Goal: Task Accomplishment & Management: Manage account settings

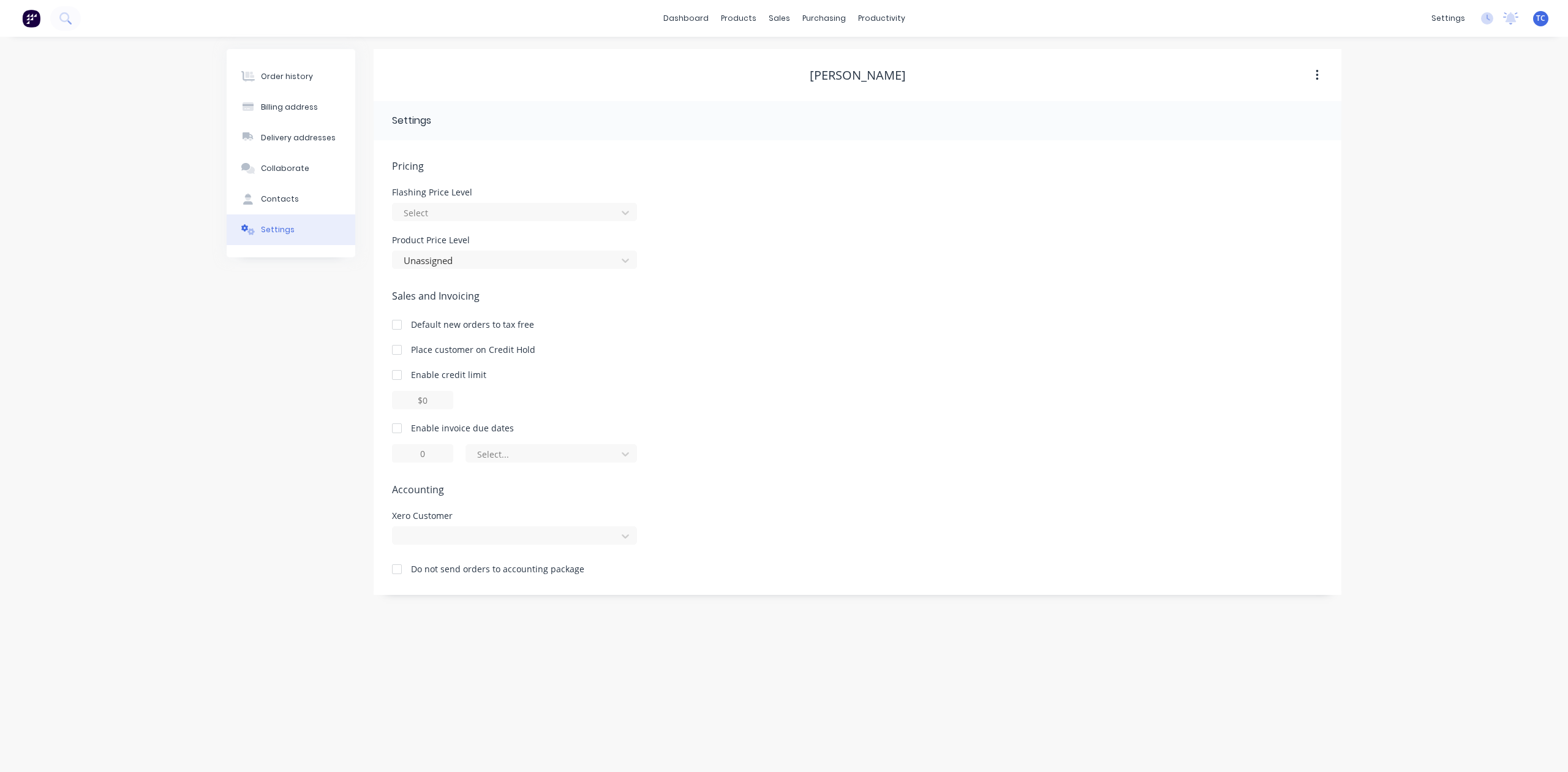
click at [403, 581] on div at bounding box center [396, 569] width 25 height 25
click at [446, 545] on div "Xero Customer" at bounding box center [514, 527] width 245 height 33
click at [449, 544] on div at bounding box center [507, 536] width 208 height 15
type input "[PERSON_NAME]"
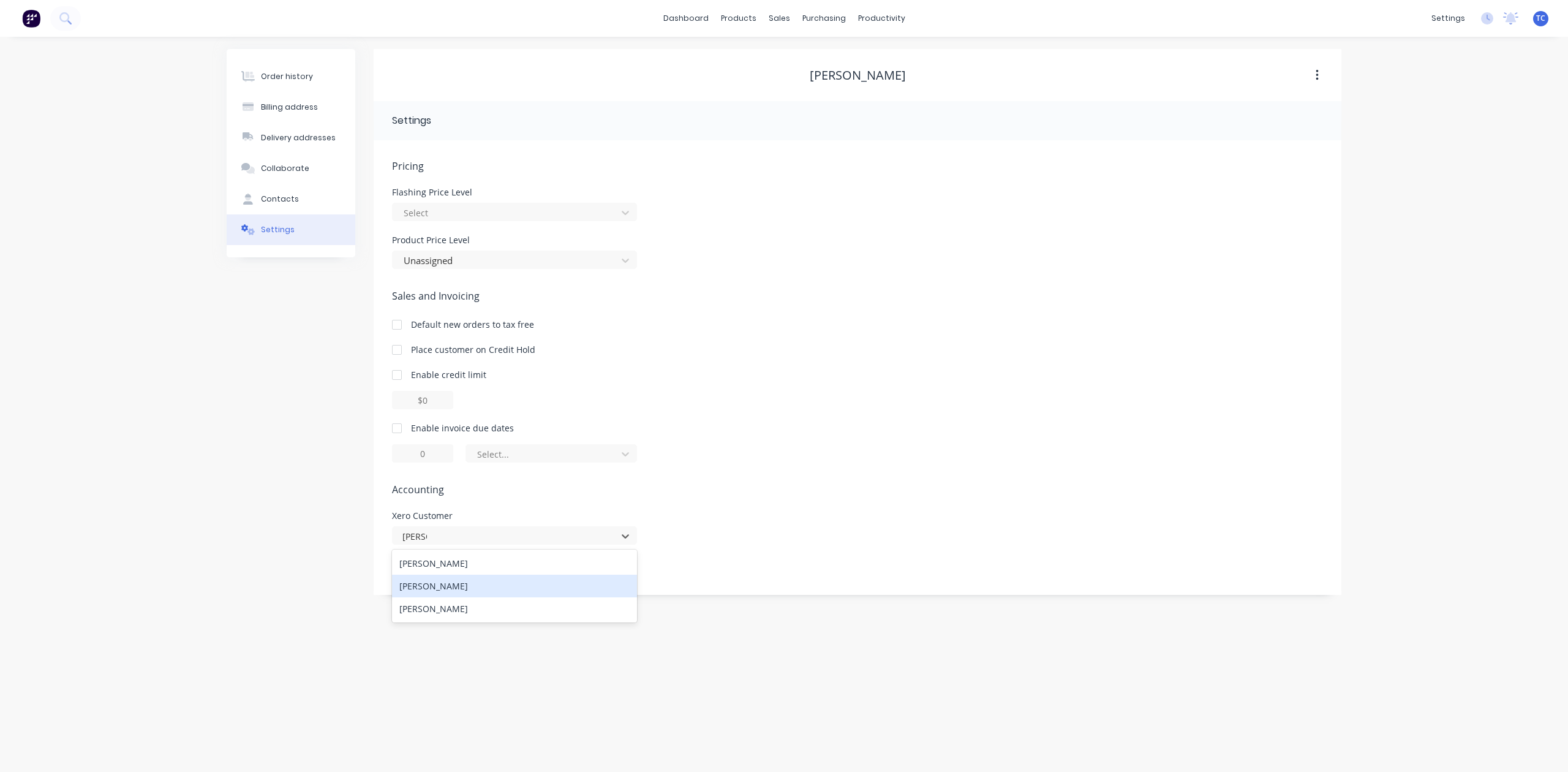
click at [494, 598] on div "[PERSON_NAME]" at bounding box center [514, 586] width 245 height 23
click at [1120, 174] on span "Pricing" at bounding box center [857, 166] width 931 height 15
click at [283, 79] on div "Order history" at bounding box center [286, 76] width 52 height 11
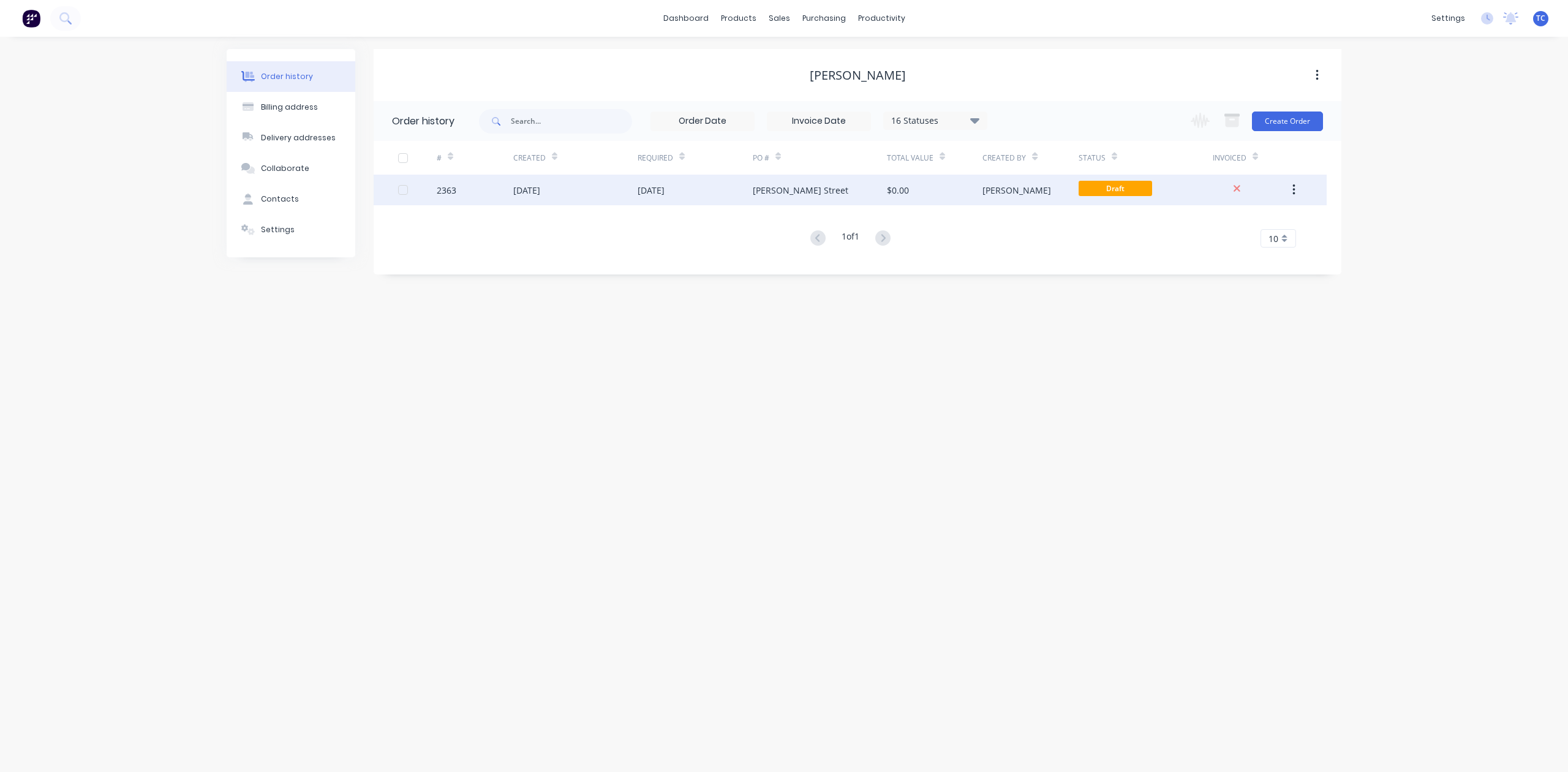
click at [537, 187] on div "[DATE]" at bounding box center [527, 190] width 27 height 13
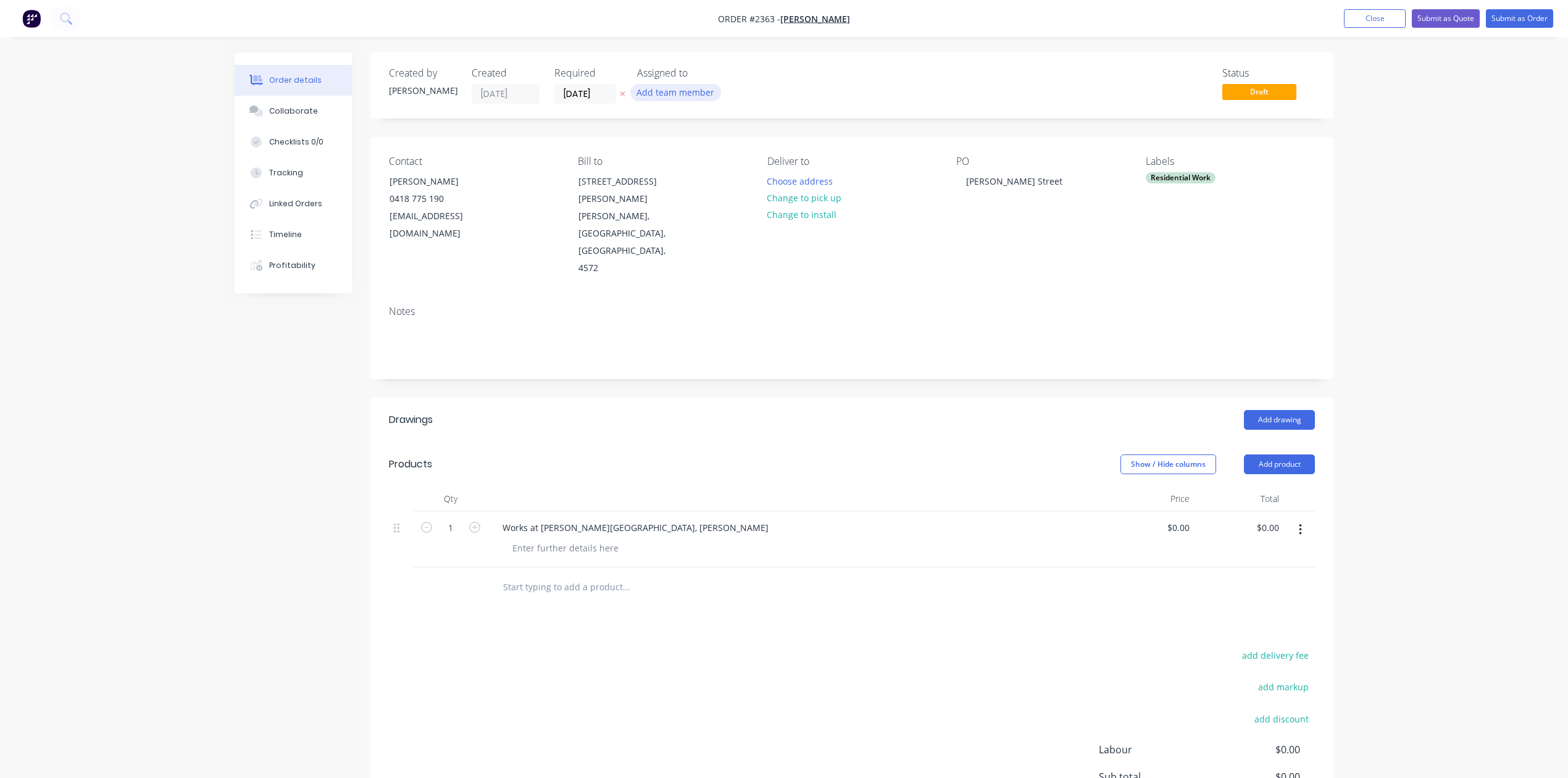
click at [675, 100] on button "Add team member" at bounding box center [675, 91] width 90 height 16
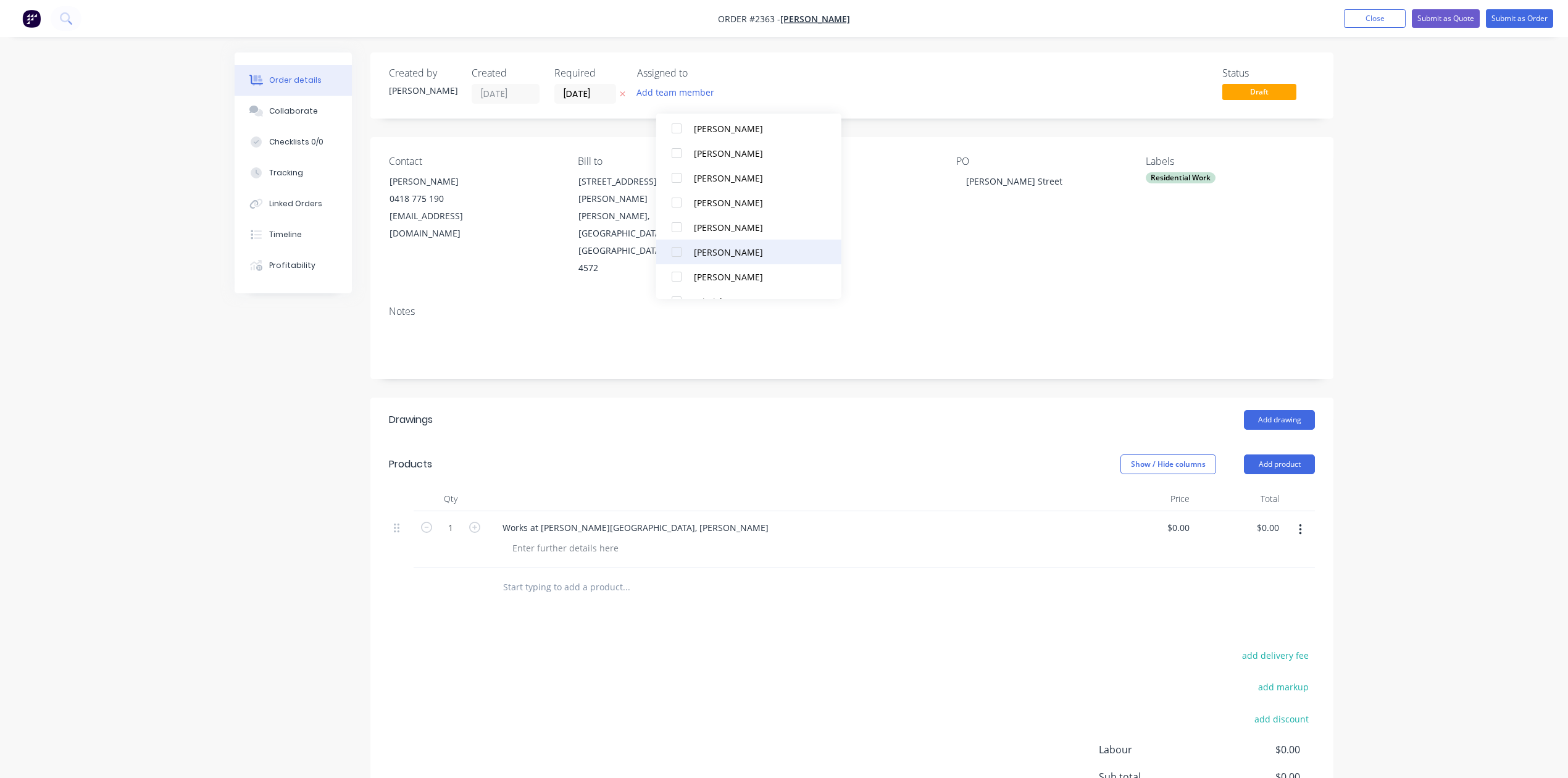
click at [678, 251] on div at bounding box center [676, 252] width 25 height 25
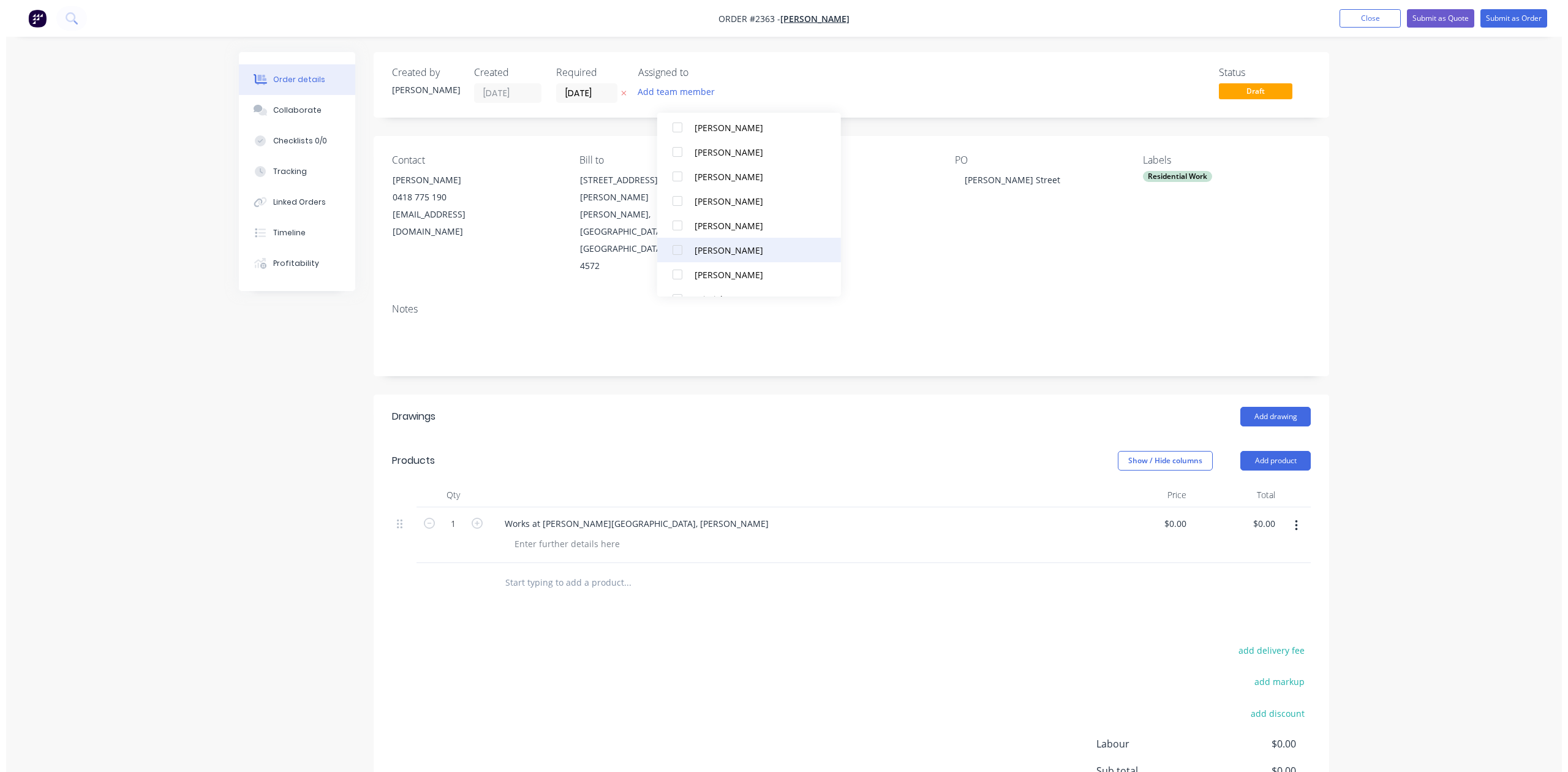
scroll to position [0, 0]
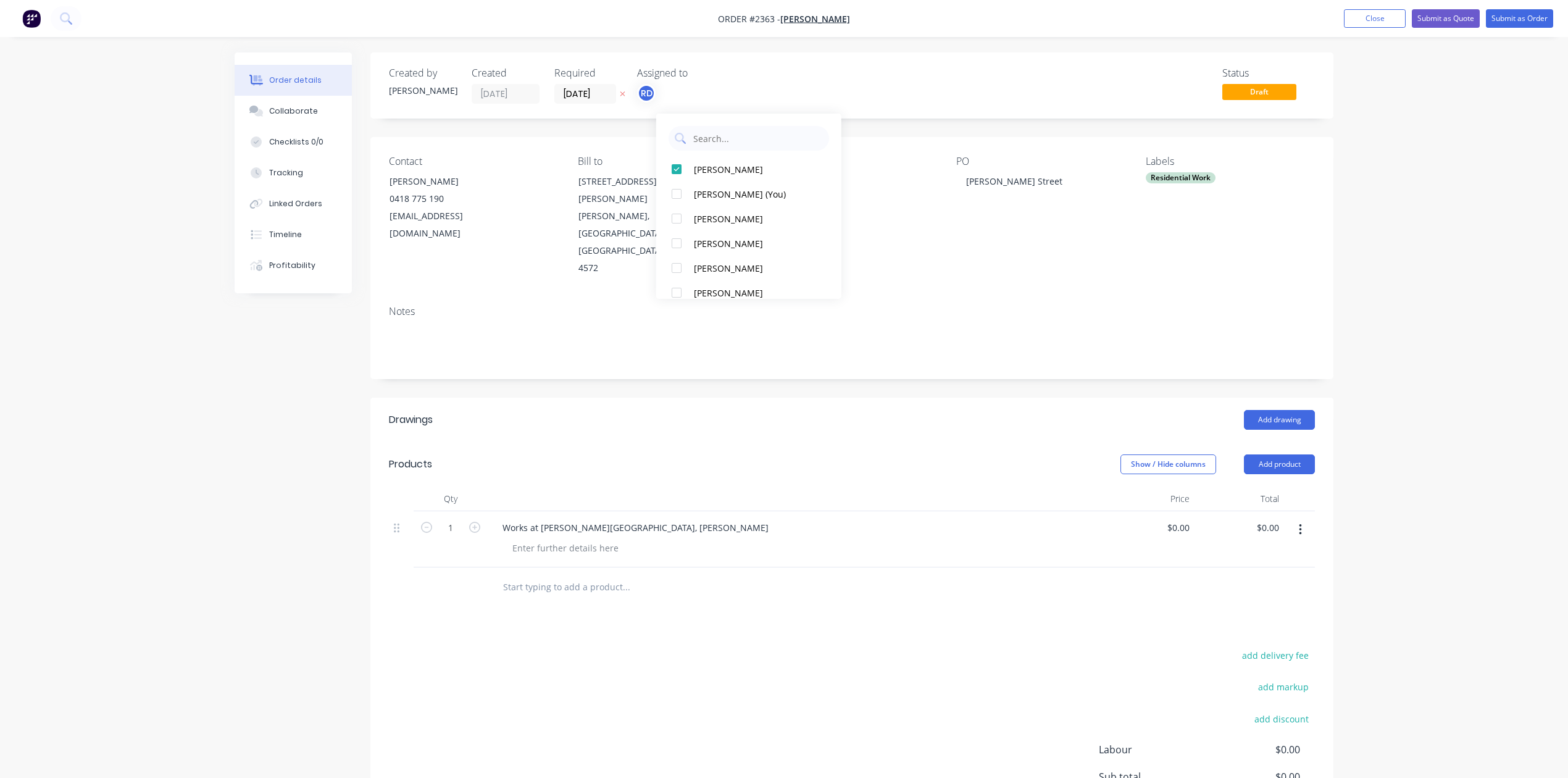
drag, startPoint x: 929, startPoint y: 317, endPoint x: 983, endPoint y: 304, distance: 55.5
click at [930, 296] on div "Contact [PERSON_NAME] [PHONE_NUMBER] [EMAIL_ADDRESS][DOMAIN_NAME] Bill to [STRE…" at bounding box center [852, 216] width 963 height 159
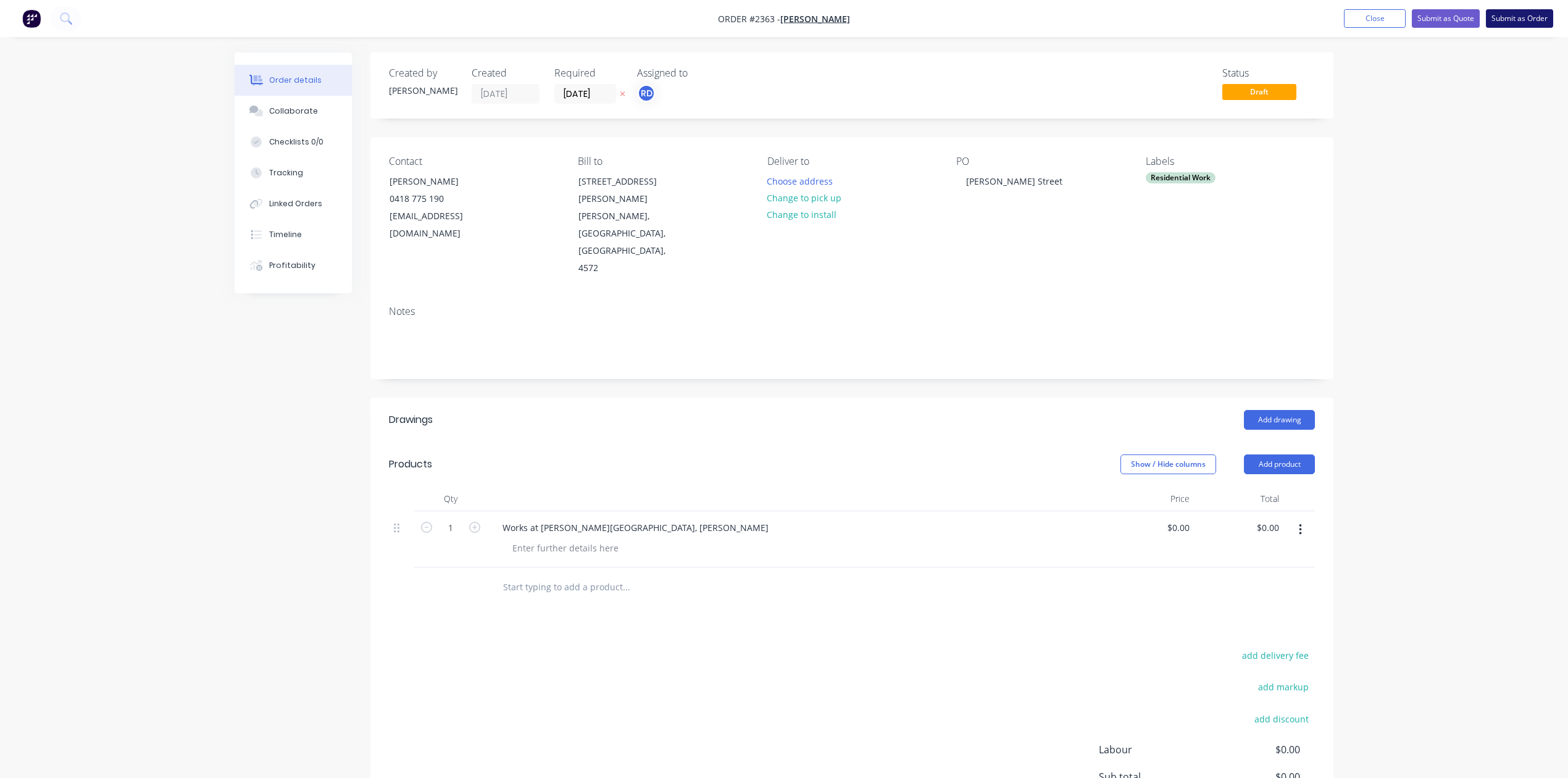
click at [1494, 21] on button "Submit as Order" at bounding box center [1520, 19] width 67 height 19
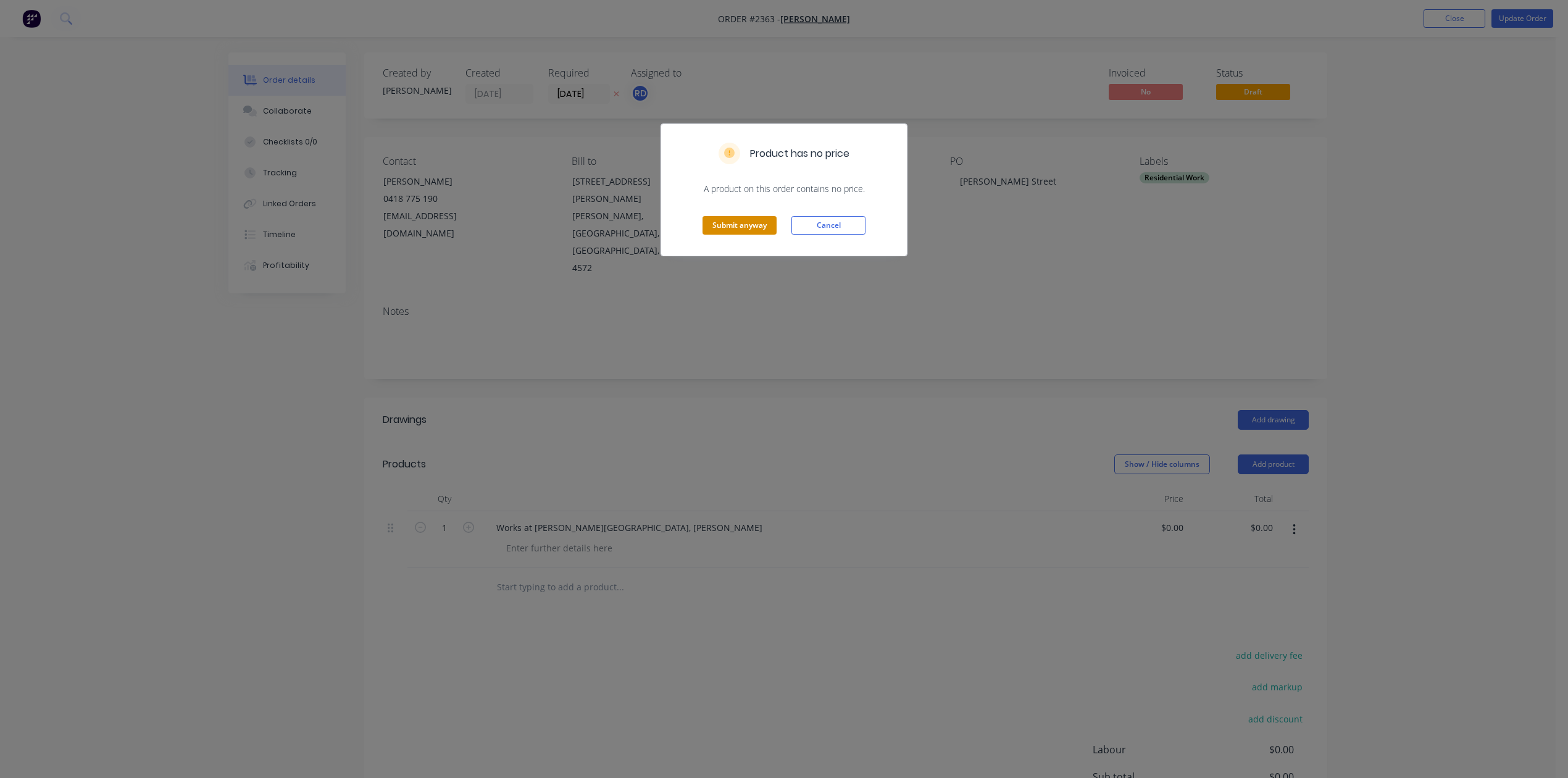
click at [734, 234] on button "Submit anyway" at bounding box center [740, 226] width 74 height 19
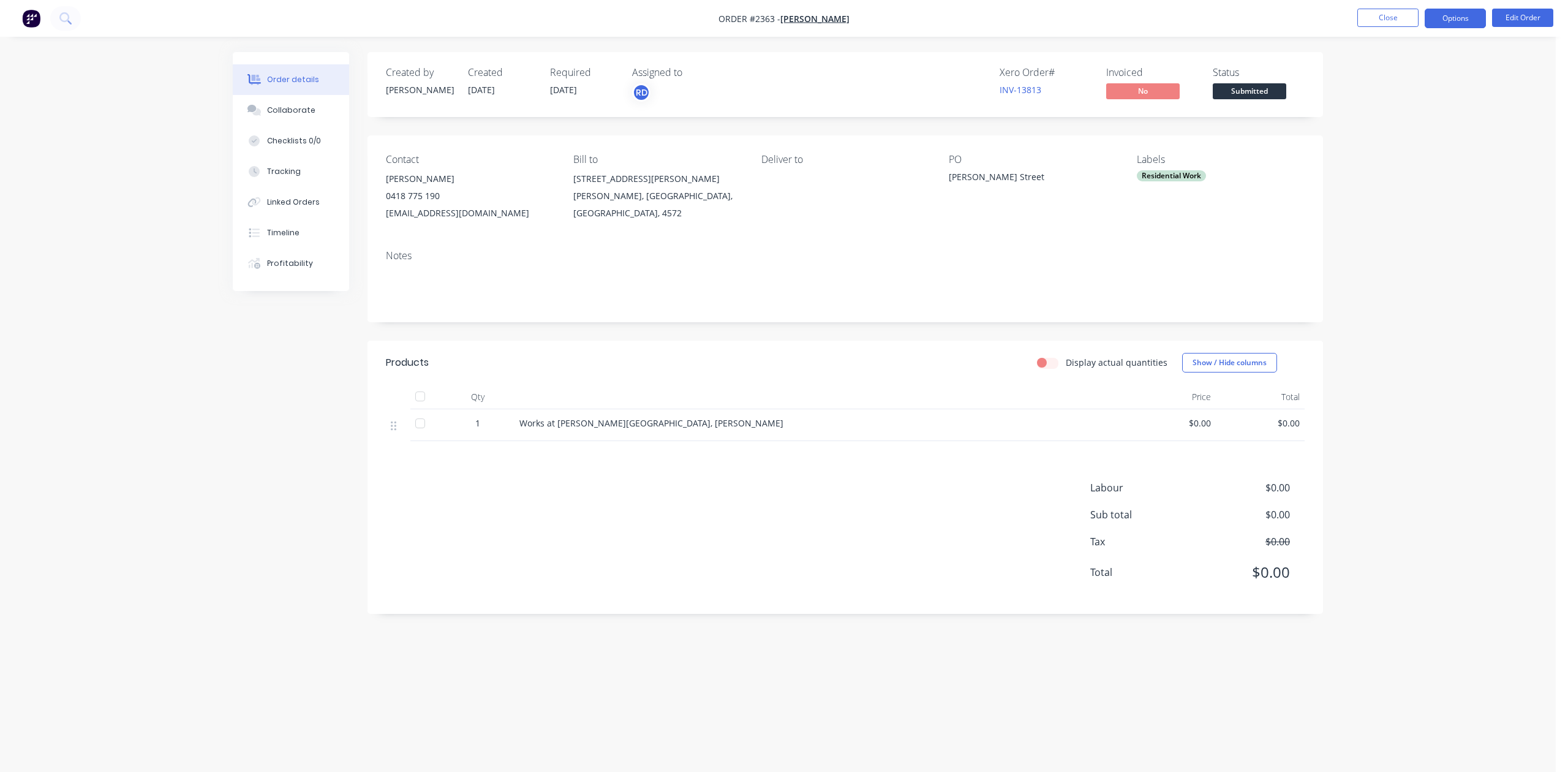
click at [1432, 17] on button "Options" at bounding box center [1455, 18] width 62 height 20
click at [1387, 148] on div "Work Order" at bounding box center [1418, 148] width 113 height 18
click at [1380, 122] on div "Without pricing" at bounding box center [1418, 123] width 113 height 18
click at [1372, 22] on button "Close" at bounding box center [1388, 18] width 62 height 19
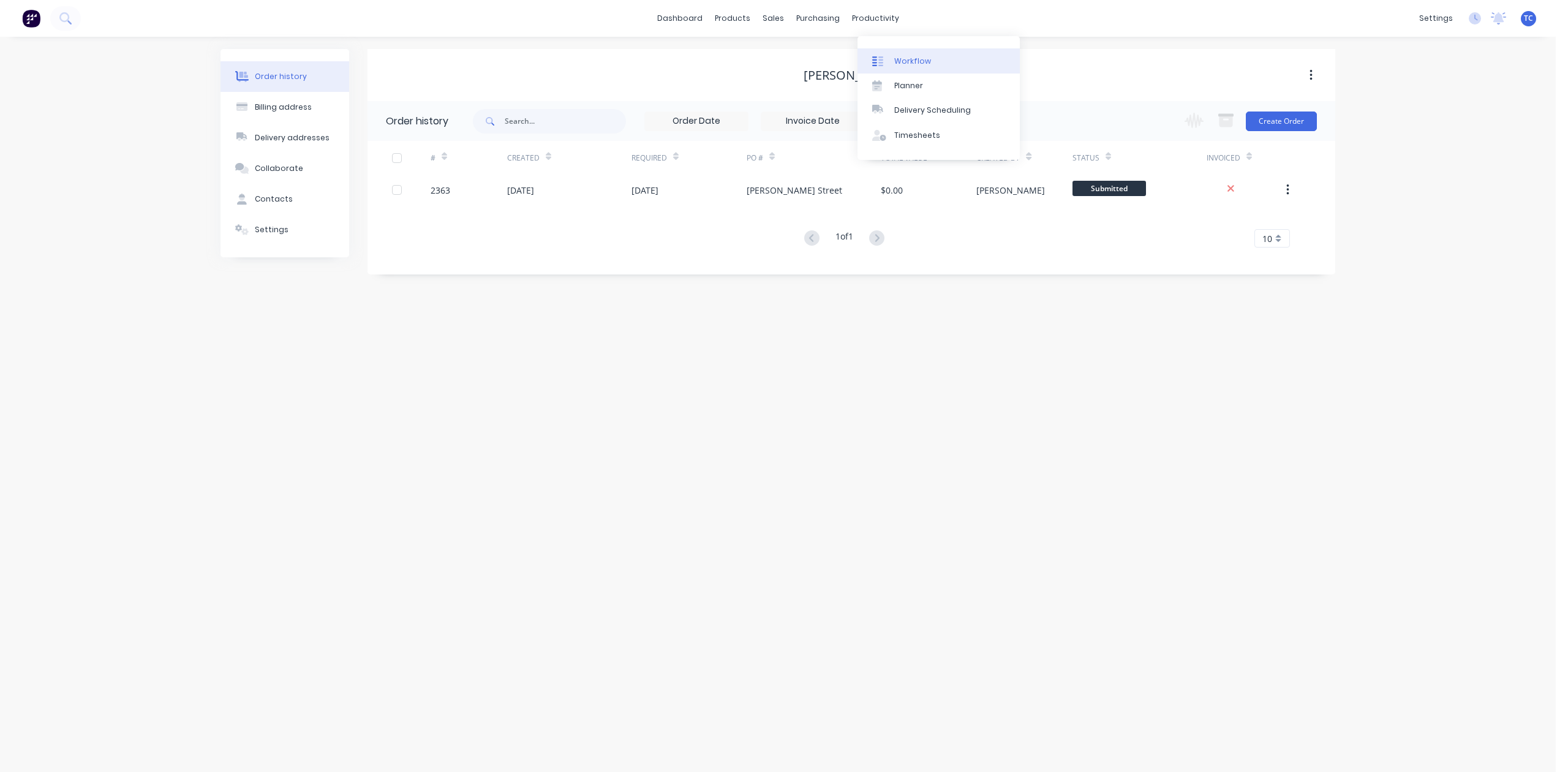
click at [909, 60] on link "Workflow" at bounding box center [938, 61] width 162 height 25
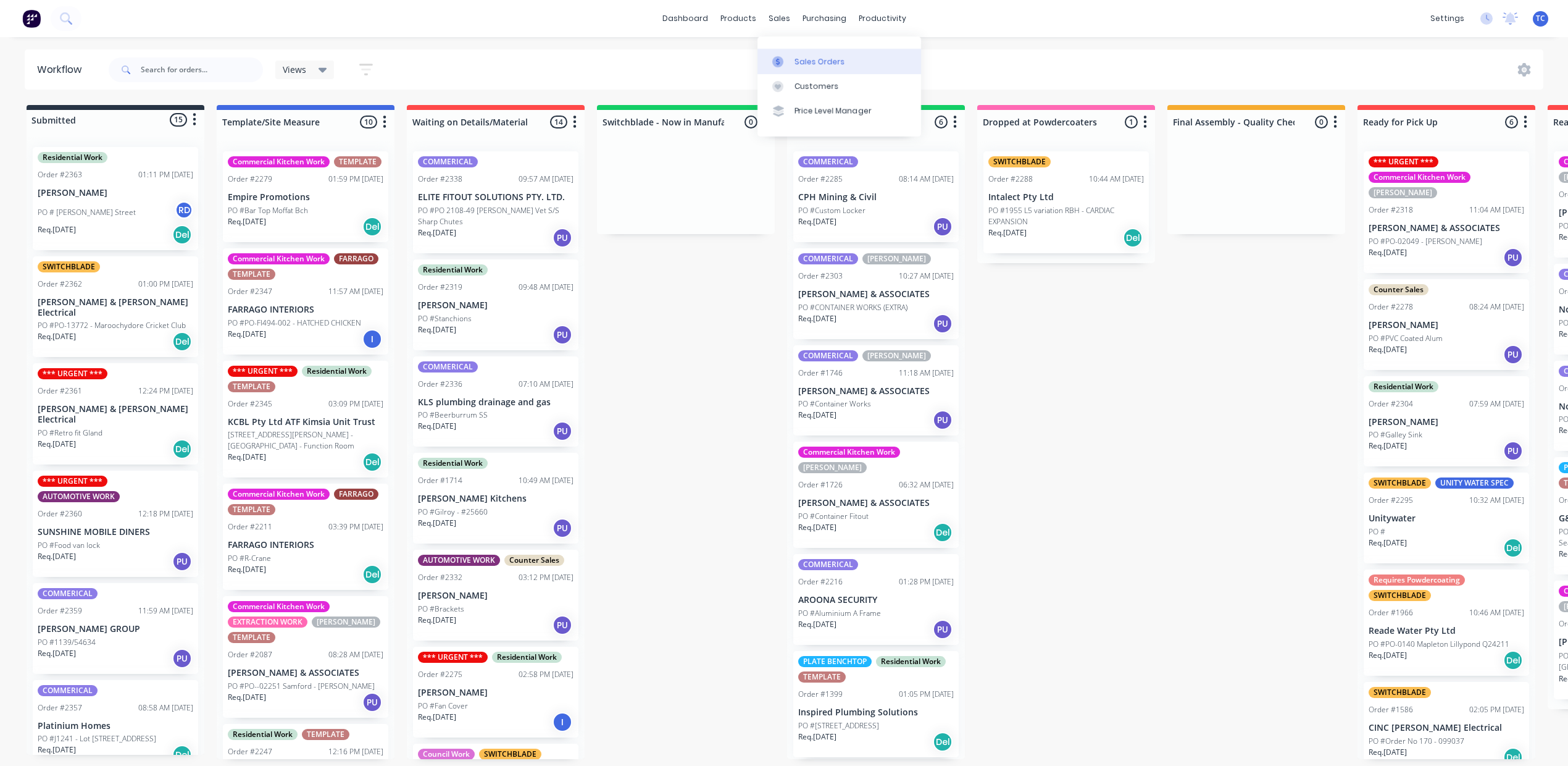
click at [830, 65] on div "Sales Orders" at bounding box center [819, 61] width 51 height 11
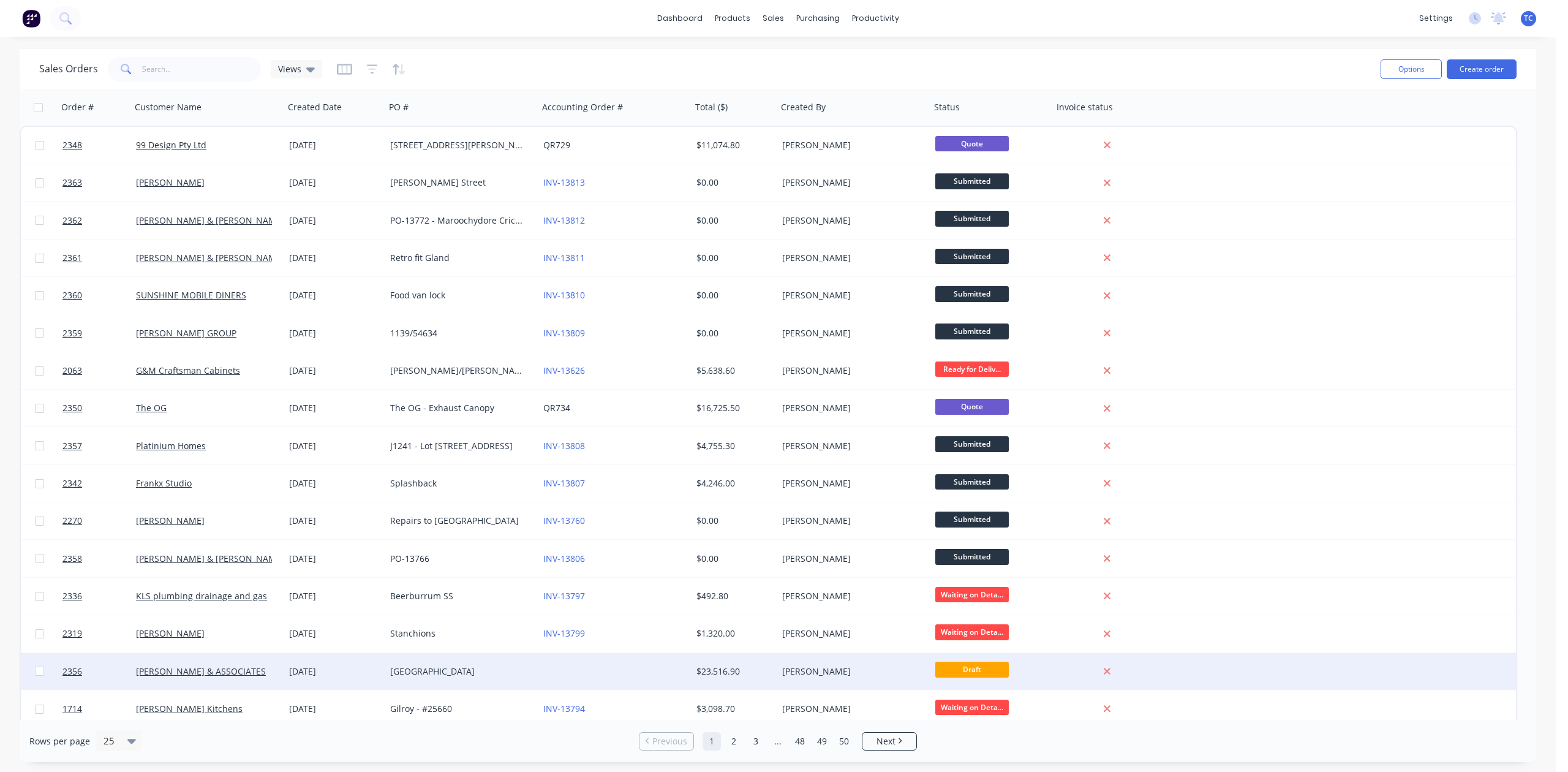
click at [437, 669] on div "[GEOGRAPHIC_DATA]" at bounding box center [458, 671] width 136 height 12
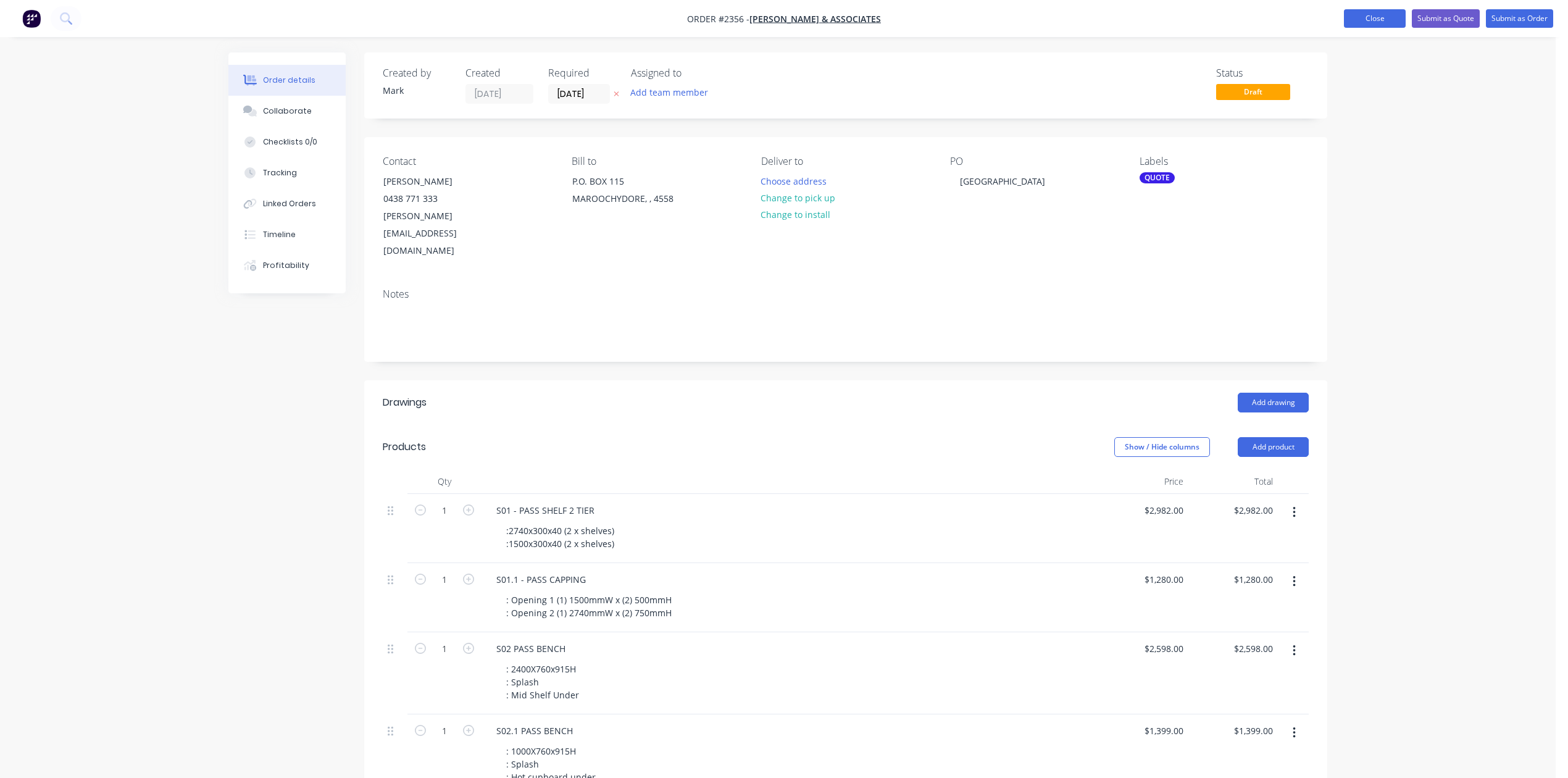
click at [1344, 19] on button "Close" at bounding box center [1375, 19] width 62 height 19
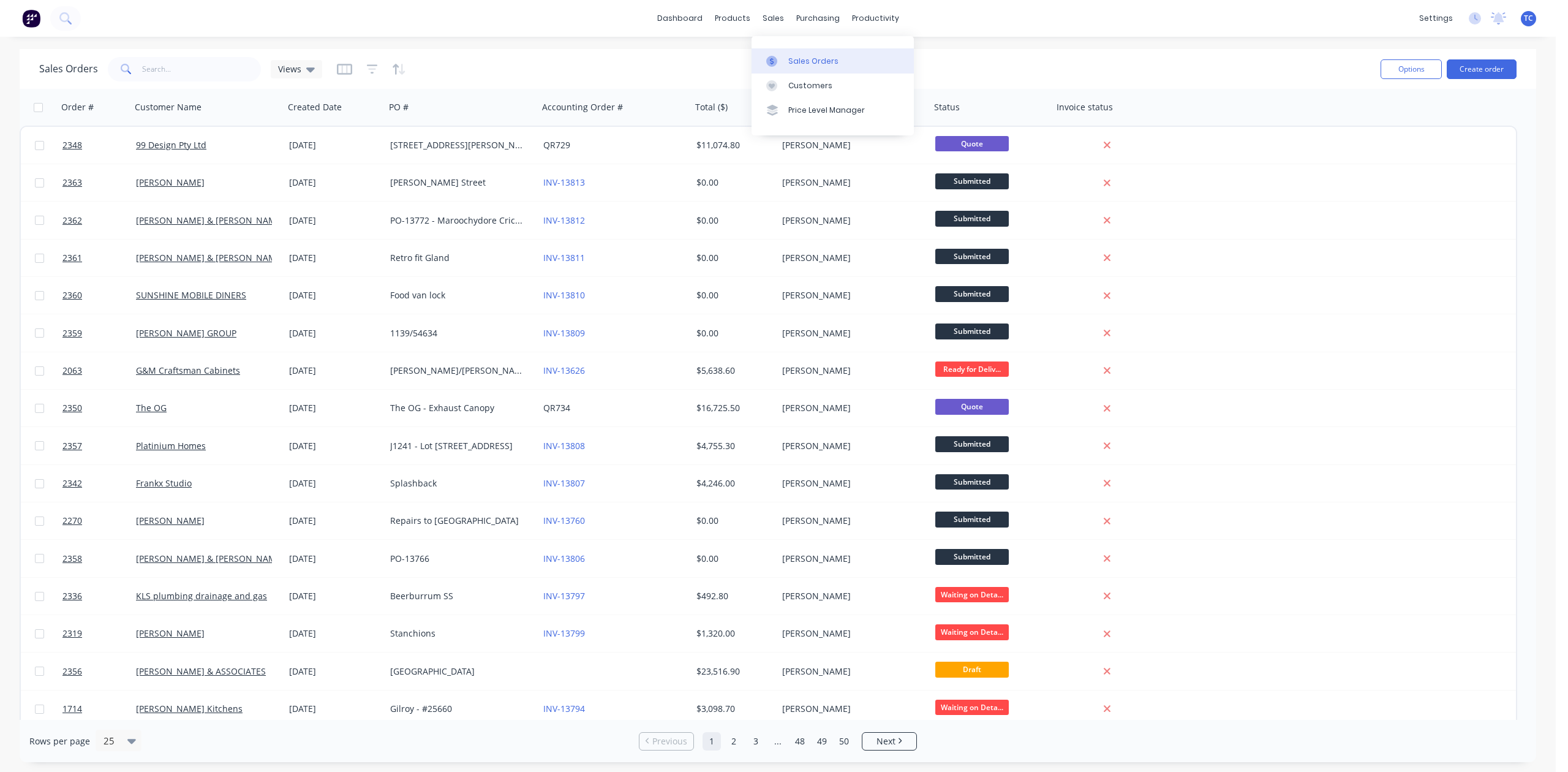
click at [813, 65] on div "Sales Orders" at bounding box center [813, 61] width 50 height 11
click at [919, 67] on div "Workflow" at bounding box center [912, 61] width 37 height 11
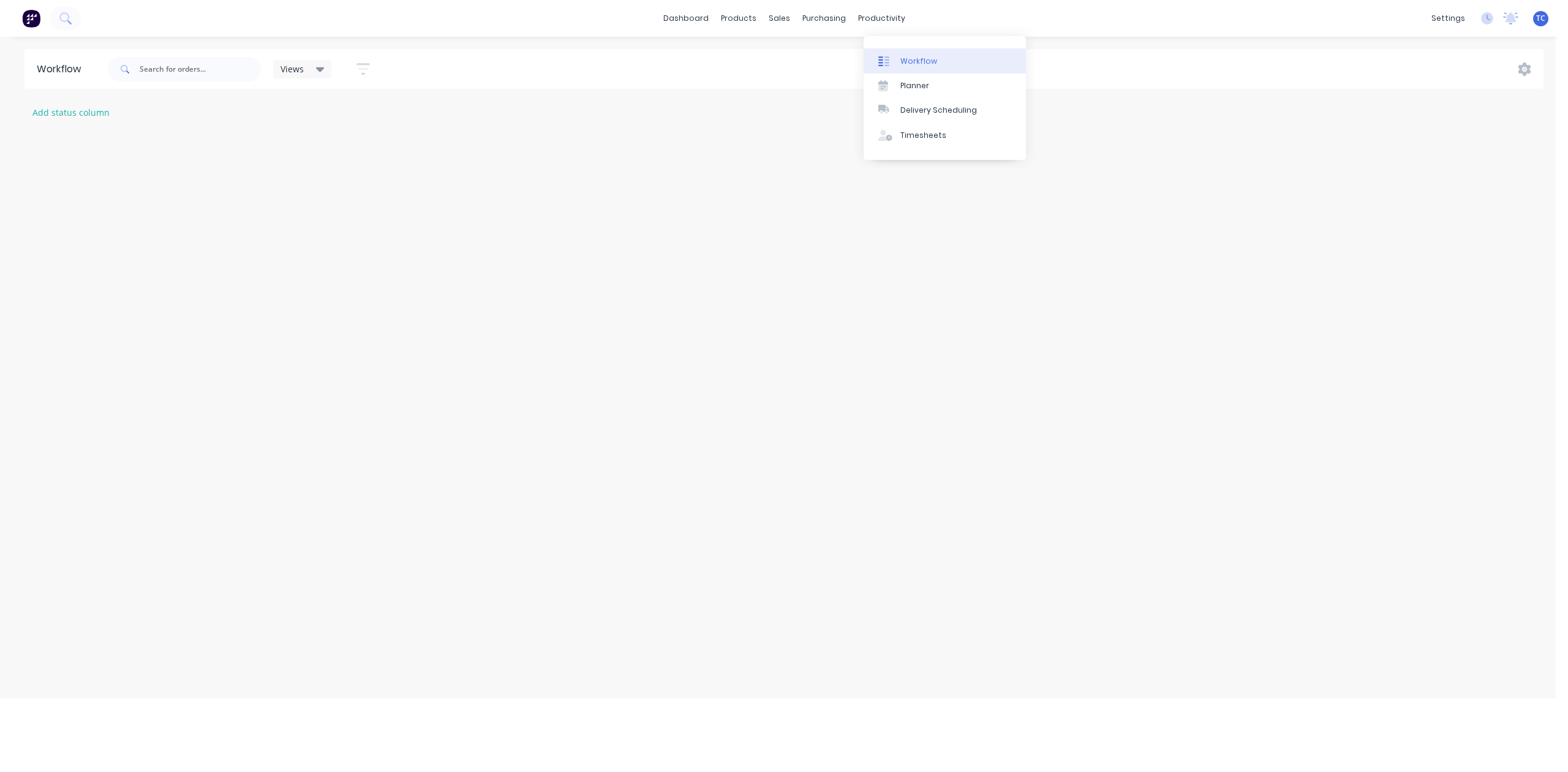
click at [919, 67] on div "Workflow" at bounding box center [919, 61] width 37 height 11
click at [919, 64] on div "Workflow" at bounding box center [919, 61] width 37 height 11
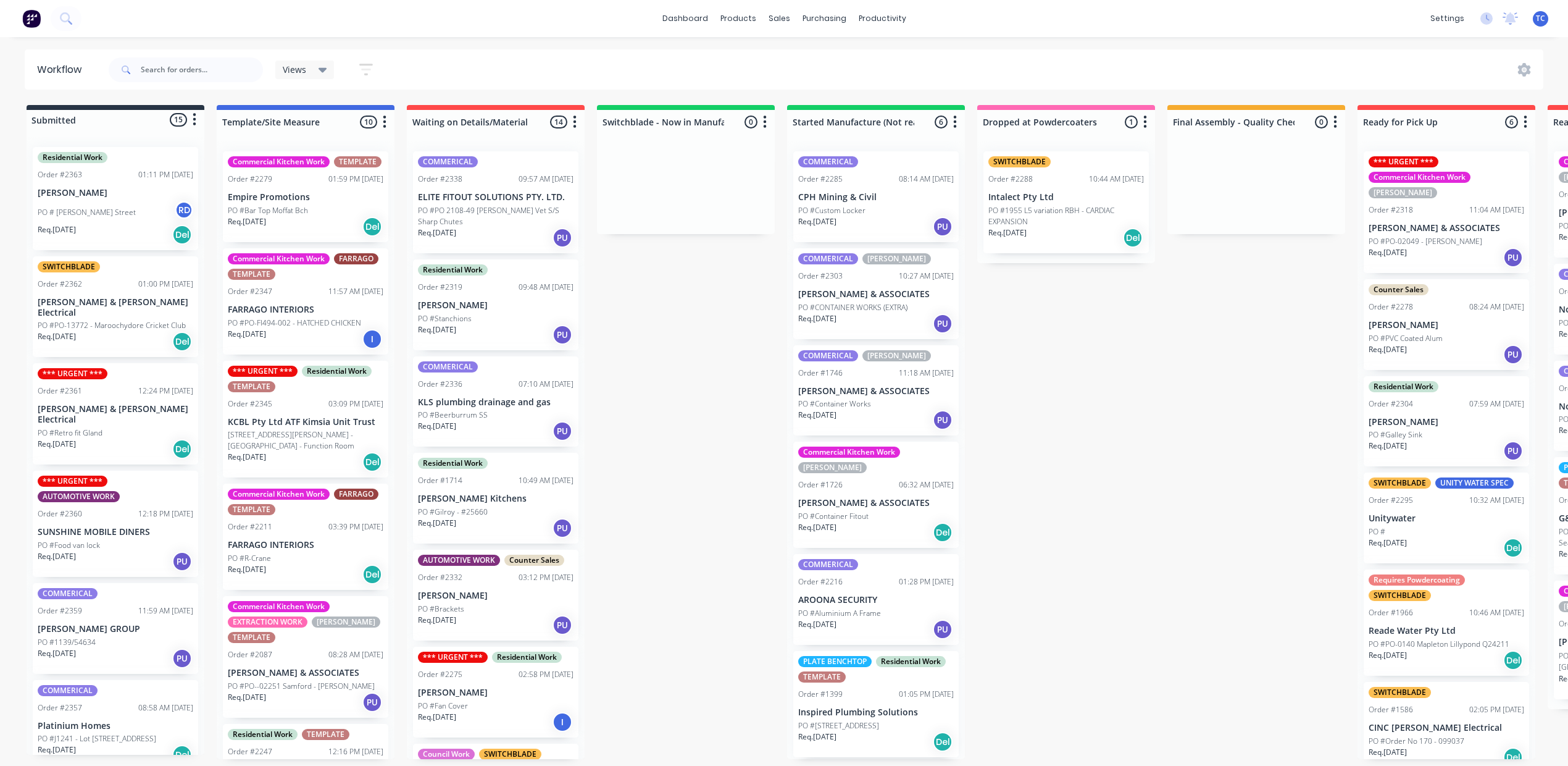
scroll to position [1, 0]
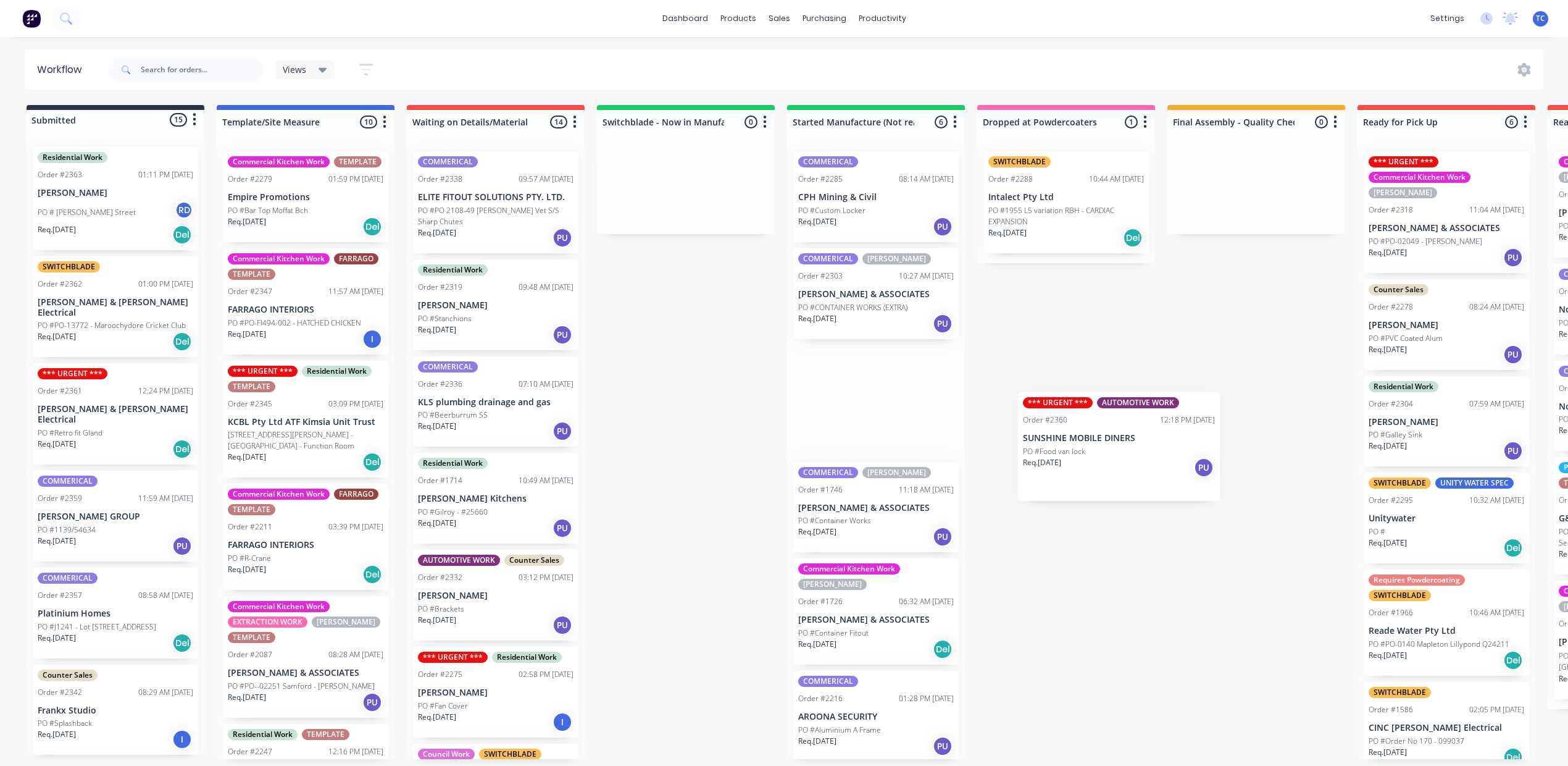
drag, startPoint x: 153, startPoint y: 576, endPoint x: 1129, endPoint y: 452, distance: 983.8
click at [1135, 452] on div "Submitted 15 Status colour #273444 hex #273444 Save Cancel Summaries Total orde…" at bounding box center [1020, 432] width 2059 height 654
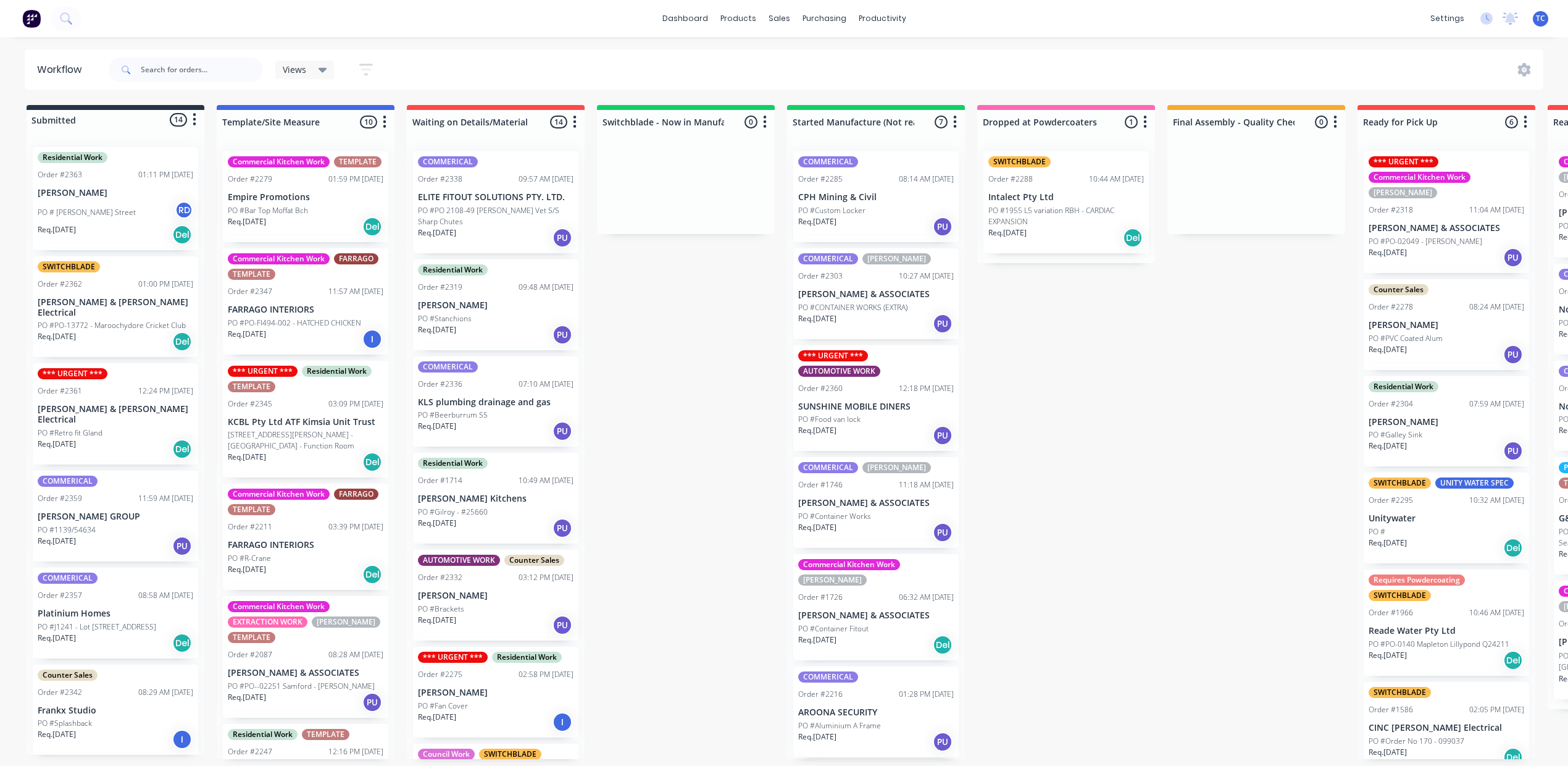
click at [861, 425] on p "PO #Food van lock" at bounding box center [830, 419] width 62 height 11
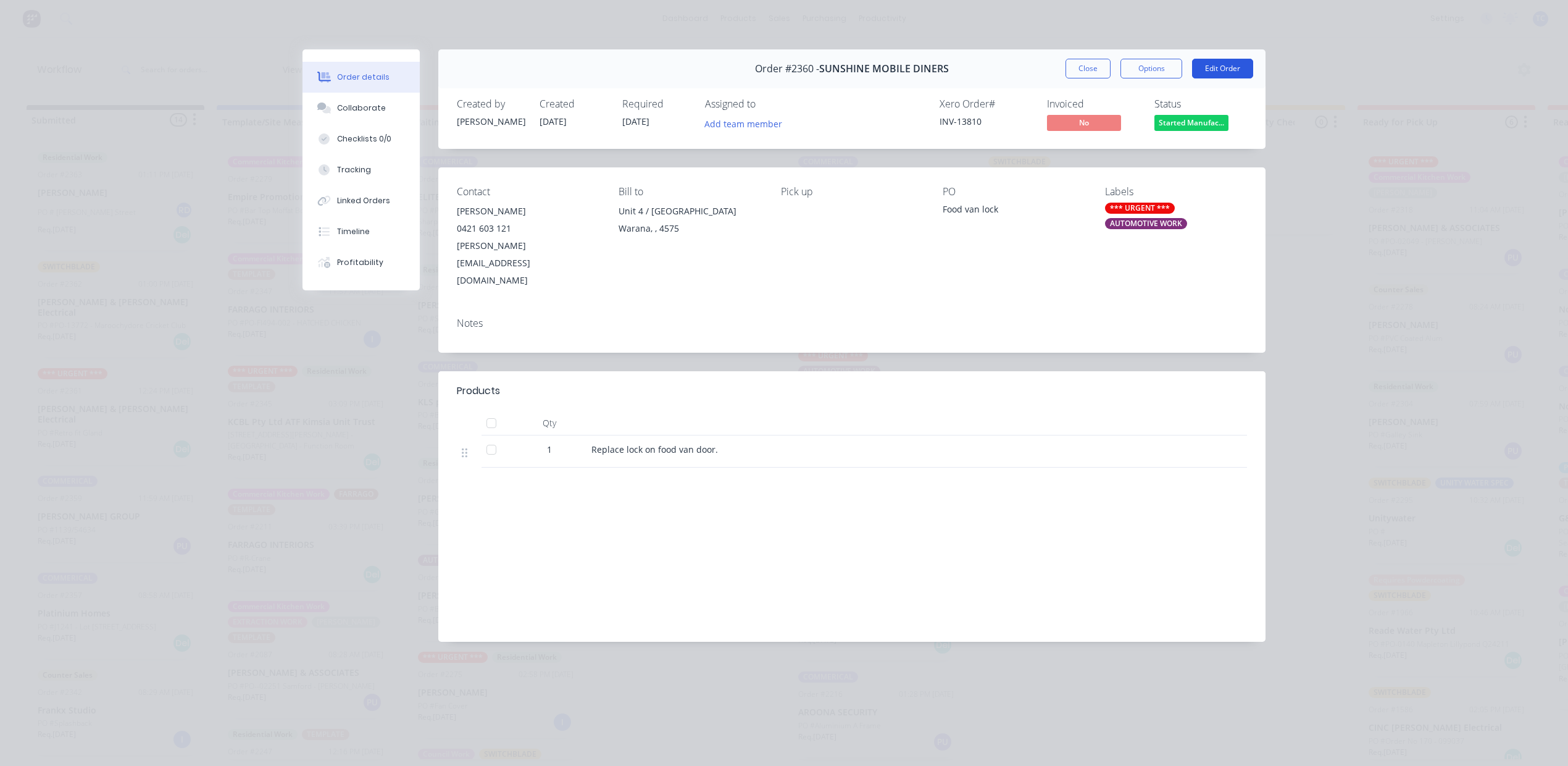
click at [1210, 78] on button "Edit Order" at bounding box center [1223, 68] width 61 height 20
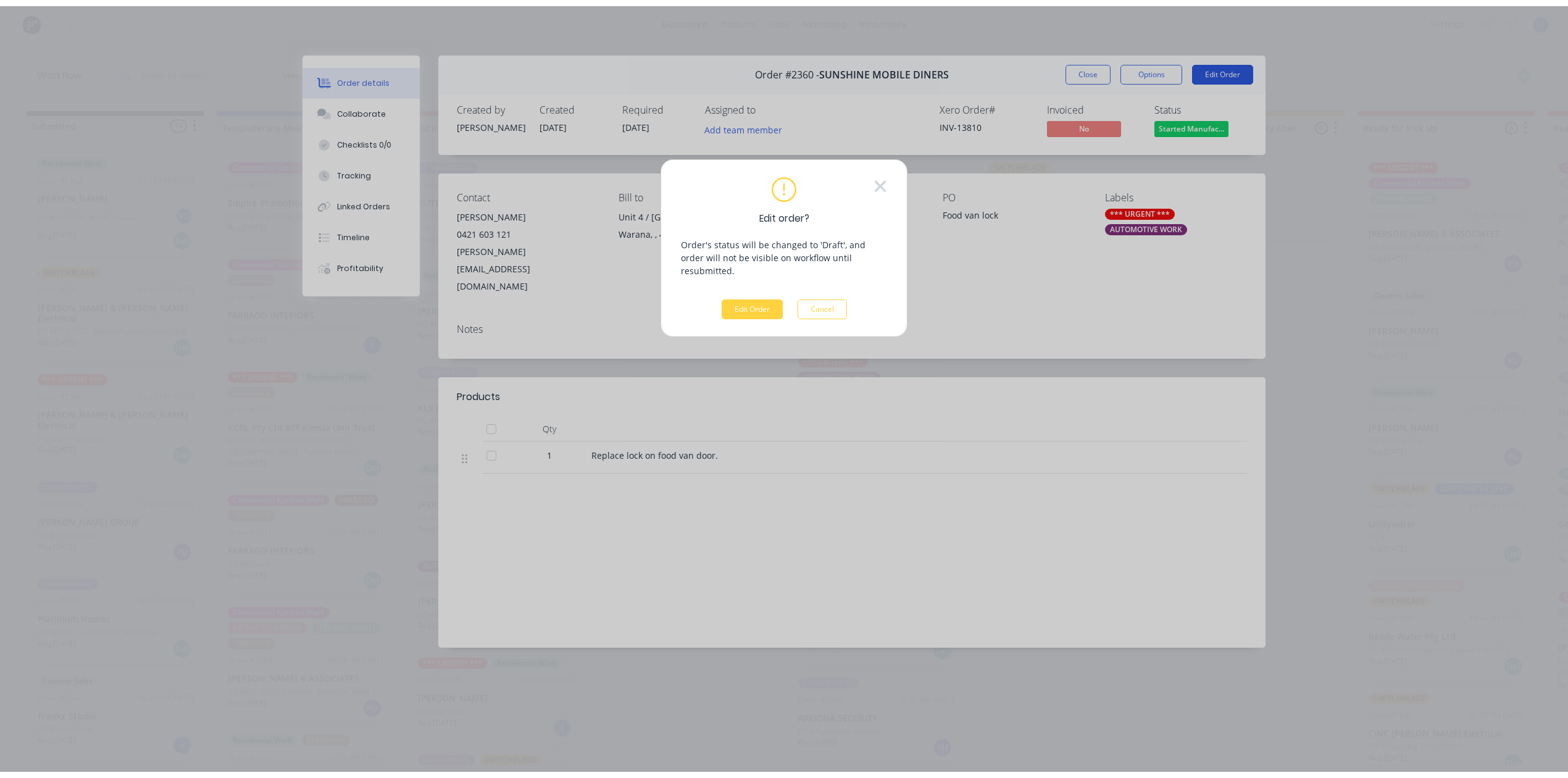
scroll to position [0, 0]
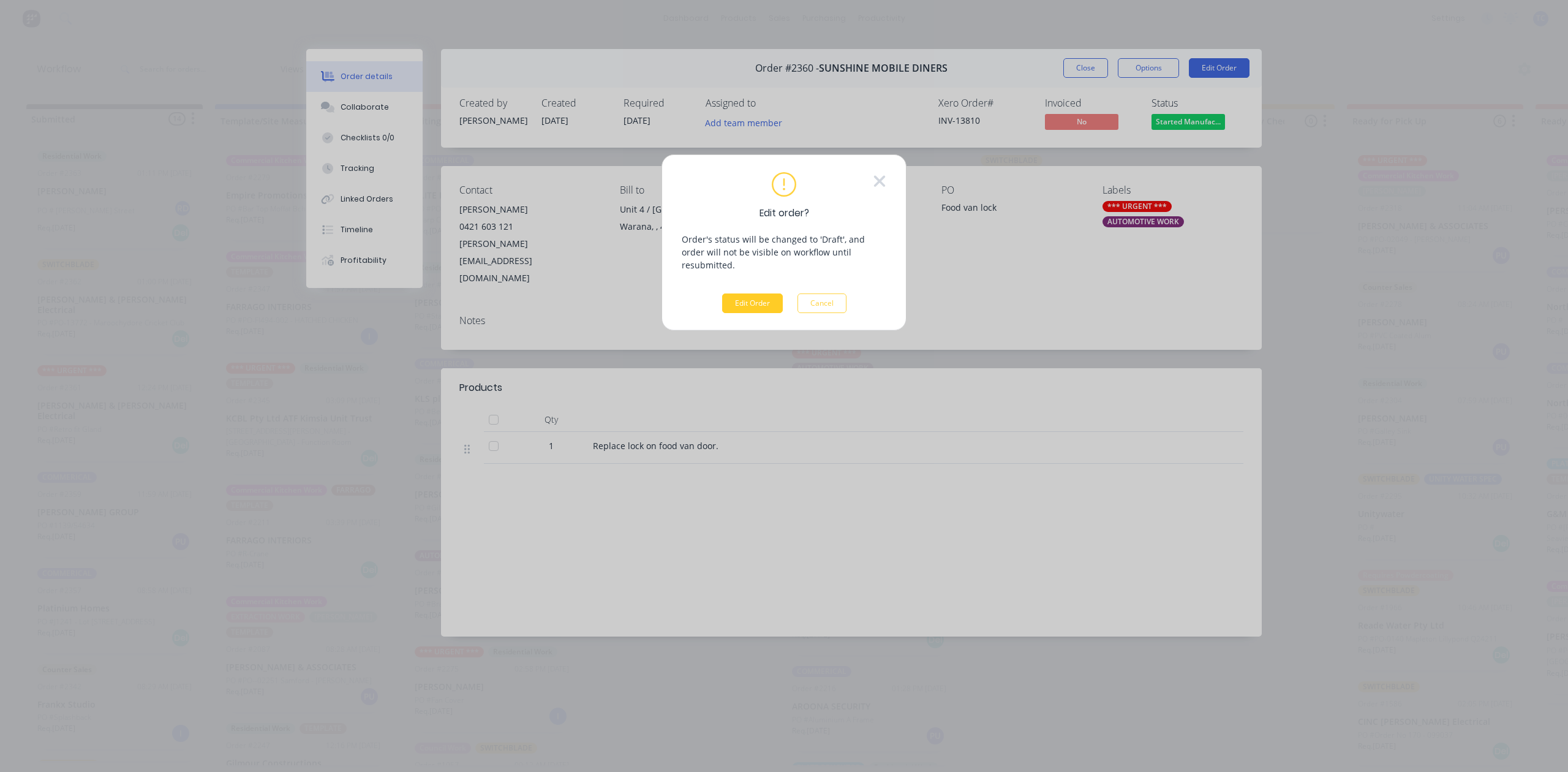
click at [736, 313] on button "Edit Order" at bounding box center [752, 303] width 61 height 20
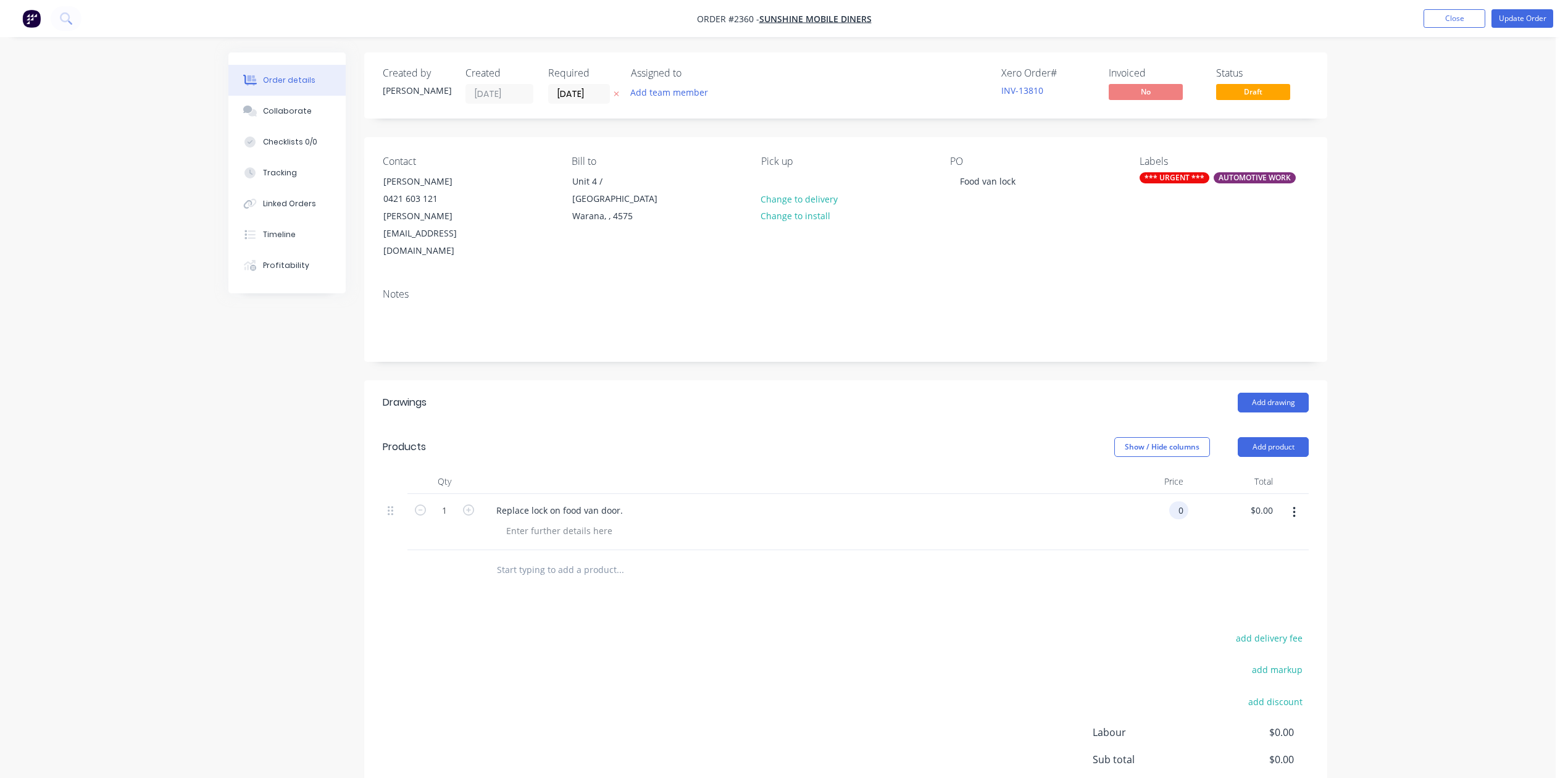
click at [1169, 520] on div "0 0" at bounding box center [1179, 510] width 19 height 18
type input "$267.00"
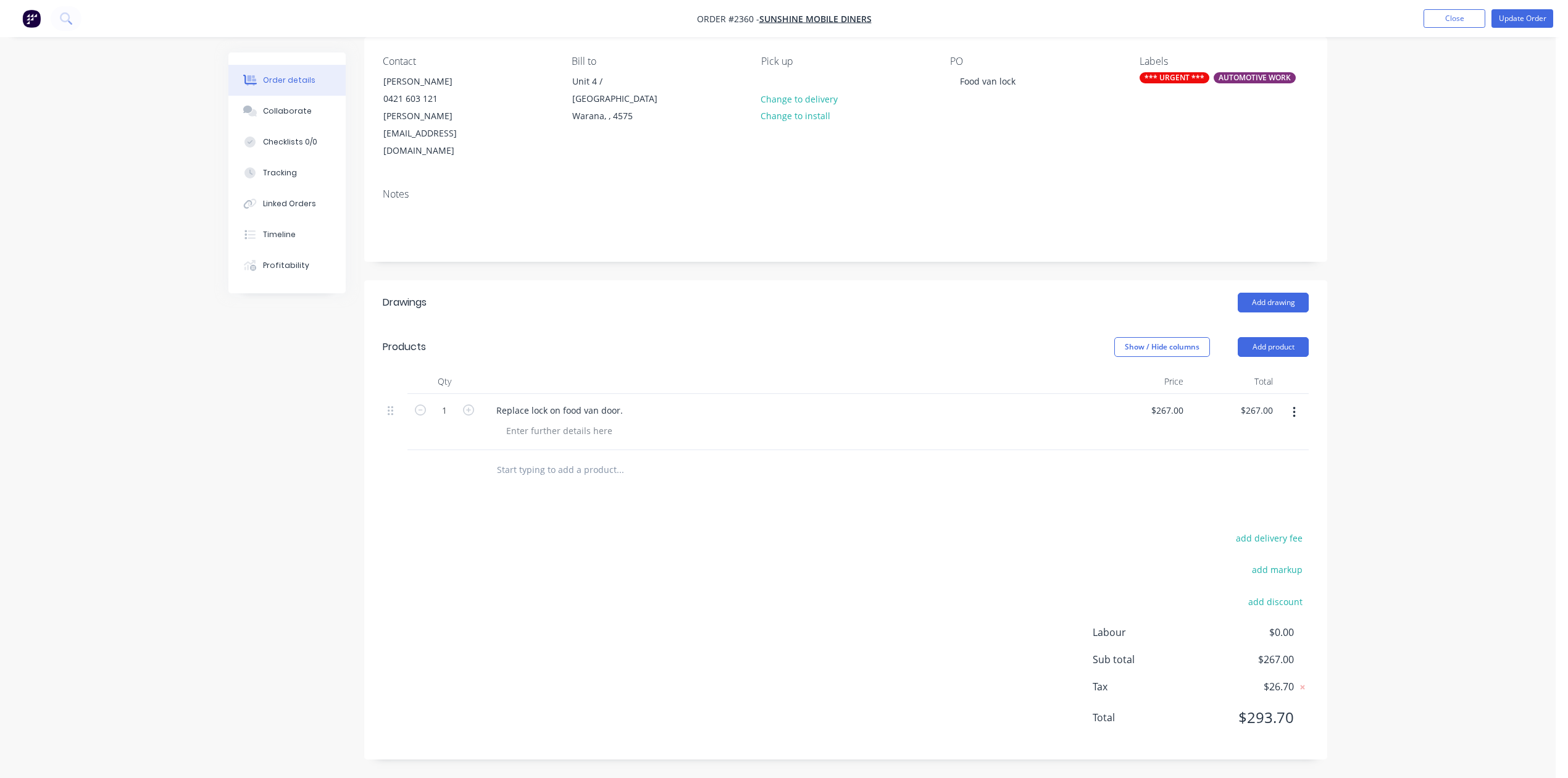
scroll to position [241, 0]
click at [1512, 17] on button "Update Order" at bounding box center [1522, 19] width 62 height 19
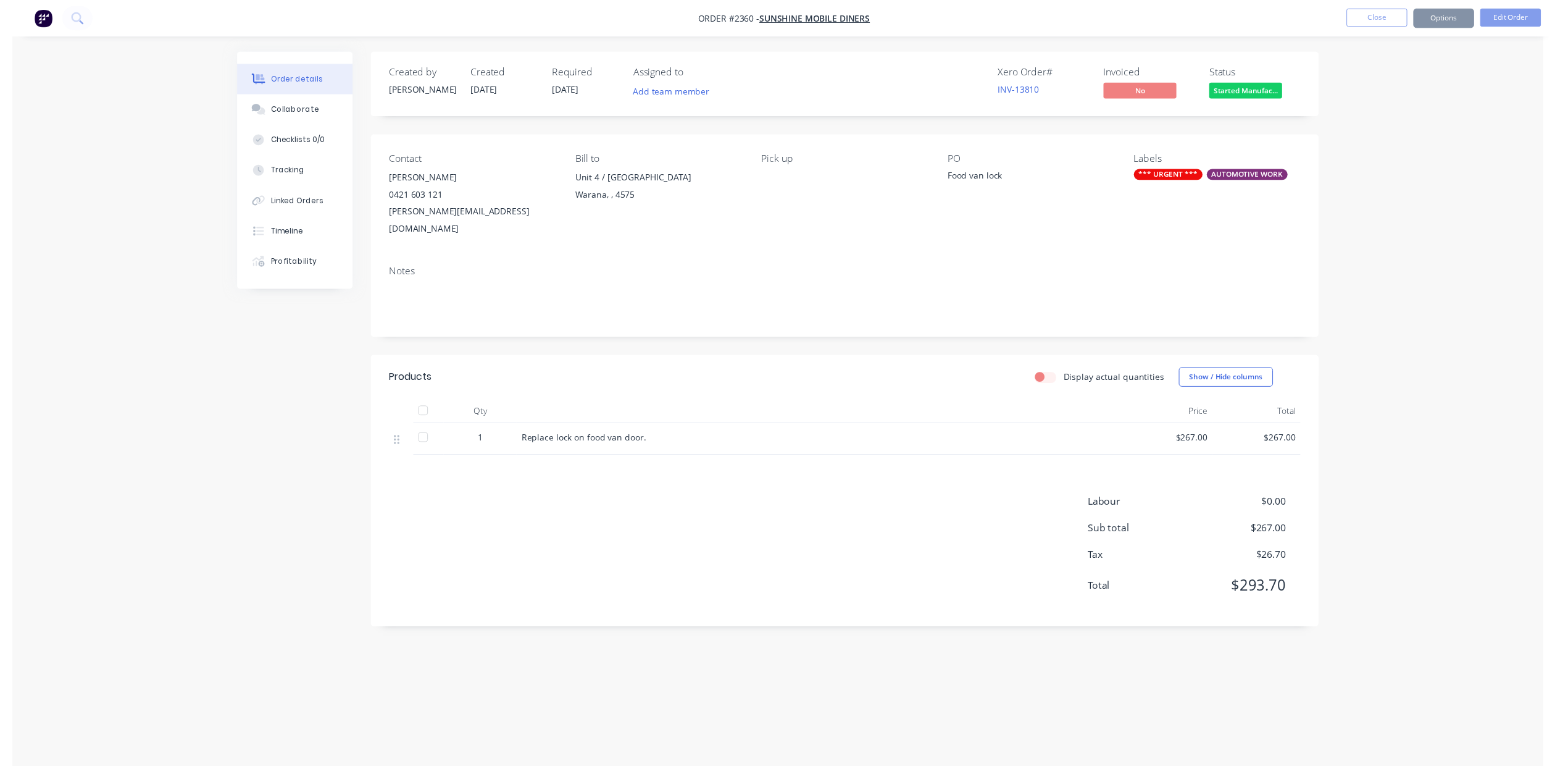
scroll to position [0, 0]
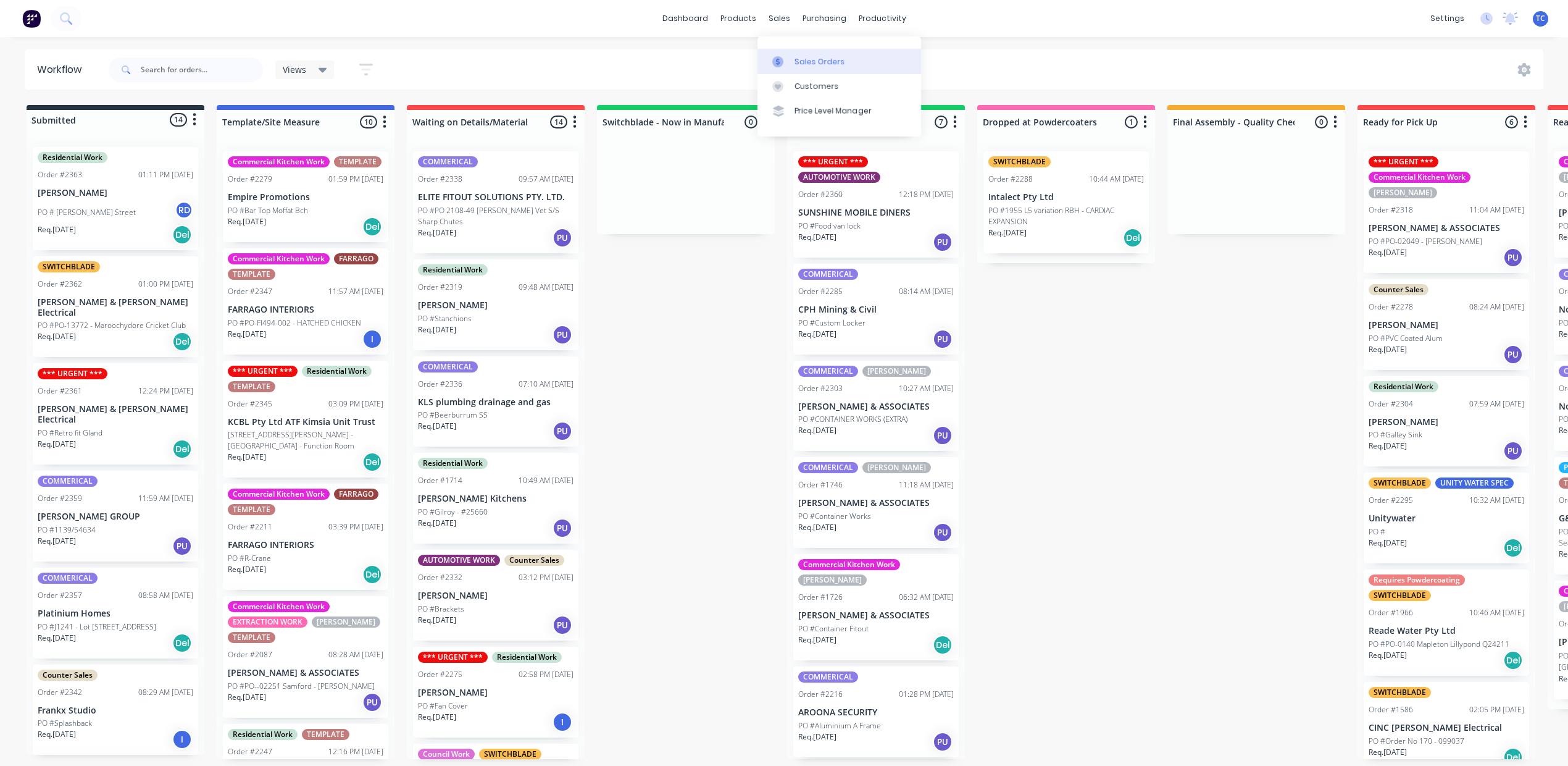
click at [818, 67] on div "Sales Orders" at bounding box center [819, 61] width 51 height 11
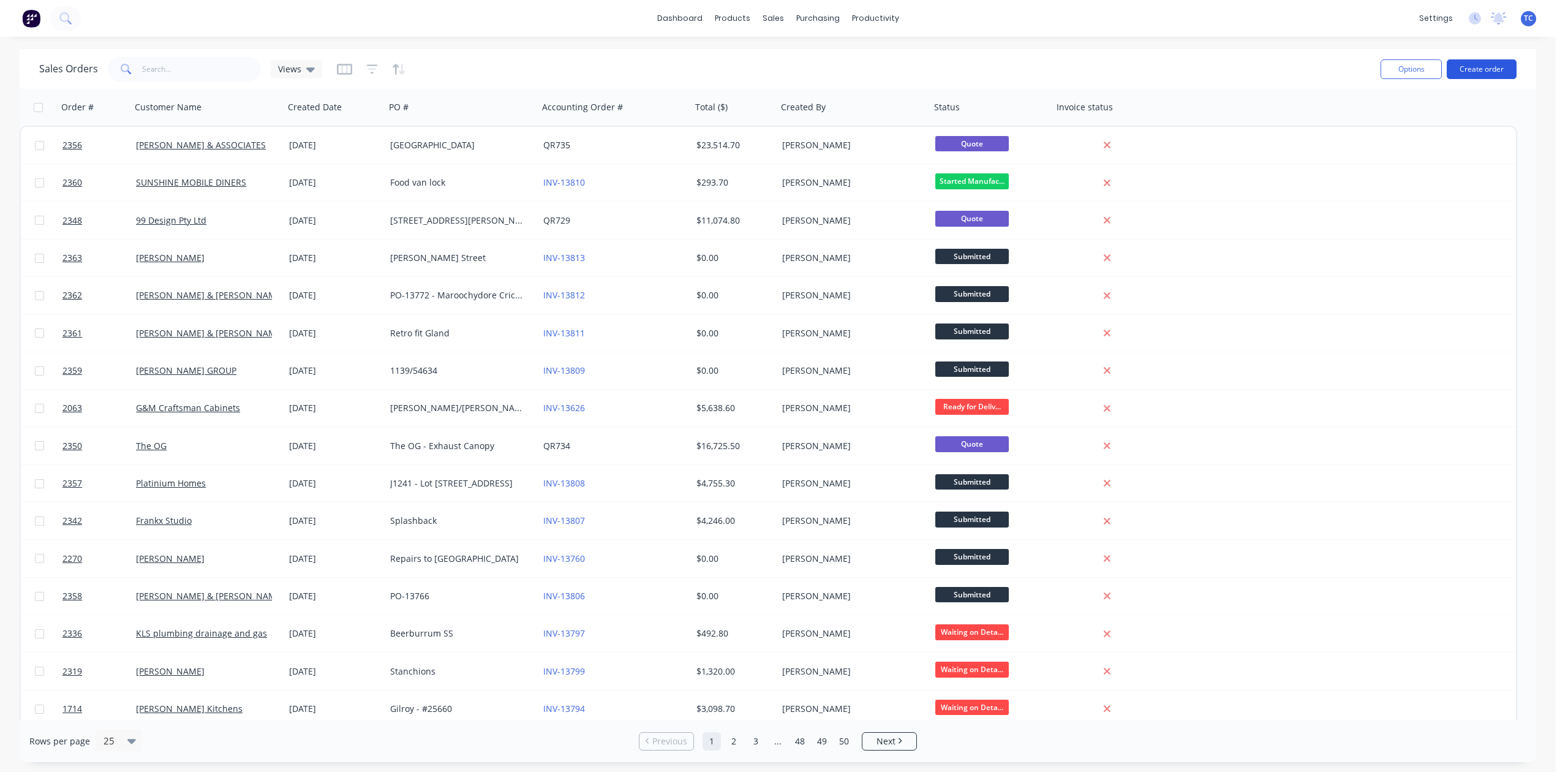
click at [1472, 62] on button "Create order" at bounding box center [1482, 69] width 70 height 20
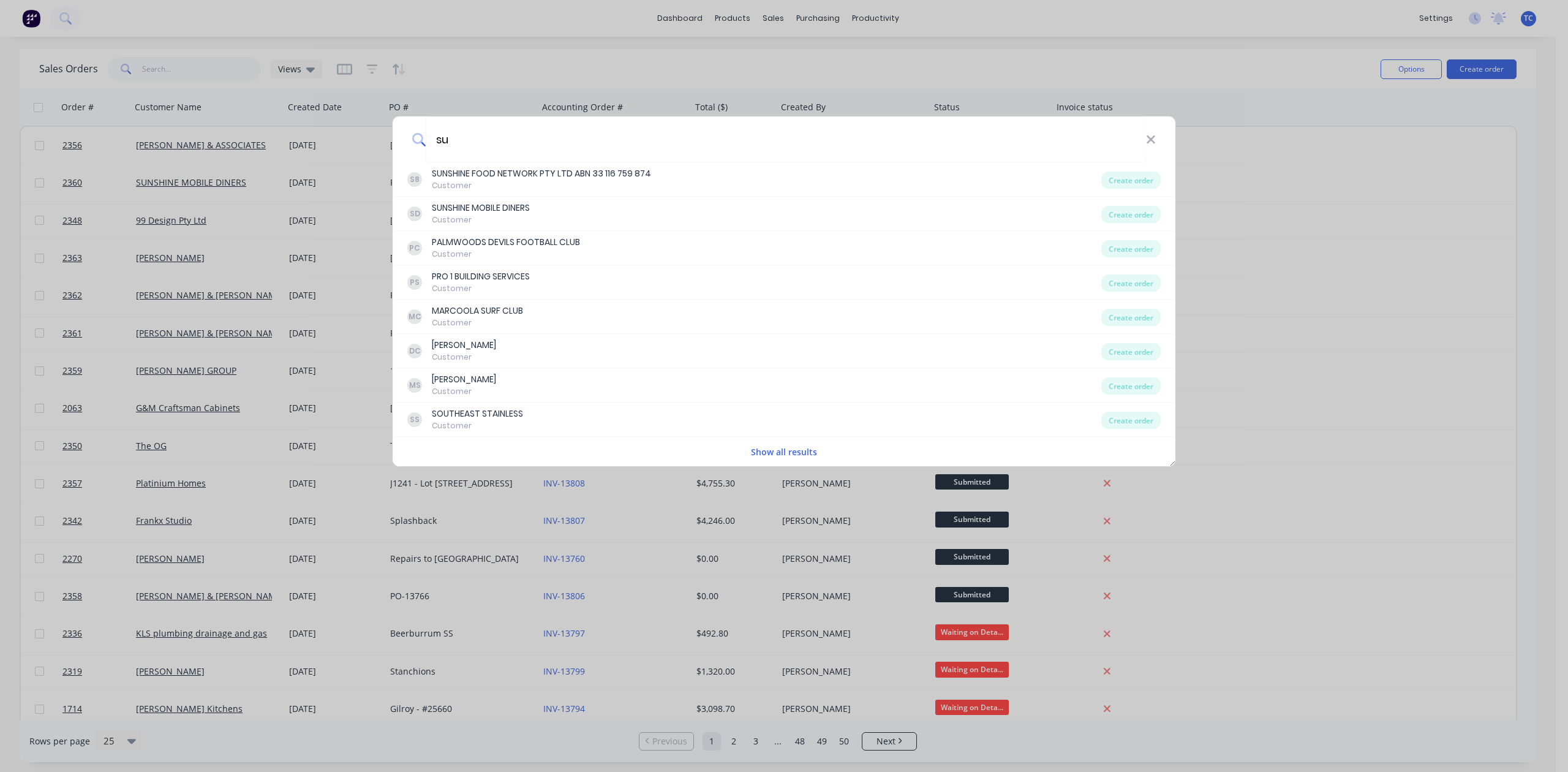
type input "s"
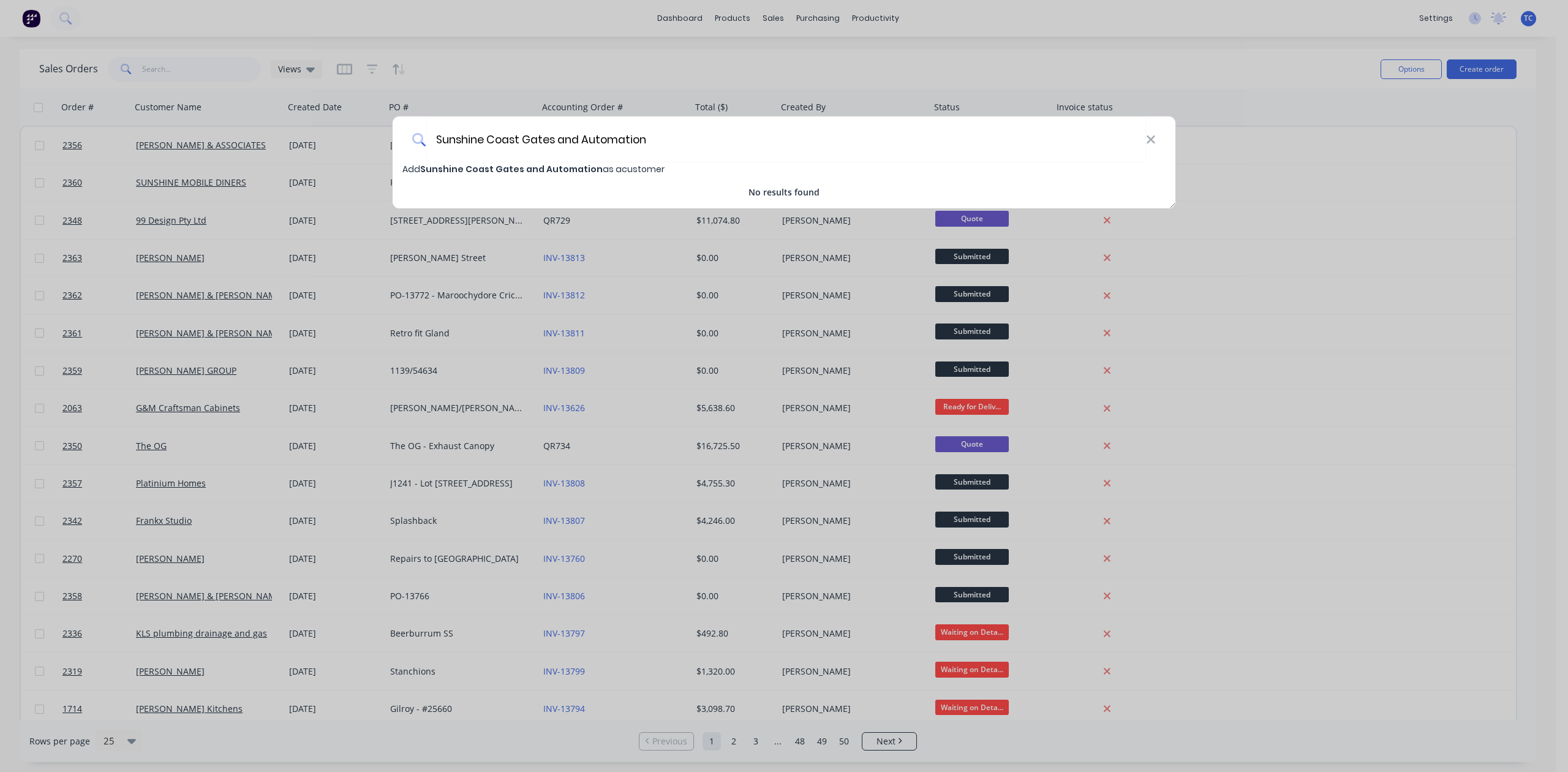
type input "Sunshine Coast Gates and Automation"
click at [587, 172] on span "Sunshine Coast Gates and Automation" at bounding box center [512, 169] width 183 height 12
select select "AU"
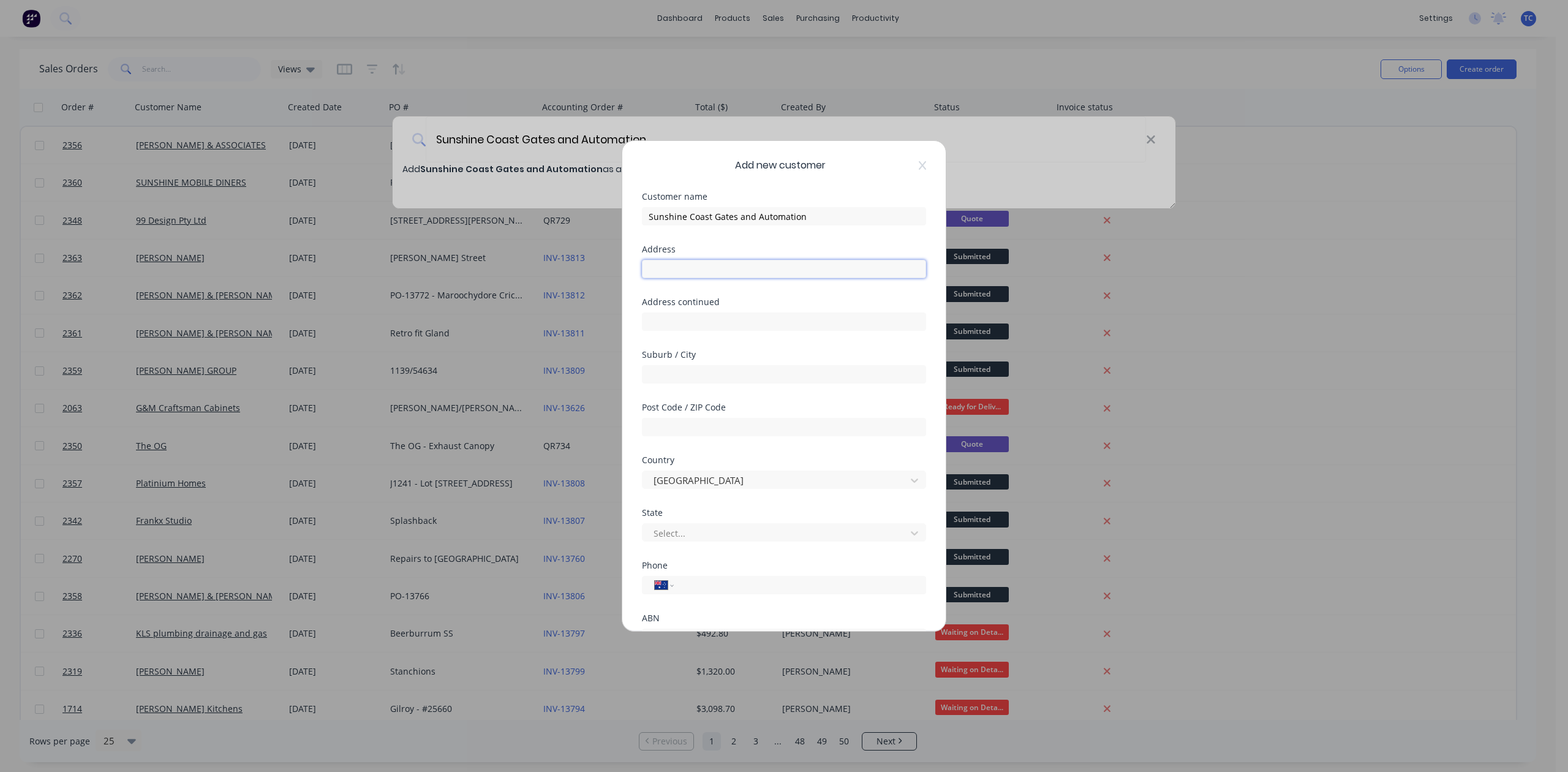
click at [694, 278] on input "text" at bounding box center [784, 269] width 285 height 19
click at [682, 384] on input "text" at bounding box center [784, 374] width 285 height 19
click at [673, 436] on input "text" at bounding box center [784, 427] width 285 height 19
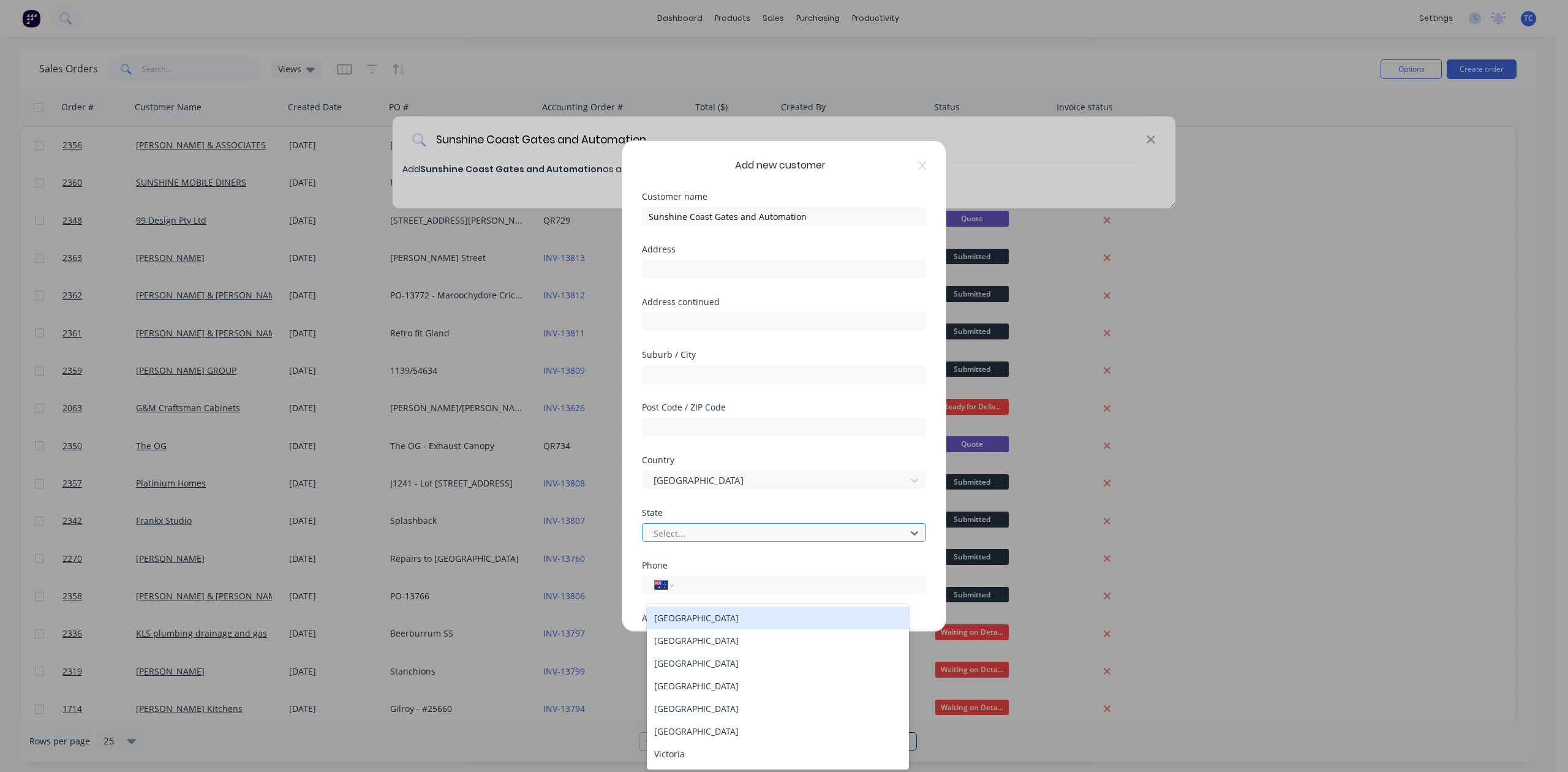
click at [671, 541] on div at bounding box center [776, 533] width 248 height 15
click at [730, 696] on div "[GEOGRAPHIC_DATA]" at bounding box center [778, 686] width 261 height 23
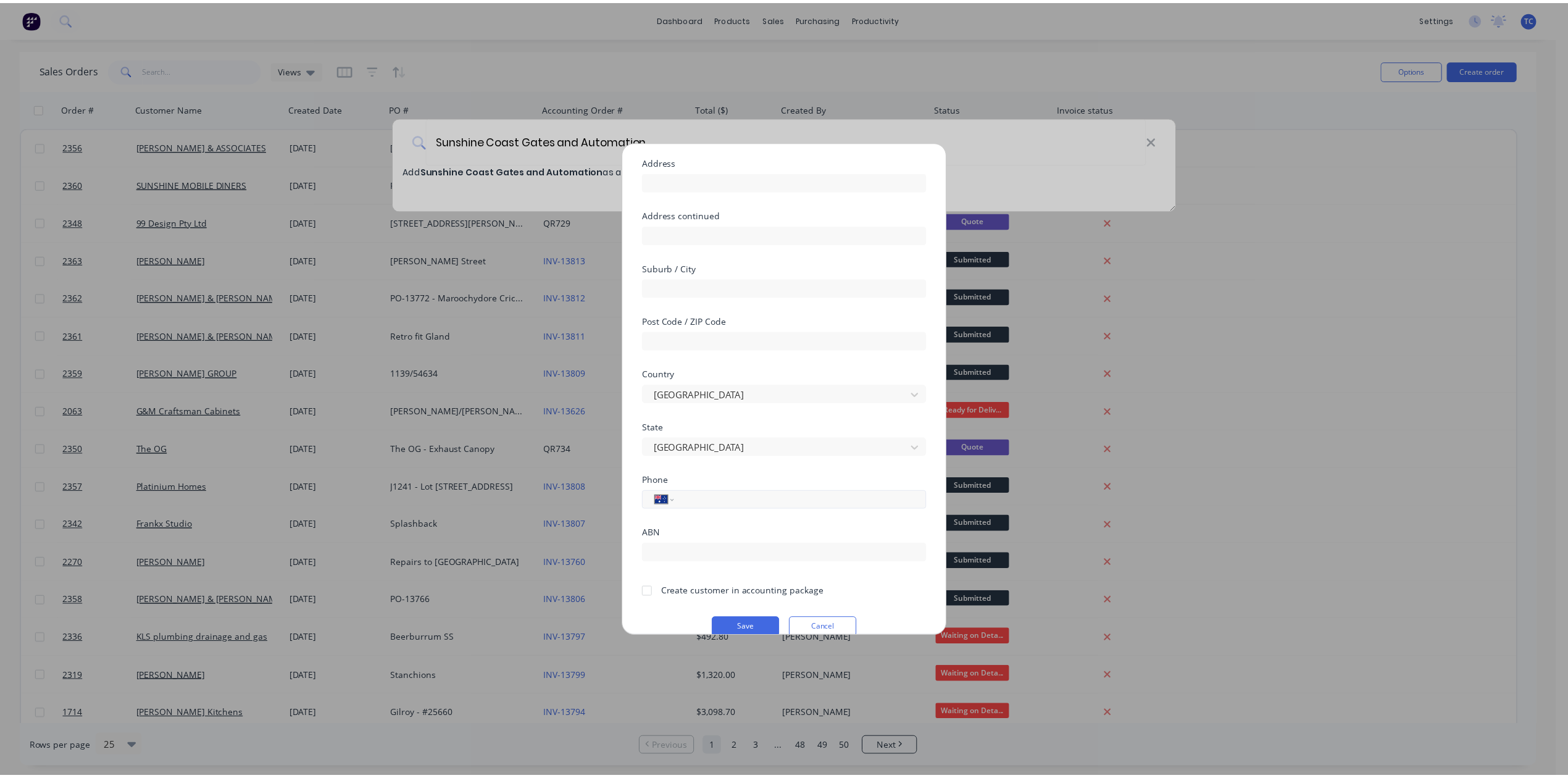
scroll to position [200, 0]
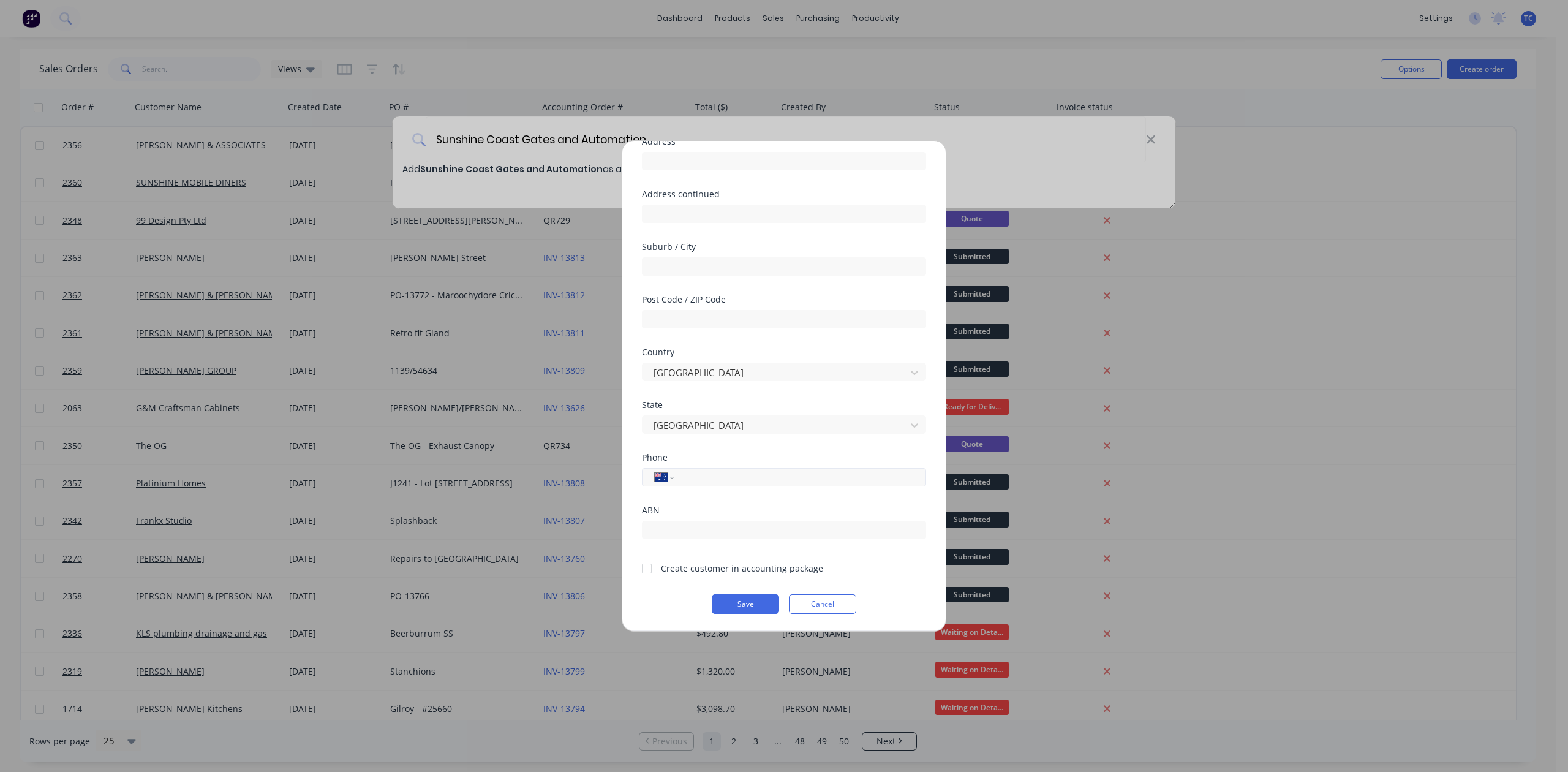
click at [703, 470] on input "tel" at bounding box center [797, 477] width 231 height 14
type input "0411 845 196"
click at [649, 559] on div at bounding box center [646, 569] width 25 height 25
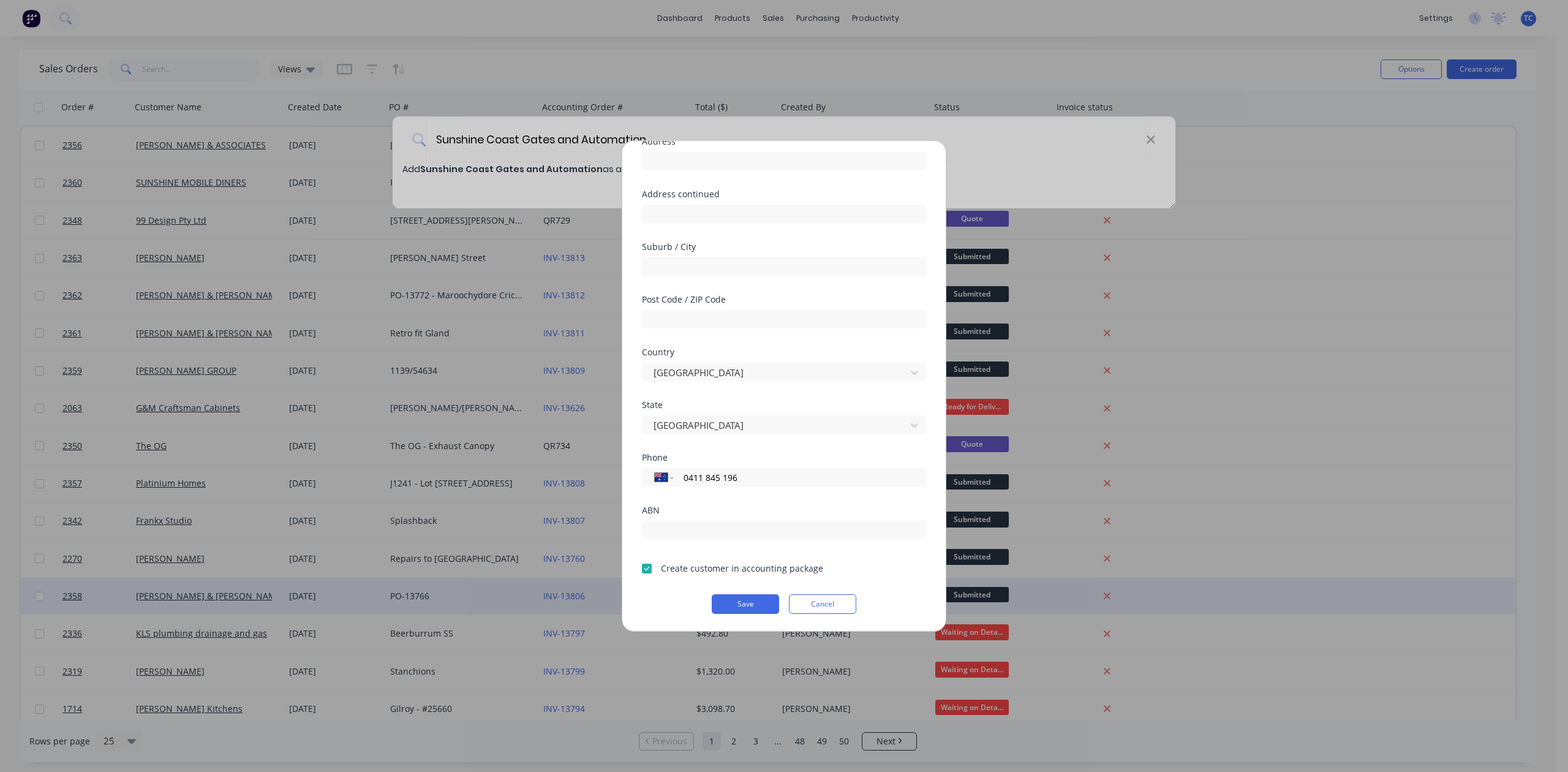
click at [723, 599] on button "Save" at bounding box center [745, 604] width 68 height 20
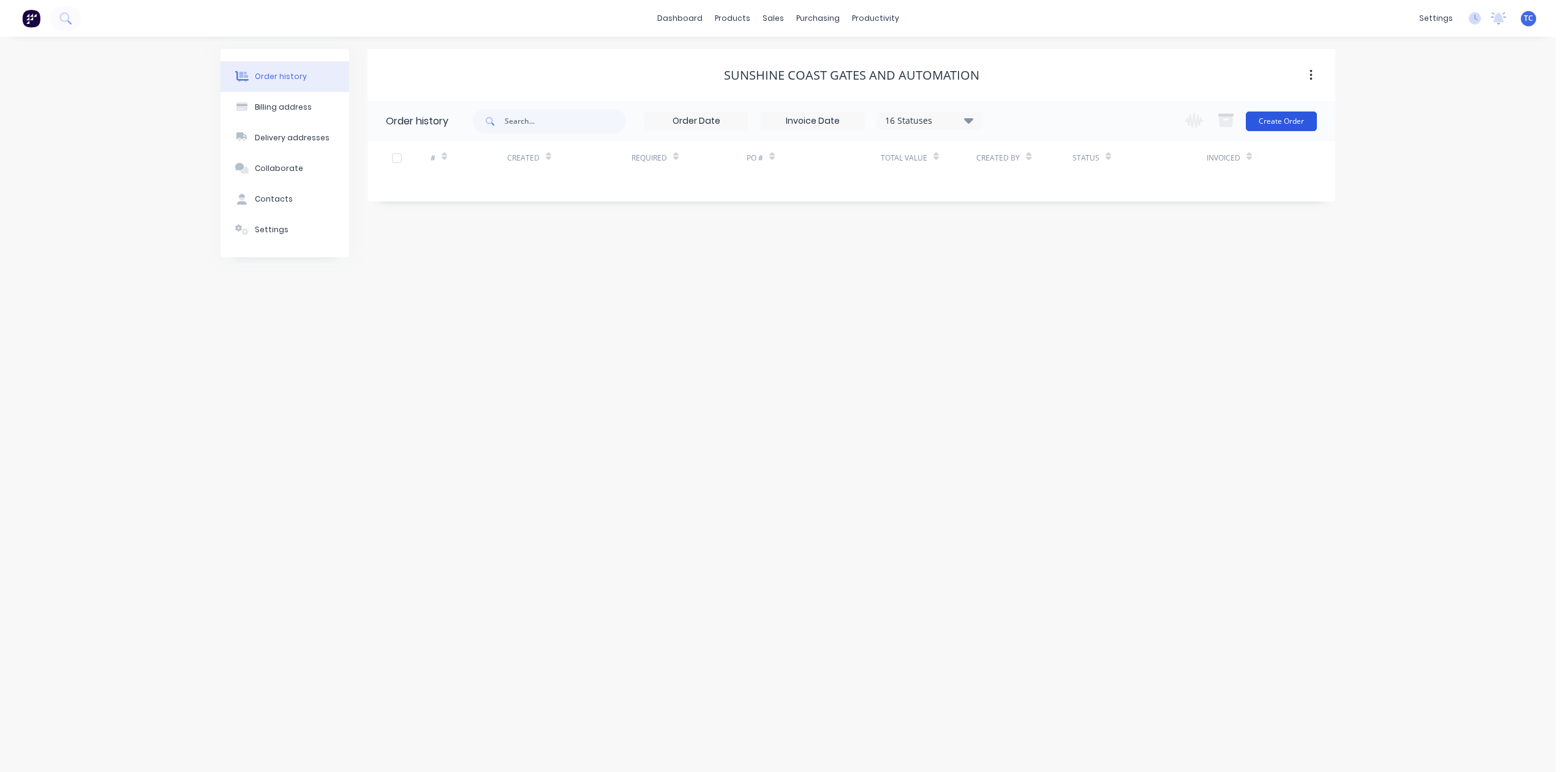
click at [1271, 114] on button "Create Order" at bounding box center [1281, 121] width 71 height 20
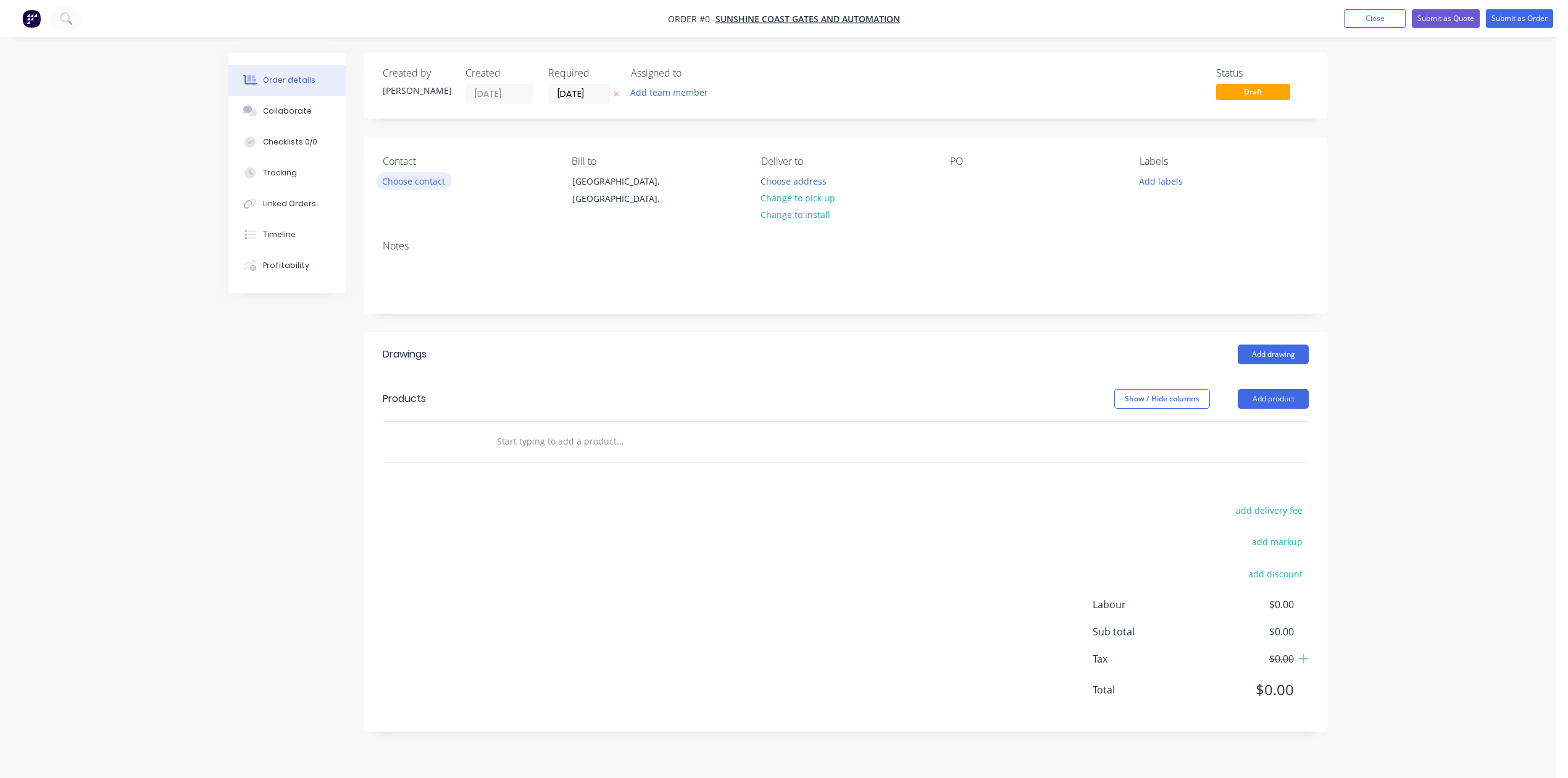
click at [438, 189] on button "Choose contact" at bounding box center [414, 180] width 76 height 16
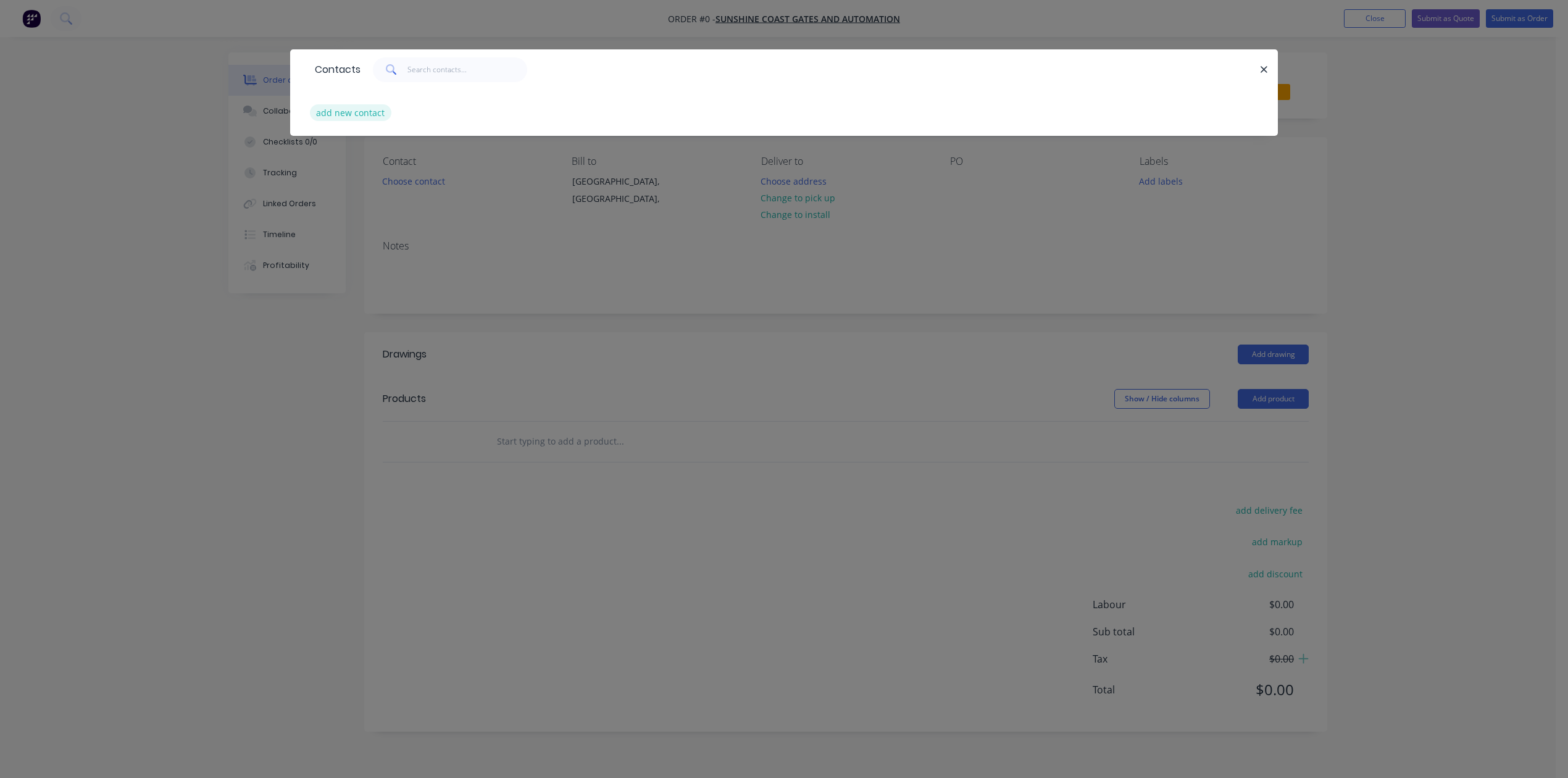
click at [379, 121] on button "add new contact" at bounding box center [351, 112] width 82 height 16
select select "AU"
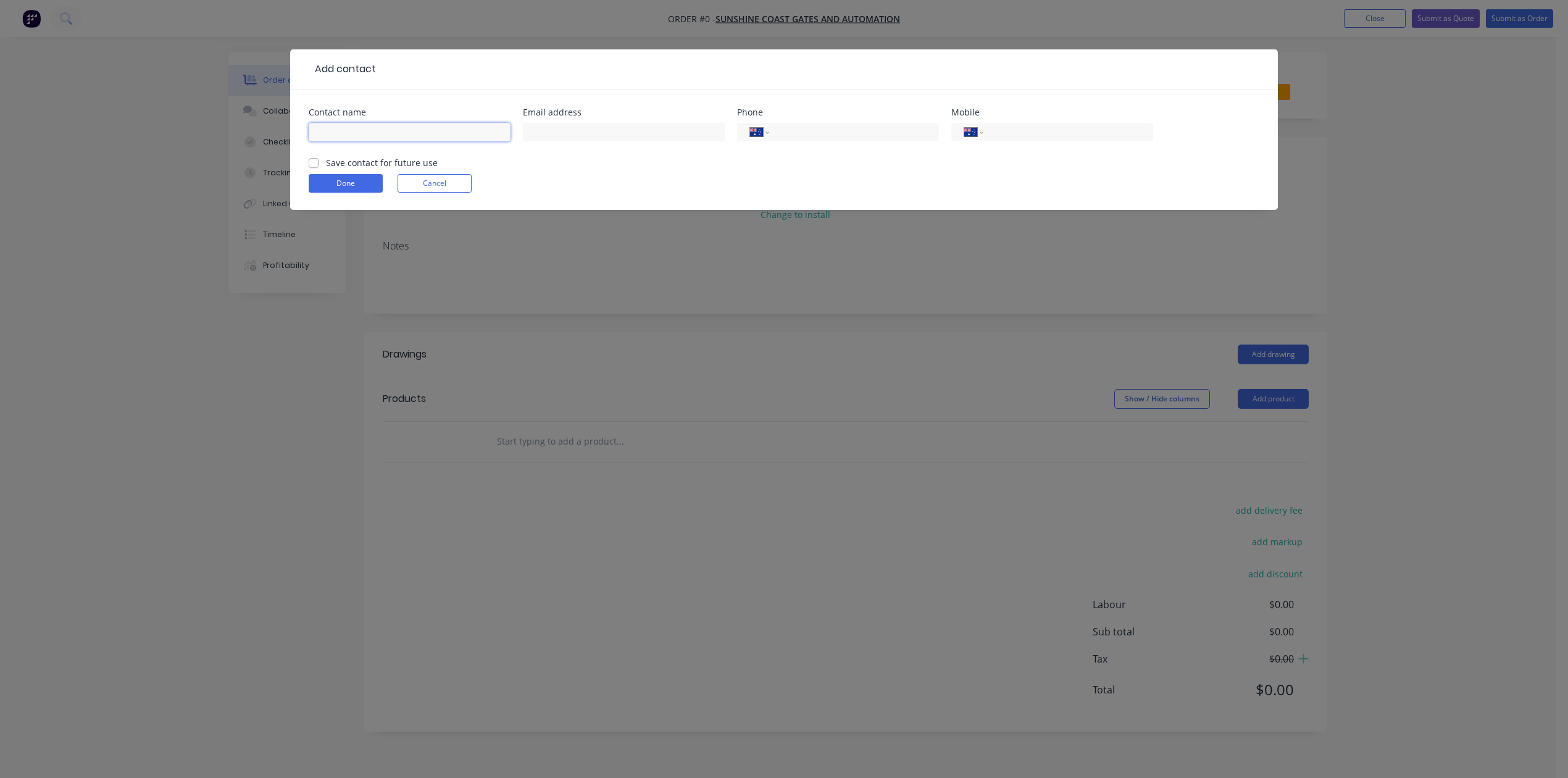
click at [380, 141] on input "text" at bounding box center [409, 133] width 202 height 19
type input "[PERSON_NAME]"
type input "0411 845 196"
click at [326, 169] on label "Save contact for future use" at bounding box center [382, 162] width 112 height 13
click at [317, 168] on input "Save contact for future use" at bounding box center [313, 162] width 9 height 12
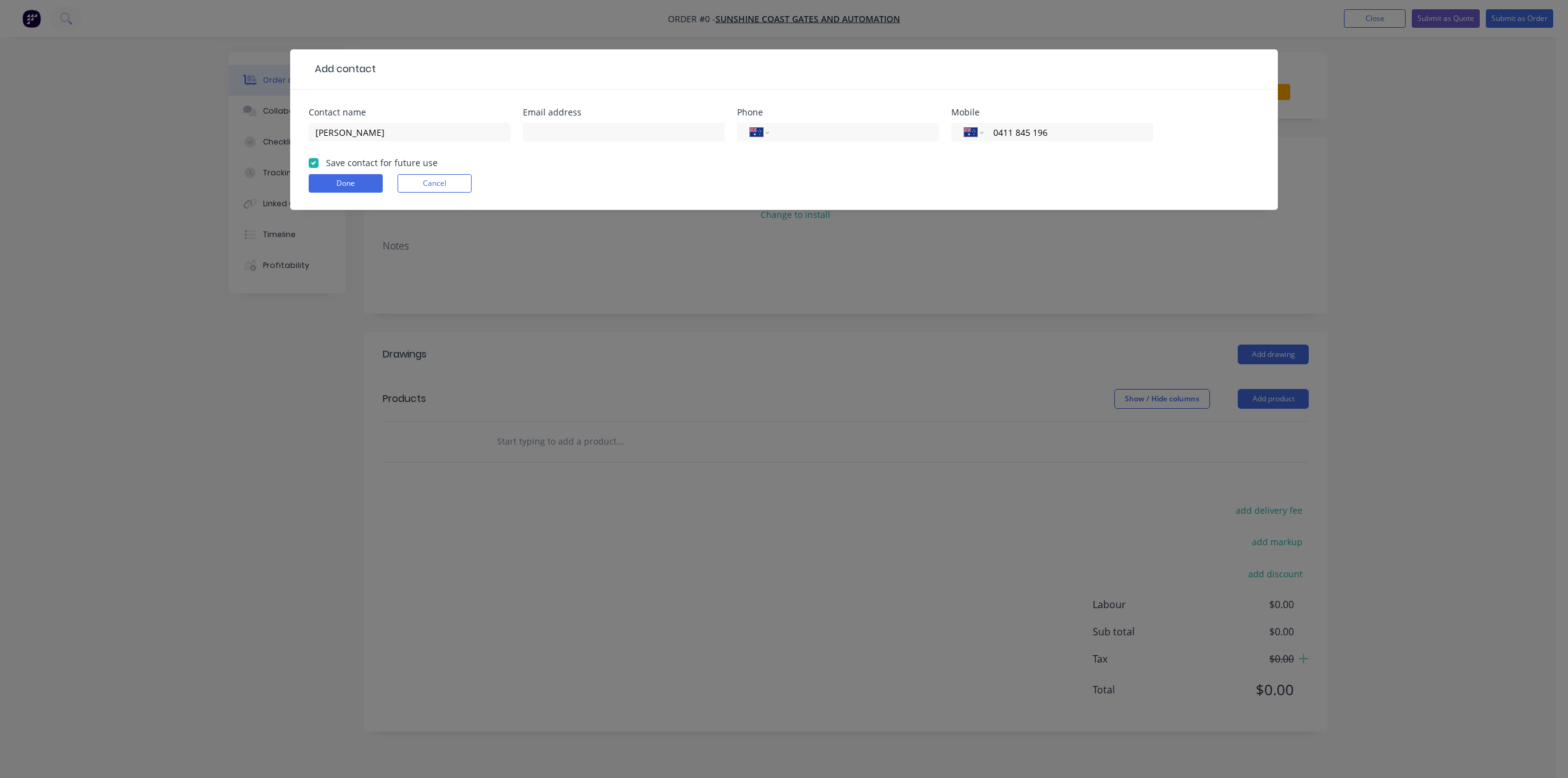
checkbox input "true"
click at [549, 141] on input "text" at bounding box center [624, 133] width 202 height 19
type input "[PERSON_NAME][EMAIL_ADDRESS][DOMAIN_NAME]"
click at [362, 193] on button "Done" at bounding box center [345, 184] width 74 height 19
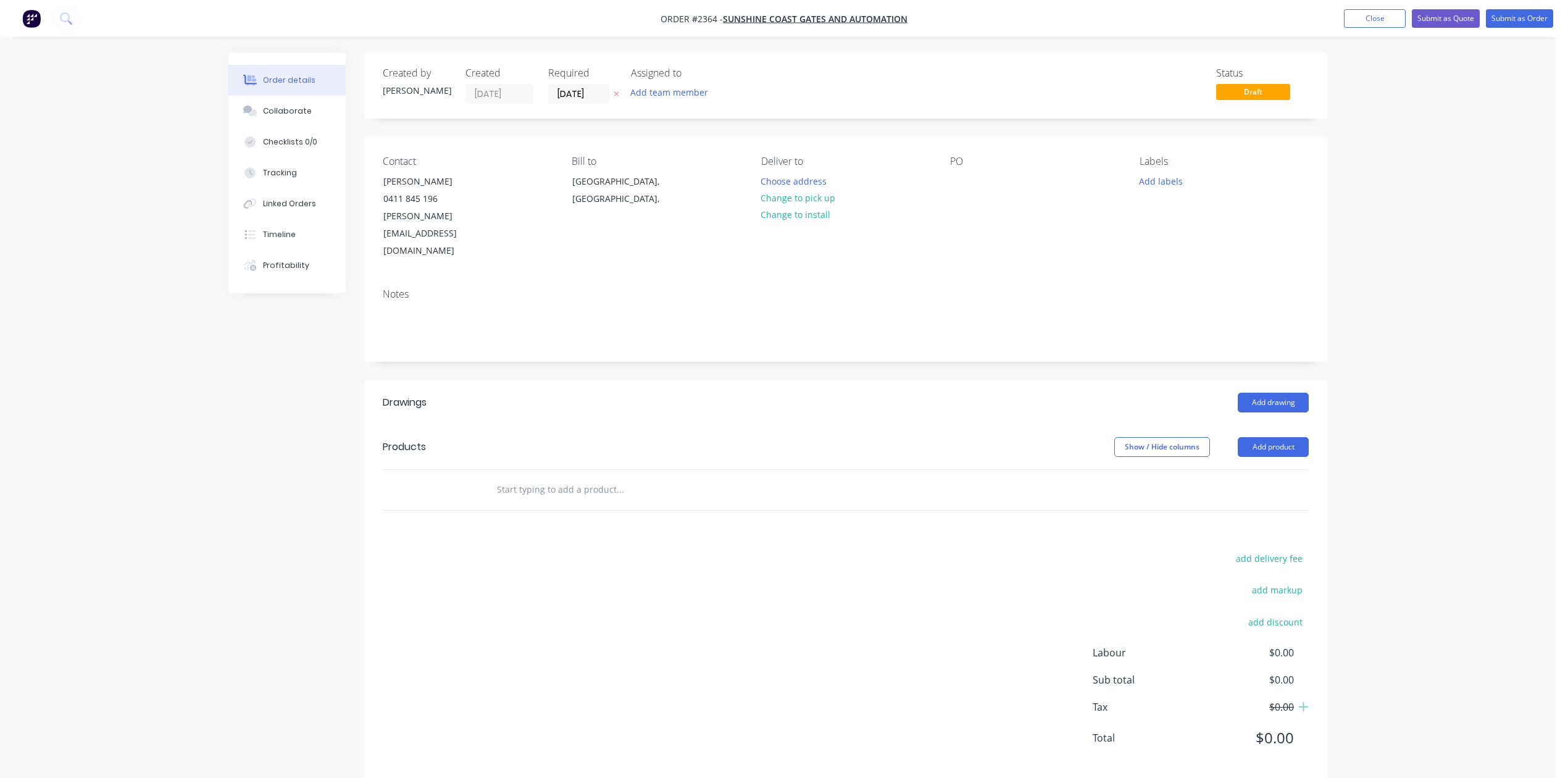
click at [539, 502] on input "text" at bounding box center [619, 489] width 247 height 25
type input "2mm Aluminium channel - 61 x 53 x 40 x 1951mm long"
click at [599, 557] on button "Add 2mm Aluminium channel - 61 x 53 x 40 x 1951mm long to order" at bounding box center [687, 537] width 370 height 40
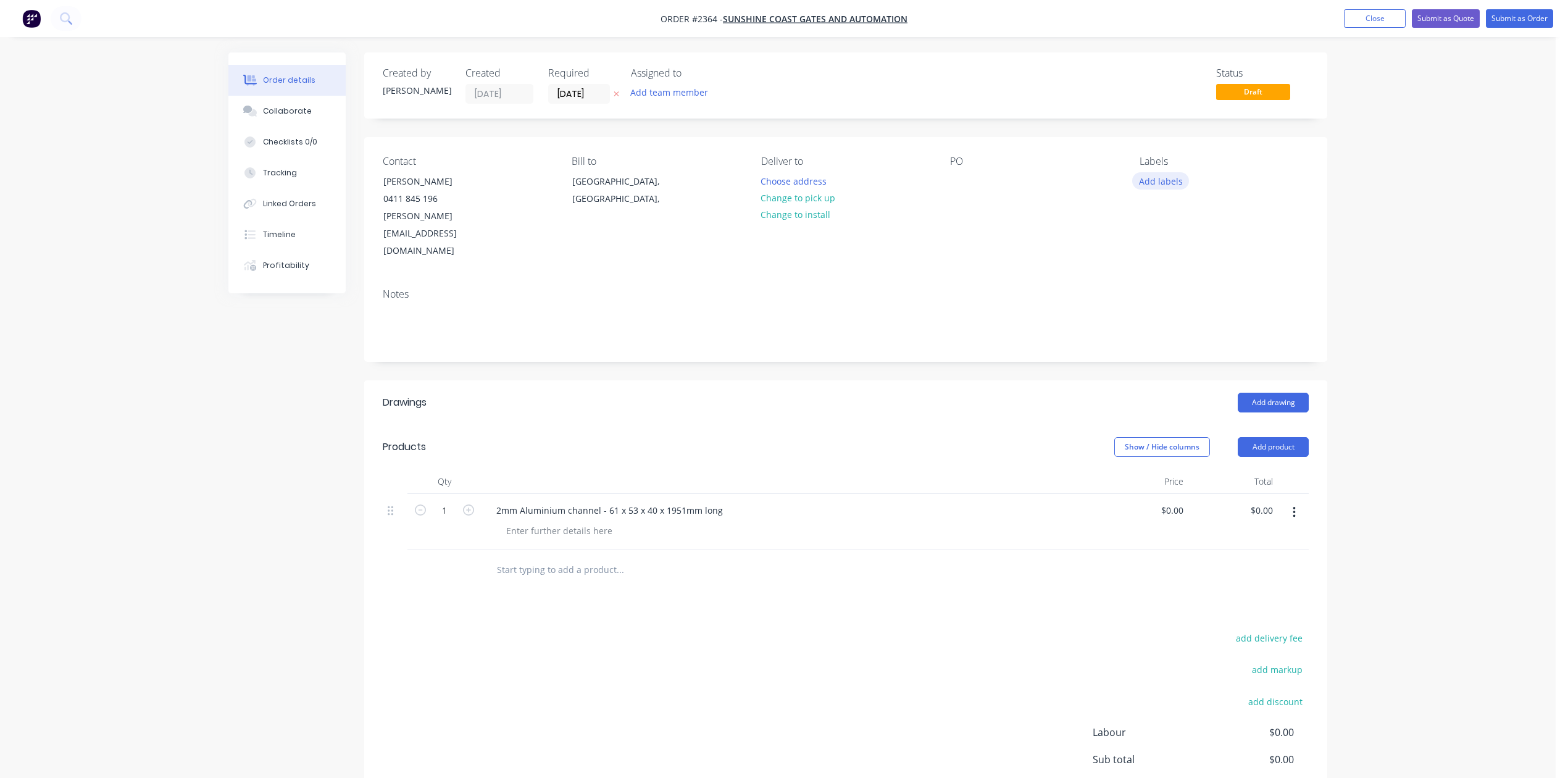
click at [1169, 189] on button "Add labels" at bounding box center [1160, 180] width 57 height 16
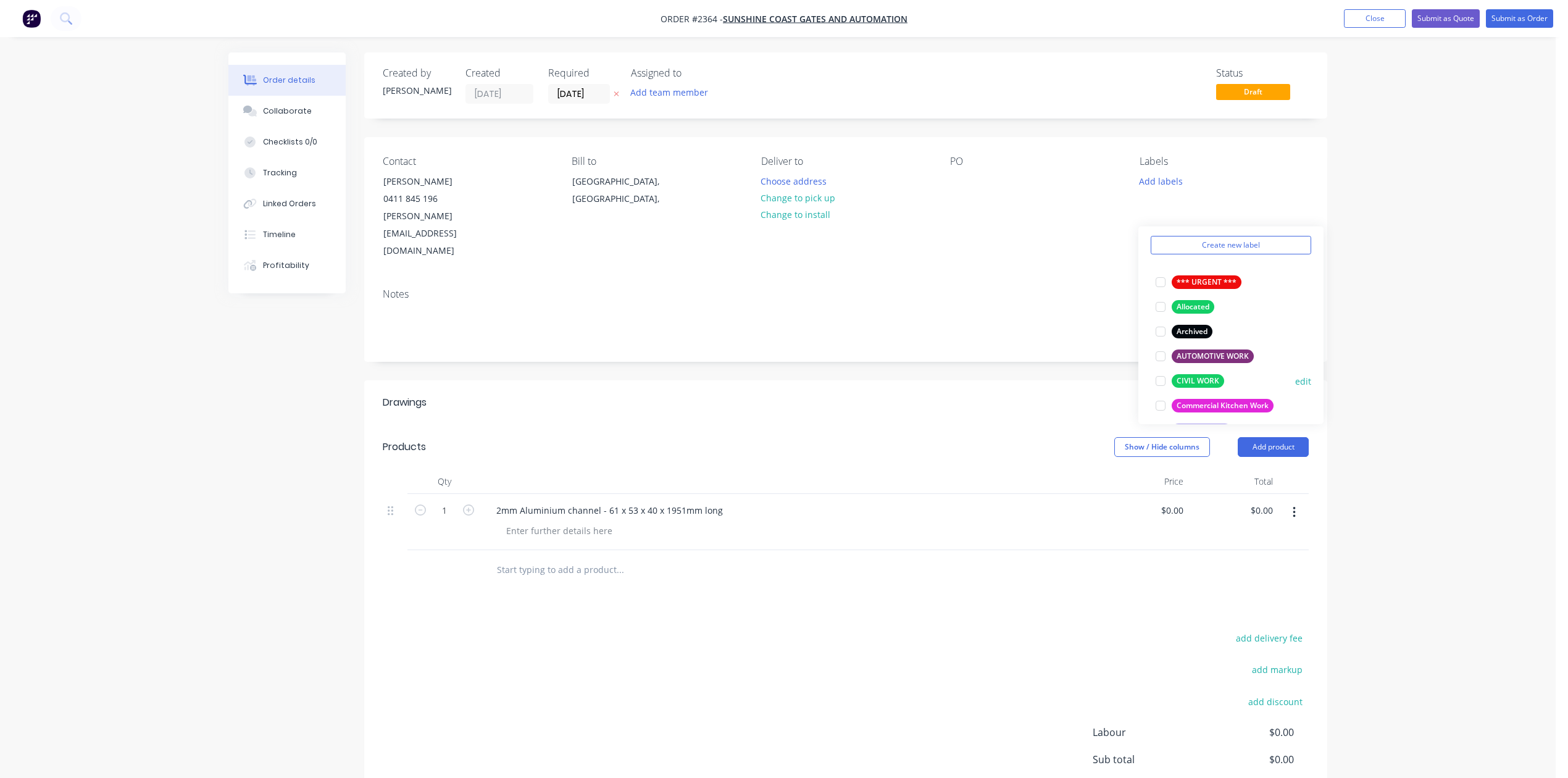
scroll to position [165, 0]
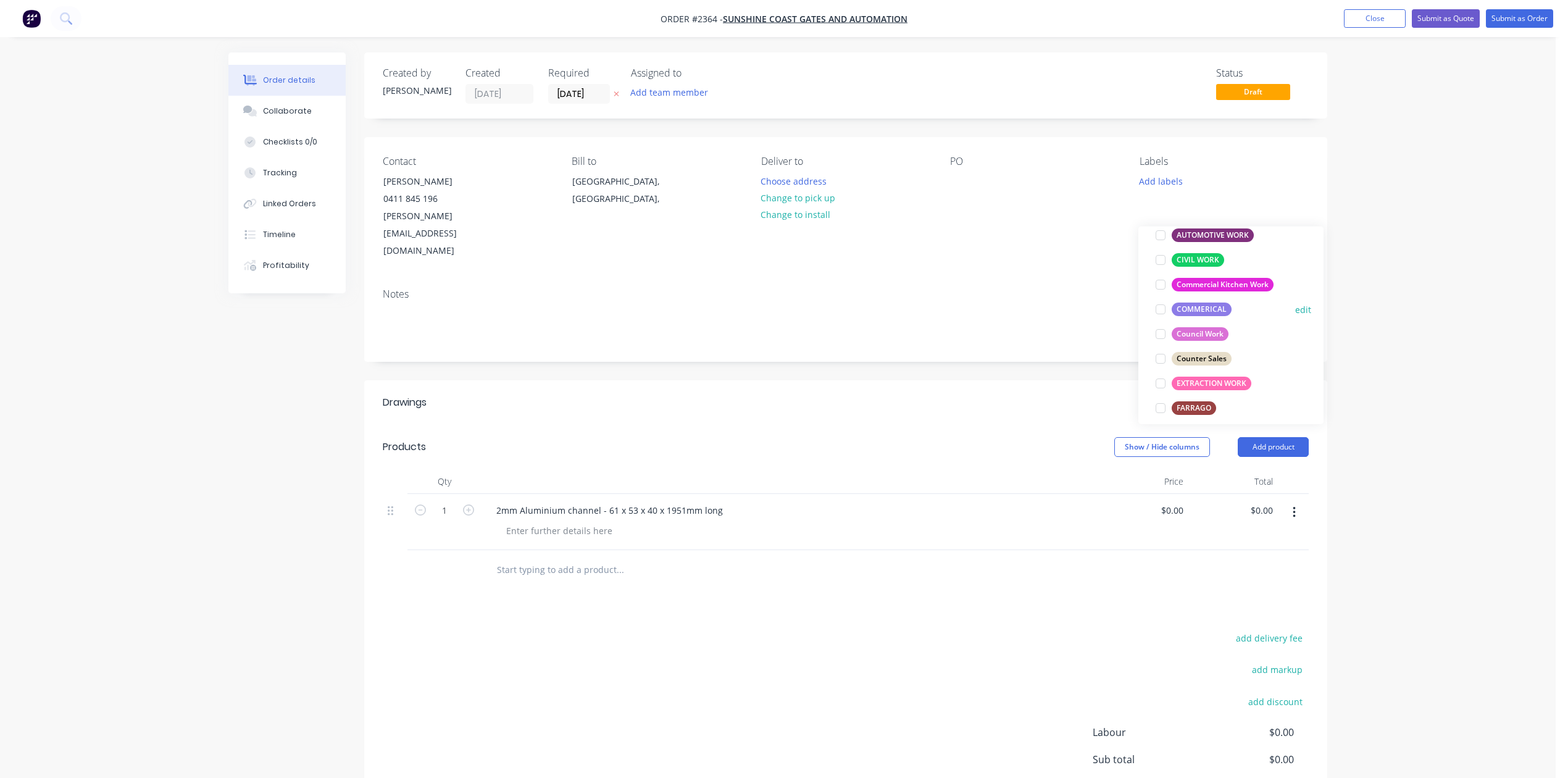
click at [1160, 313] on div at bounding box center [1160, 309] width 25 height 25
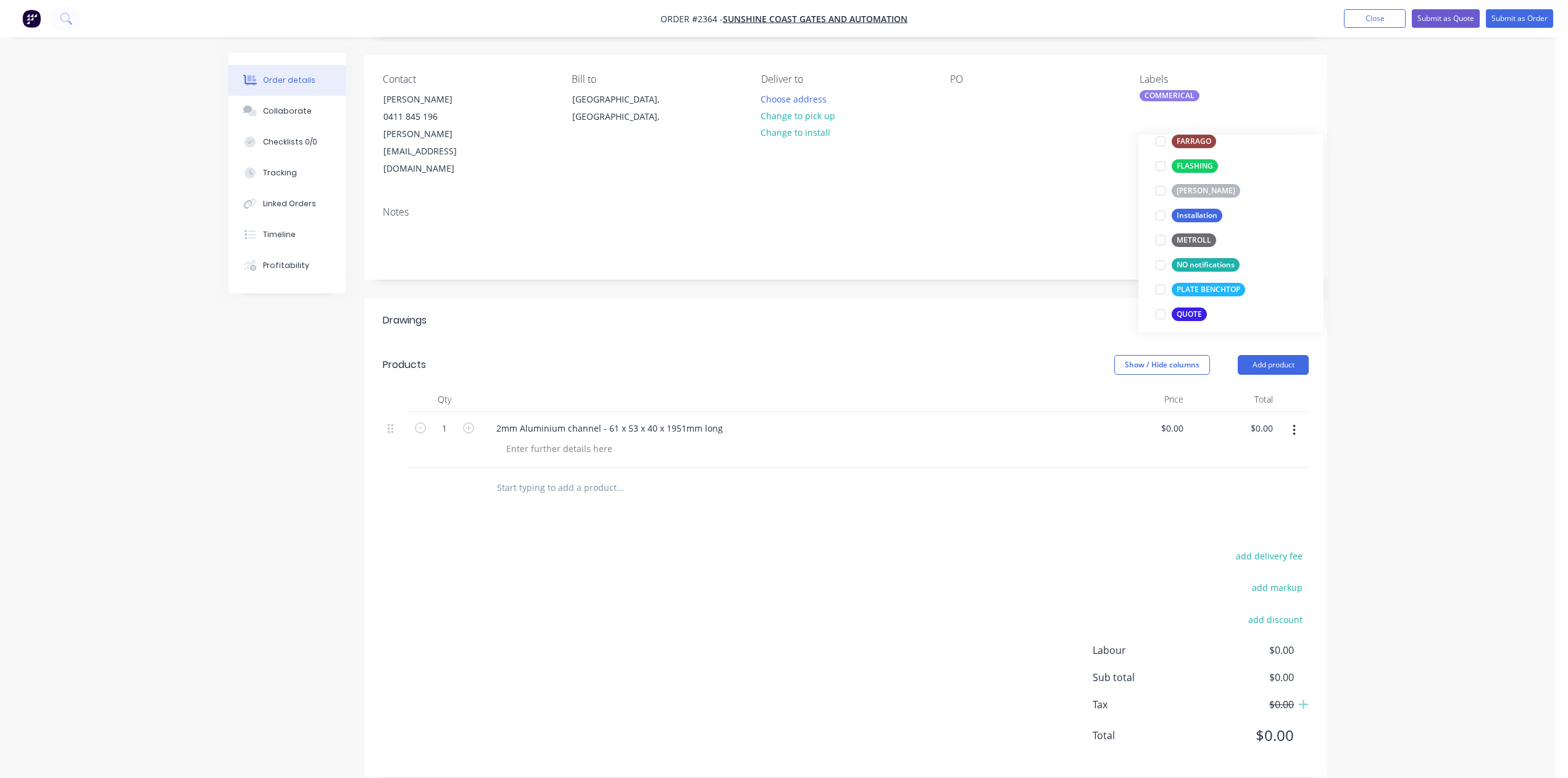
scroll to position [302, 0]
click at [1157, 209] on div at bounding box center [1160, 203] width 25 height 25
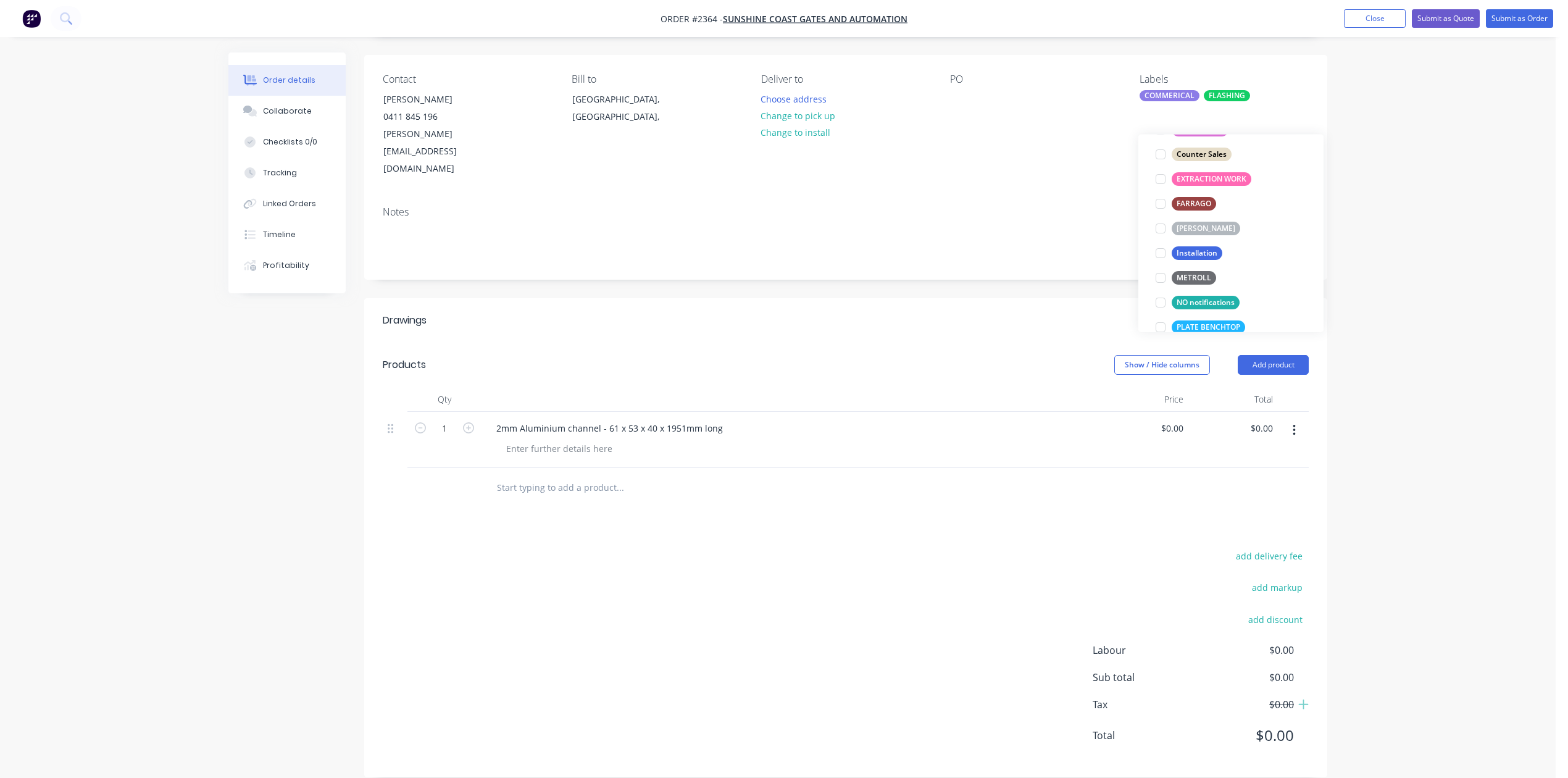
scroll to position [54, 0]
click at [1394, 193] on div "Order details Collaborate Checklists 0/0 Tracking Linked Orders Timeline Profit…" at bounding box center [778, 357] width 1556 height 878
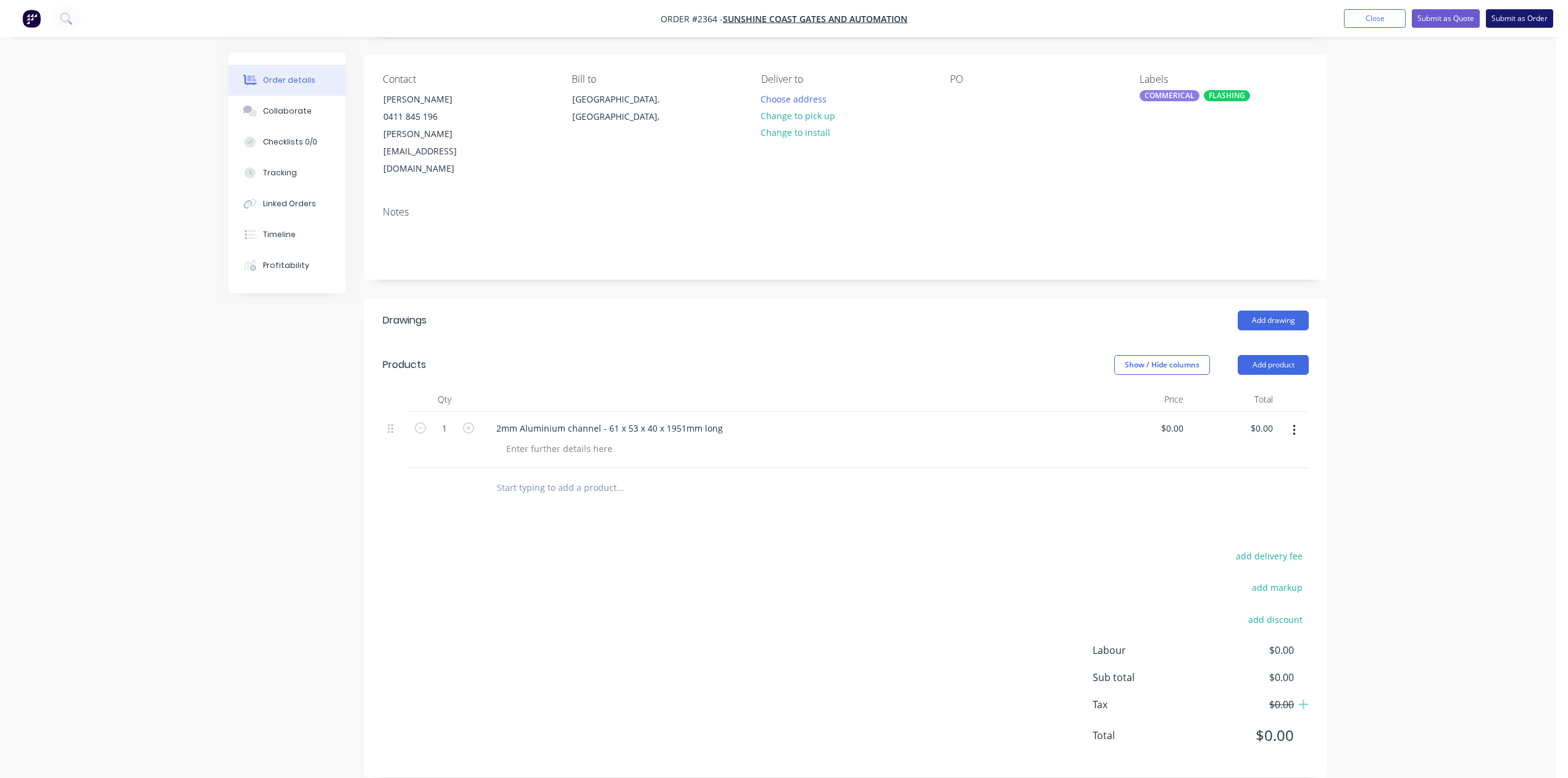
click at [1496, 20] on button "Submit as Order" at bounding box center [1520, 19] width 67 height 19
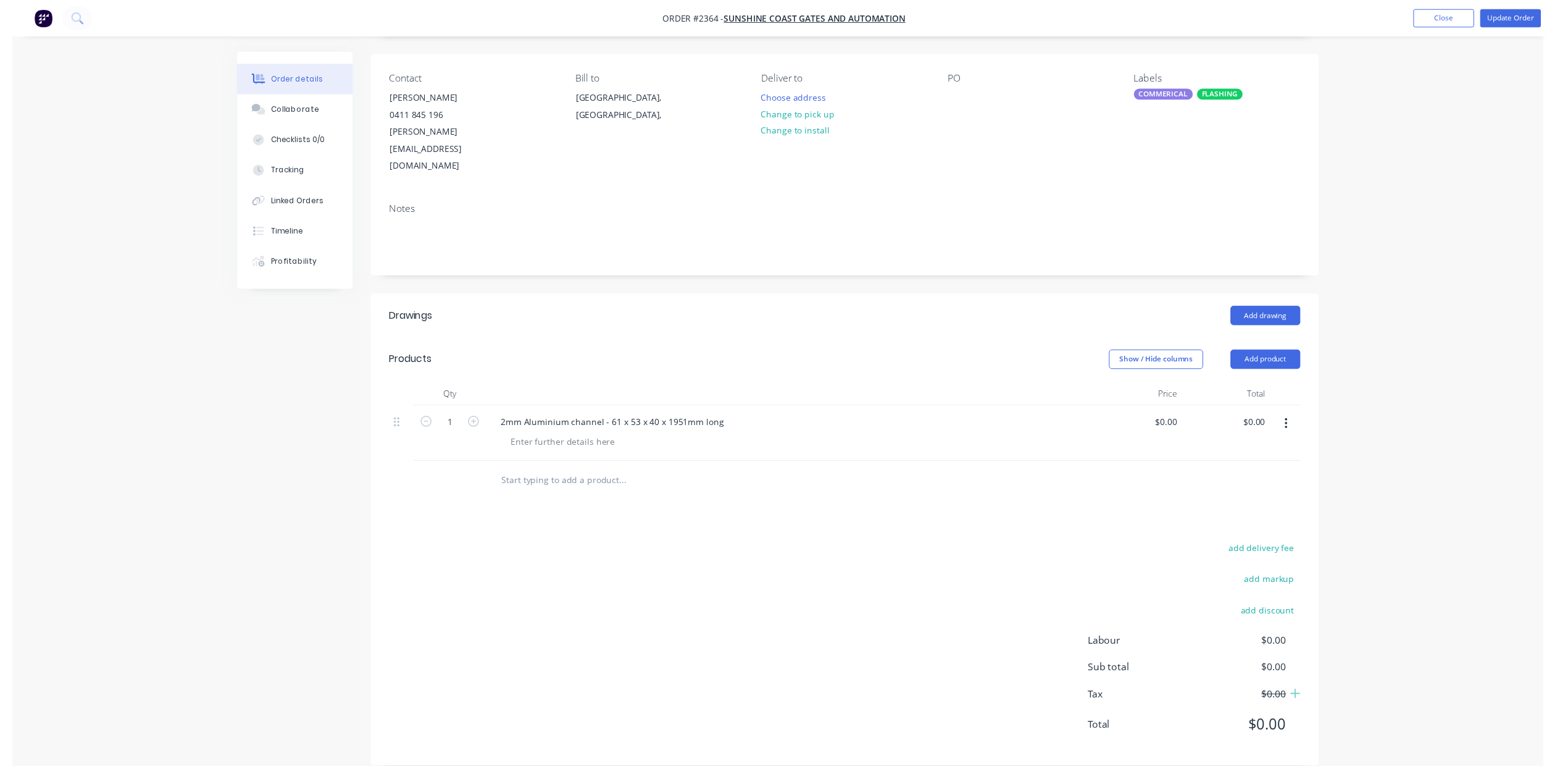
scroll to position [0, 0]
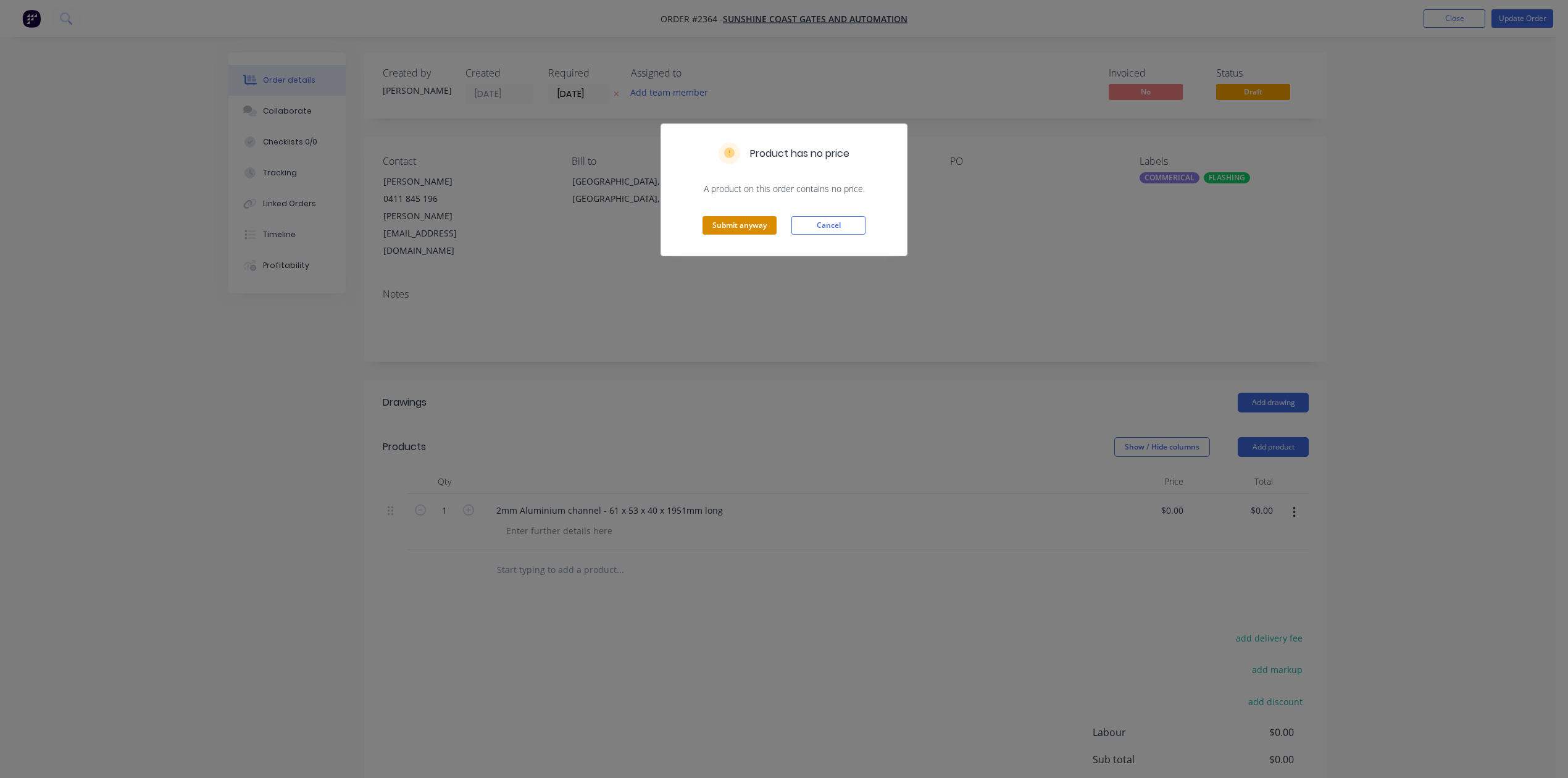
click at [726, 234] on button "Submit anyway" at bounding box center [740, 226] width 74 height 19
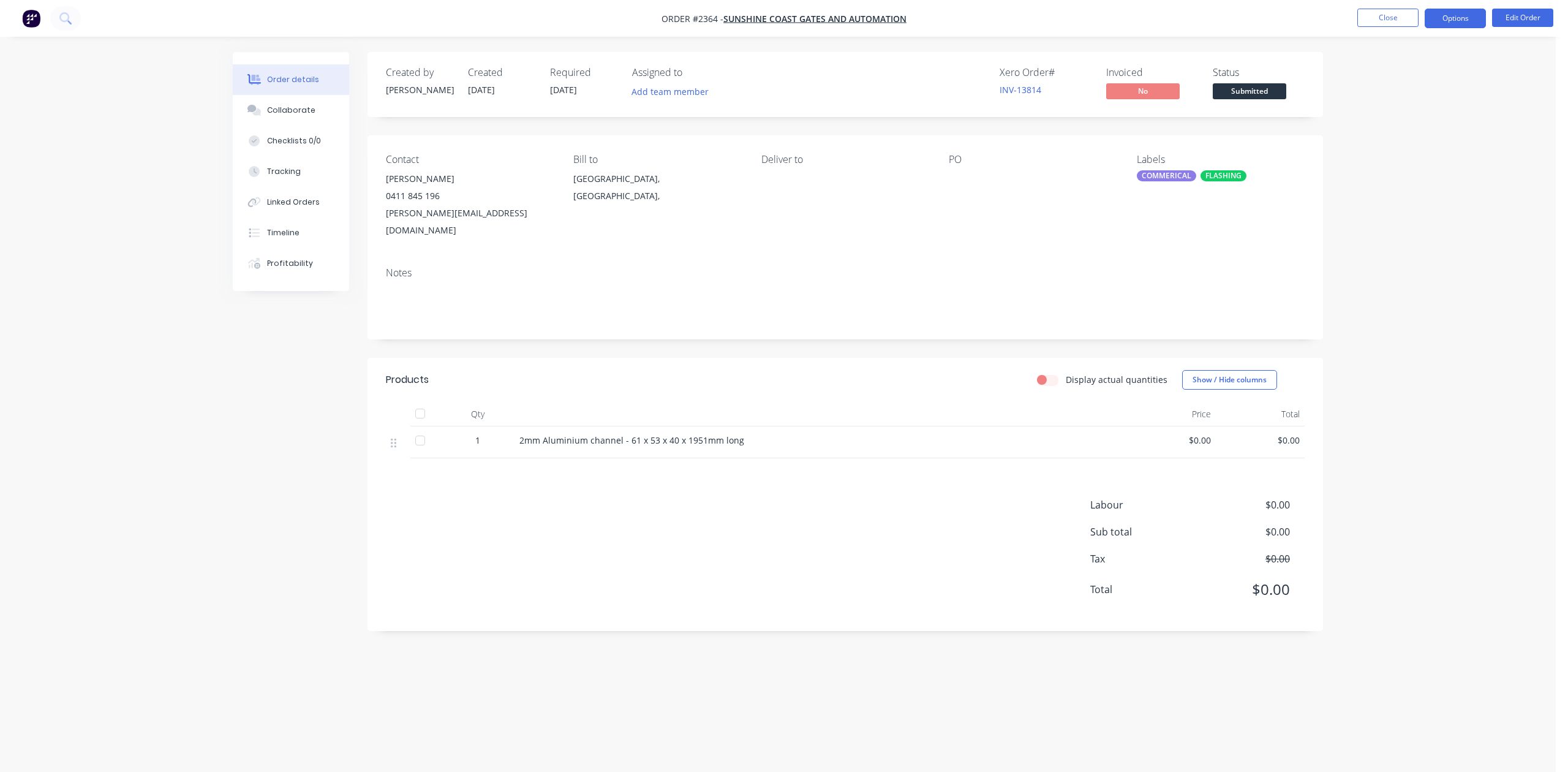
drag, startPoint x: 1434, startPoint y: 14, endPoint x: 1439, endPoint y: 26, distance: 13.0
click at [1434, 14] on button "Options" at bounding box center [1455, 18] width 62 height 20
click at [1368, 152] on div "Work Order" at bounding box center [1418, 148] width 113 height 18
click at [1372, 121] on div "Without pricing" at bounding box center [1418, 123] width 113 height 18
click at [1380, 21] on button "Close" at bounding box center [1388, 18] width 62 height 19
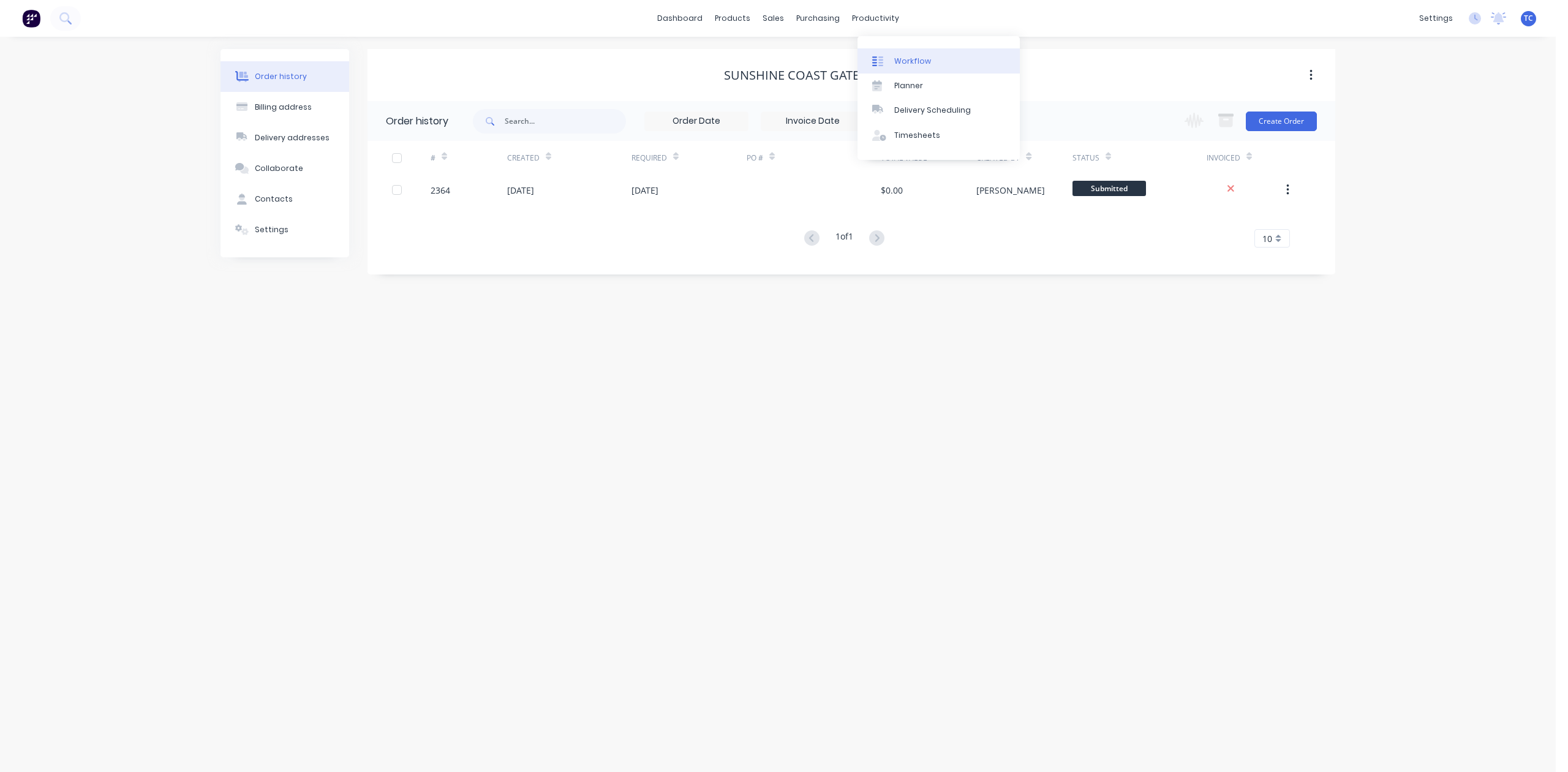
click at [917, 65] on div "Workflow" at bounding box center [912, 61] width 37 height 11
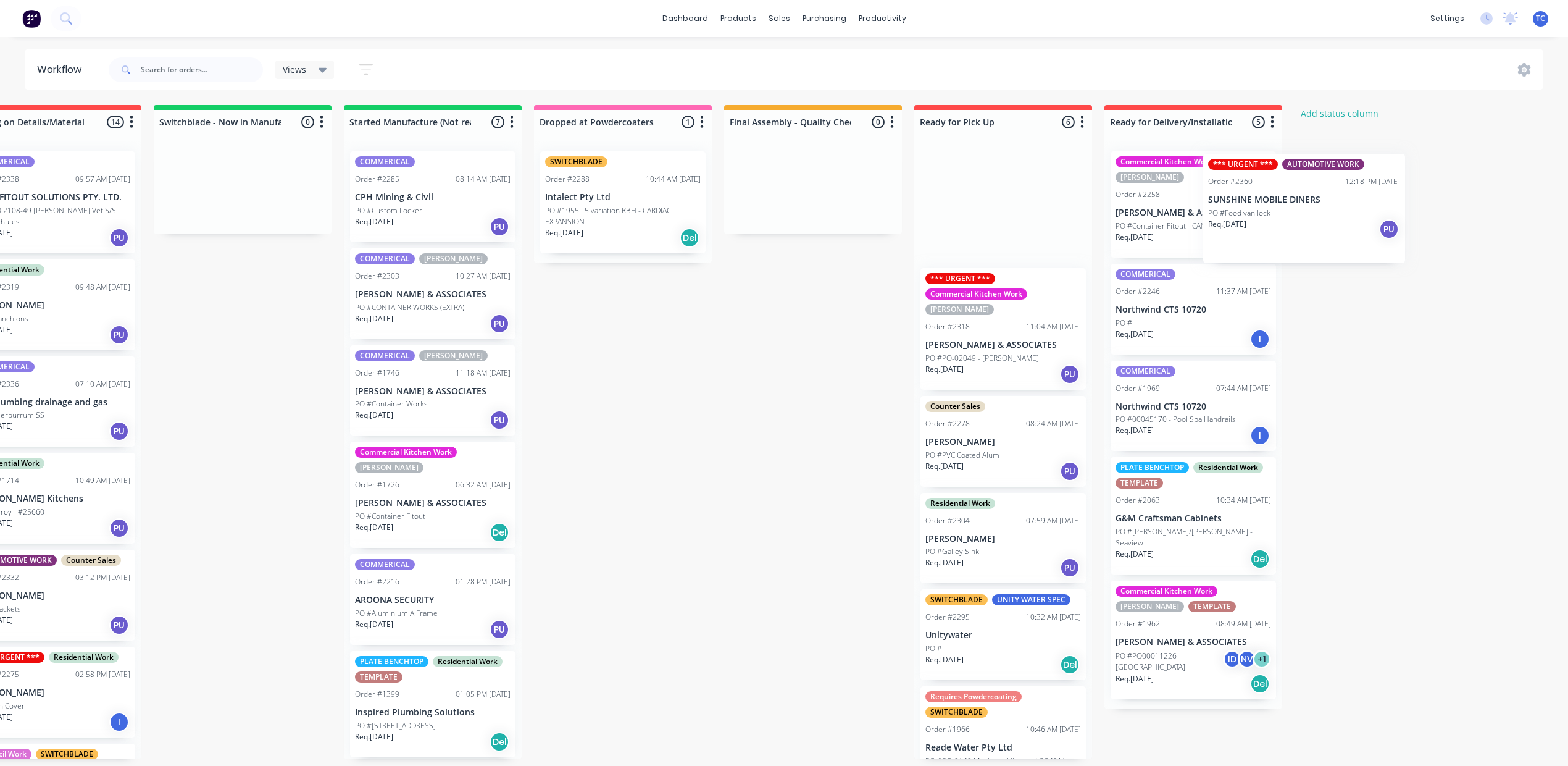
drag, startPoint x: 1065, startPoint y: 227, endPoint x: 1280, endPoint y: 221, distance: 215.1
click at [1280, 221] on div "Submitted 15 Status colour #273444 hex #273444 Save Cancel Summaries Total orde…" at bounding box center [577, 432] width 2059 height 654
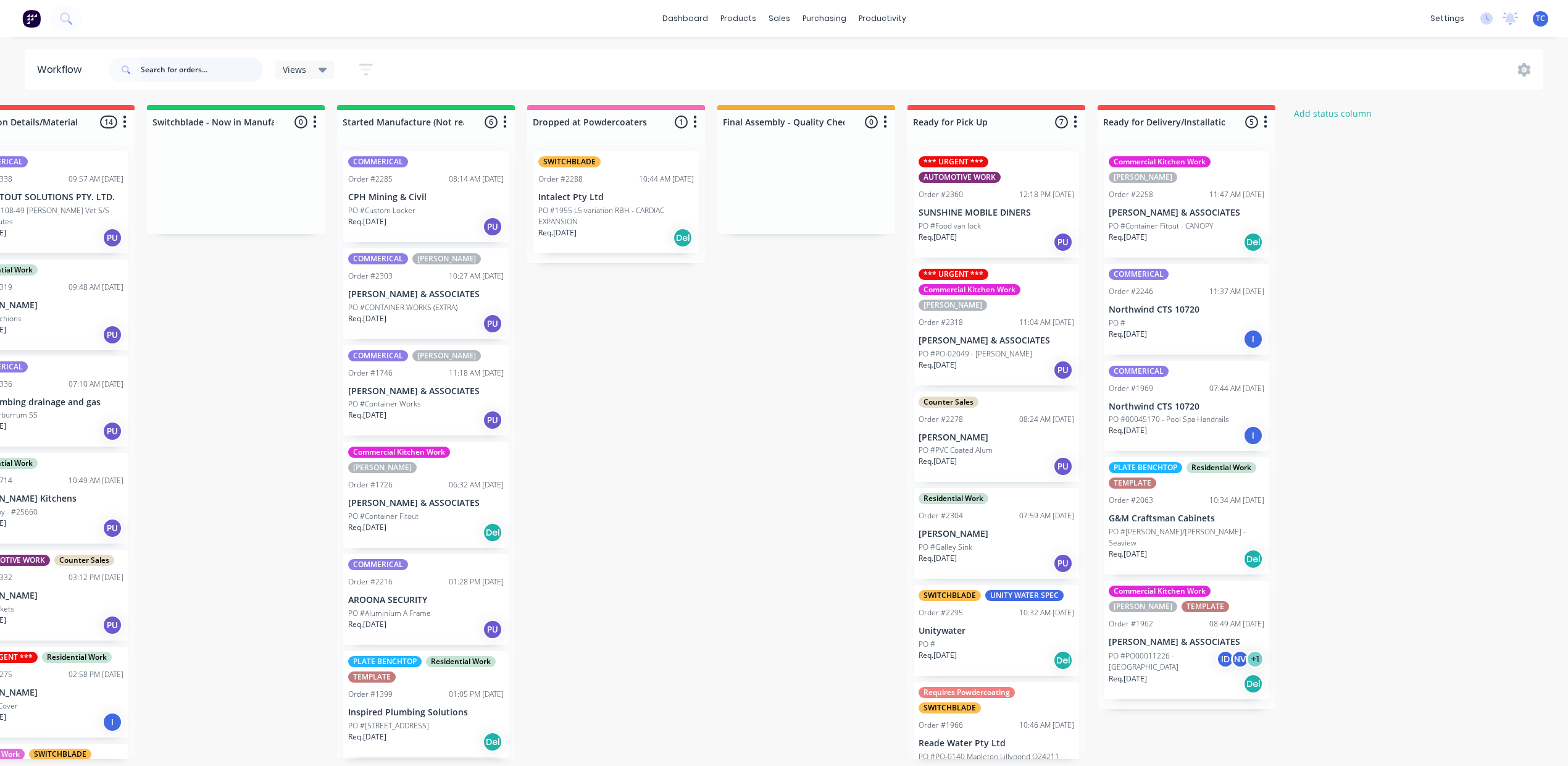
click at [185, 75] on input "text" at bounding box center [202, 70] width 122 height 25
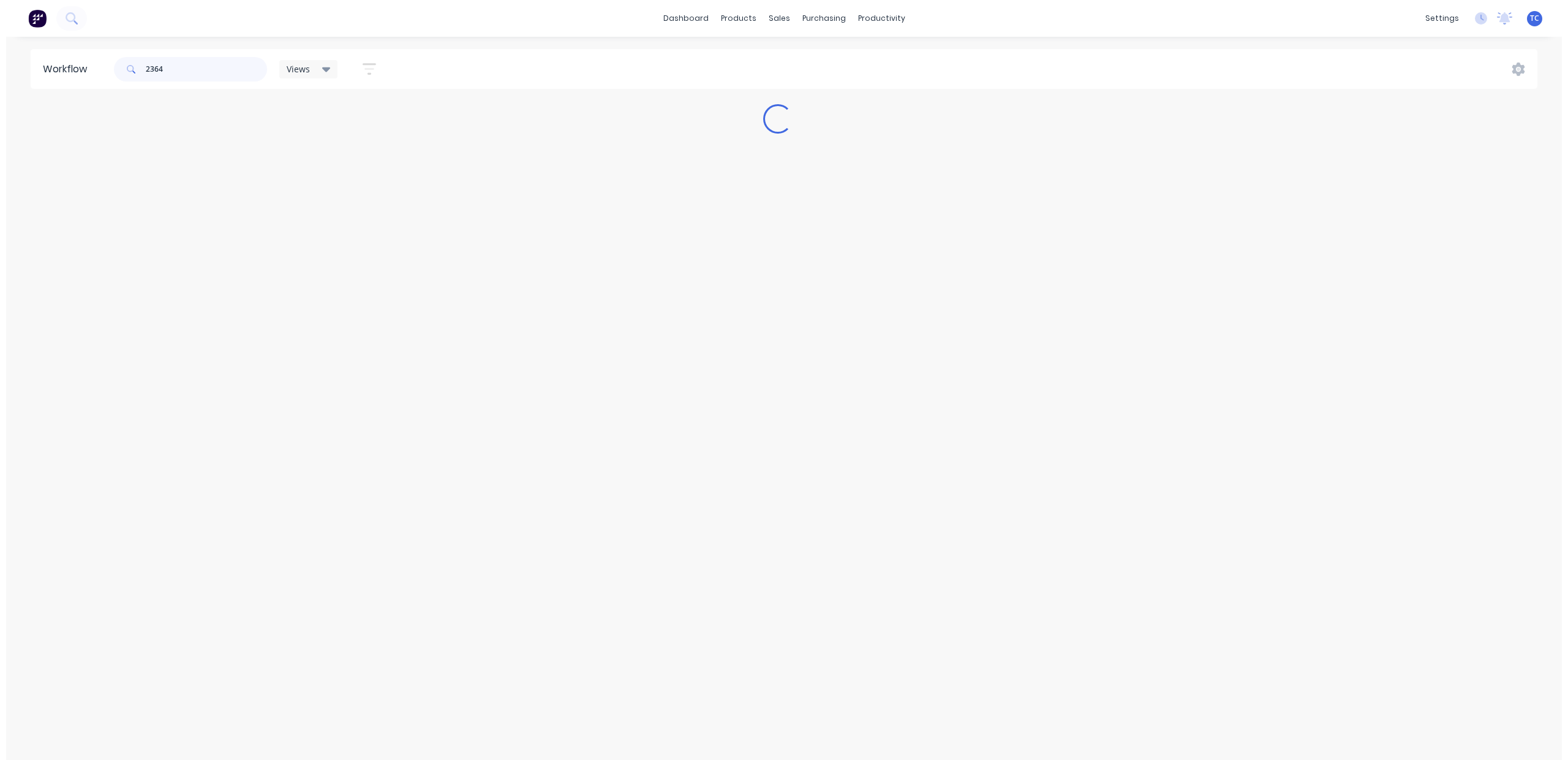
scroll to position [0, 0]
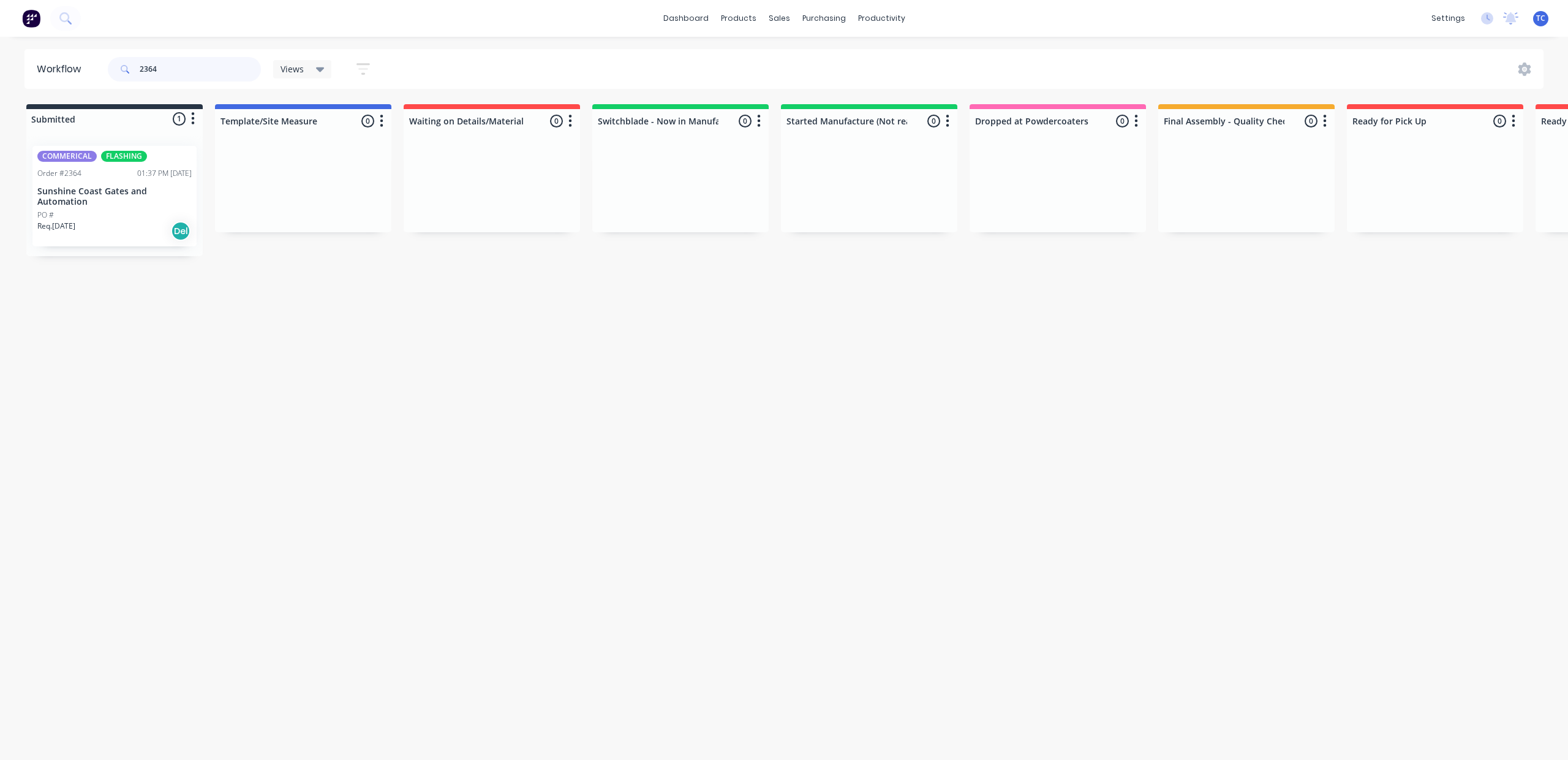
type input "2364"
click at [133, 201] on p "Sunshine Coast Gates and Automation" at bounding box center [115, 197] width 155 height 21
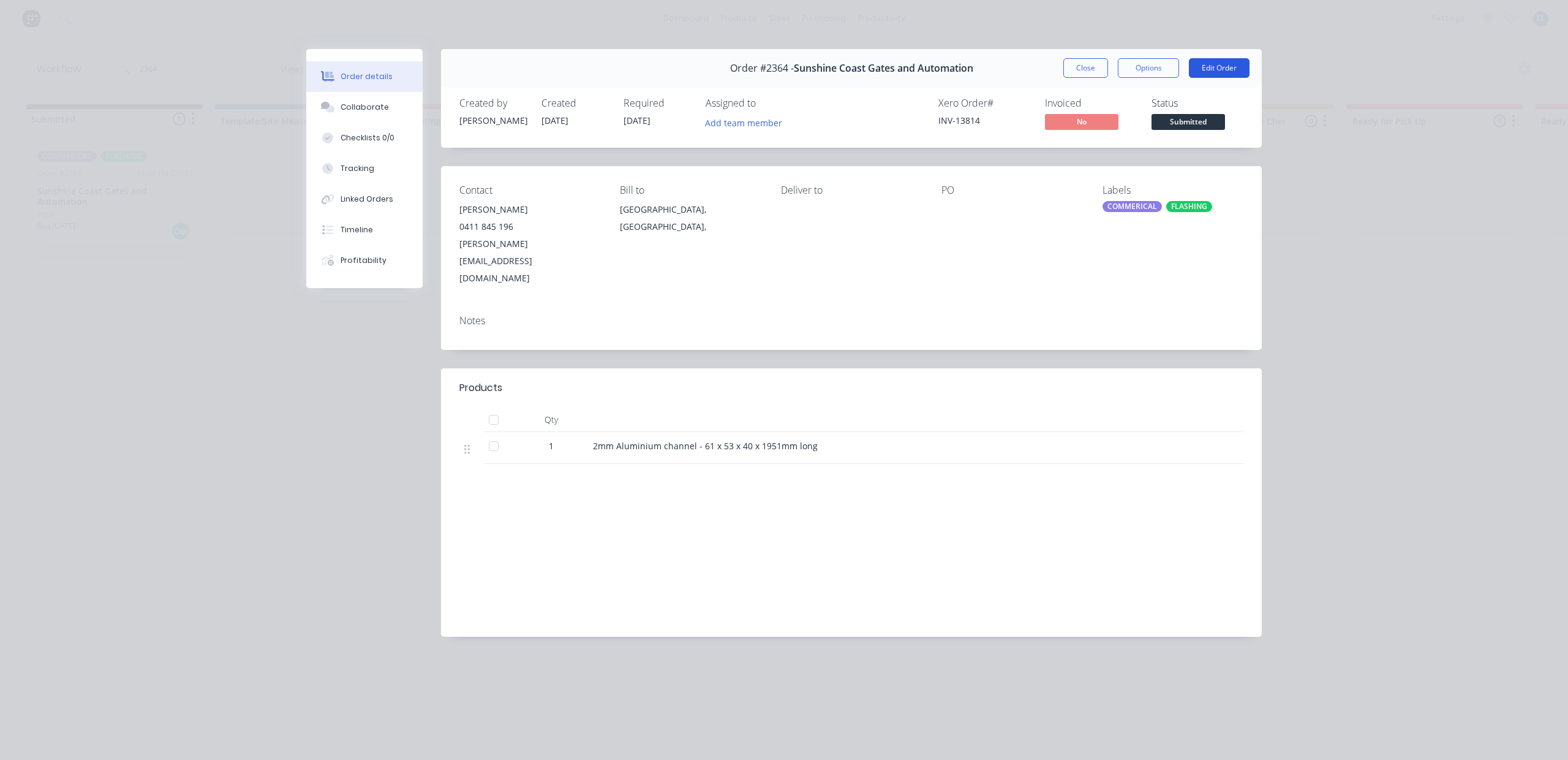
click at [1198, 78] on button "Edit Order" at bounding box center [1219, 68] width 61 height 20
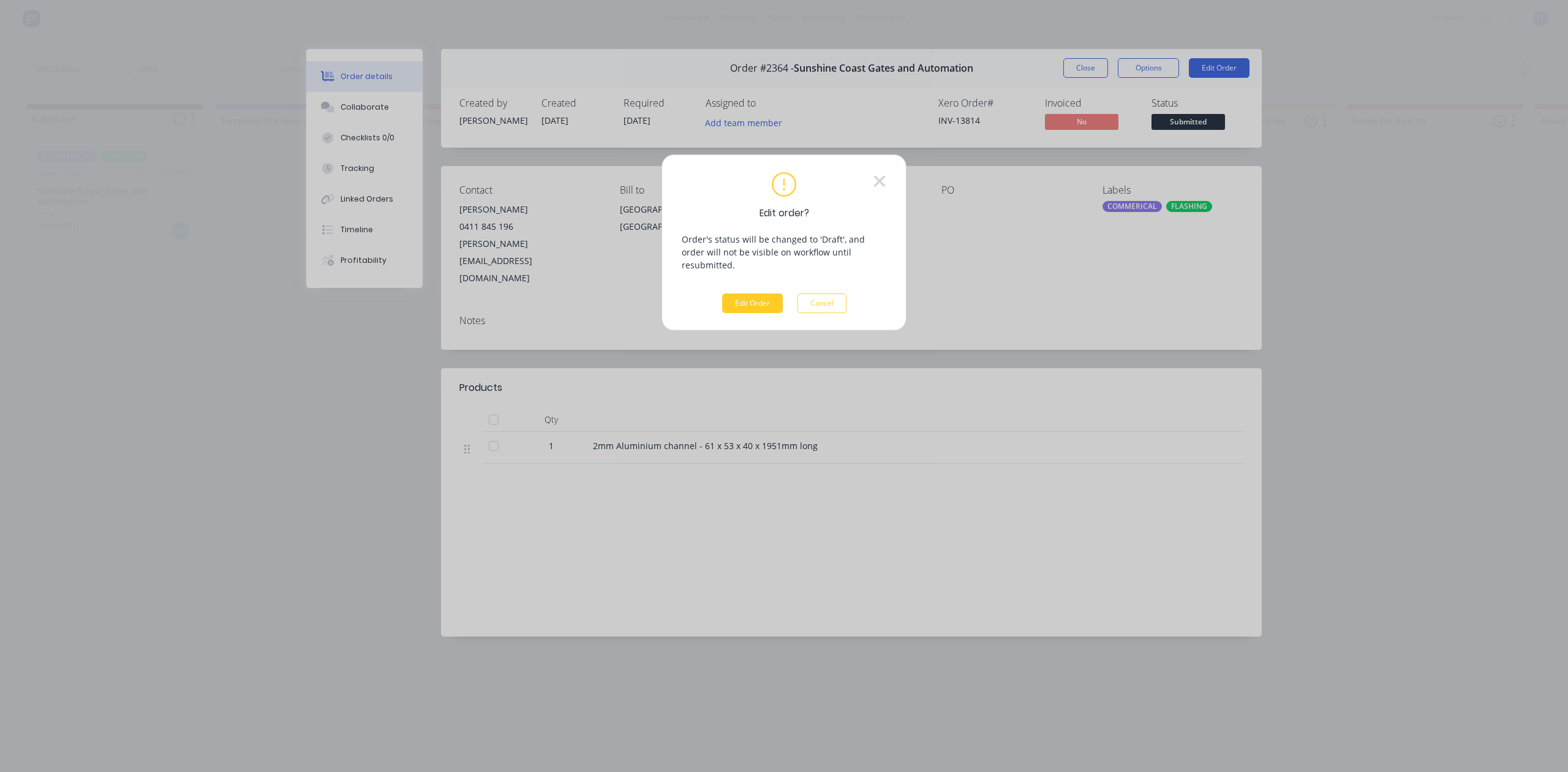
click at [731, 313] on button "Edit Order" at bounding box center [752, 303] width 61 height 20
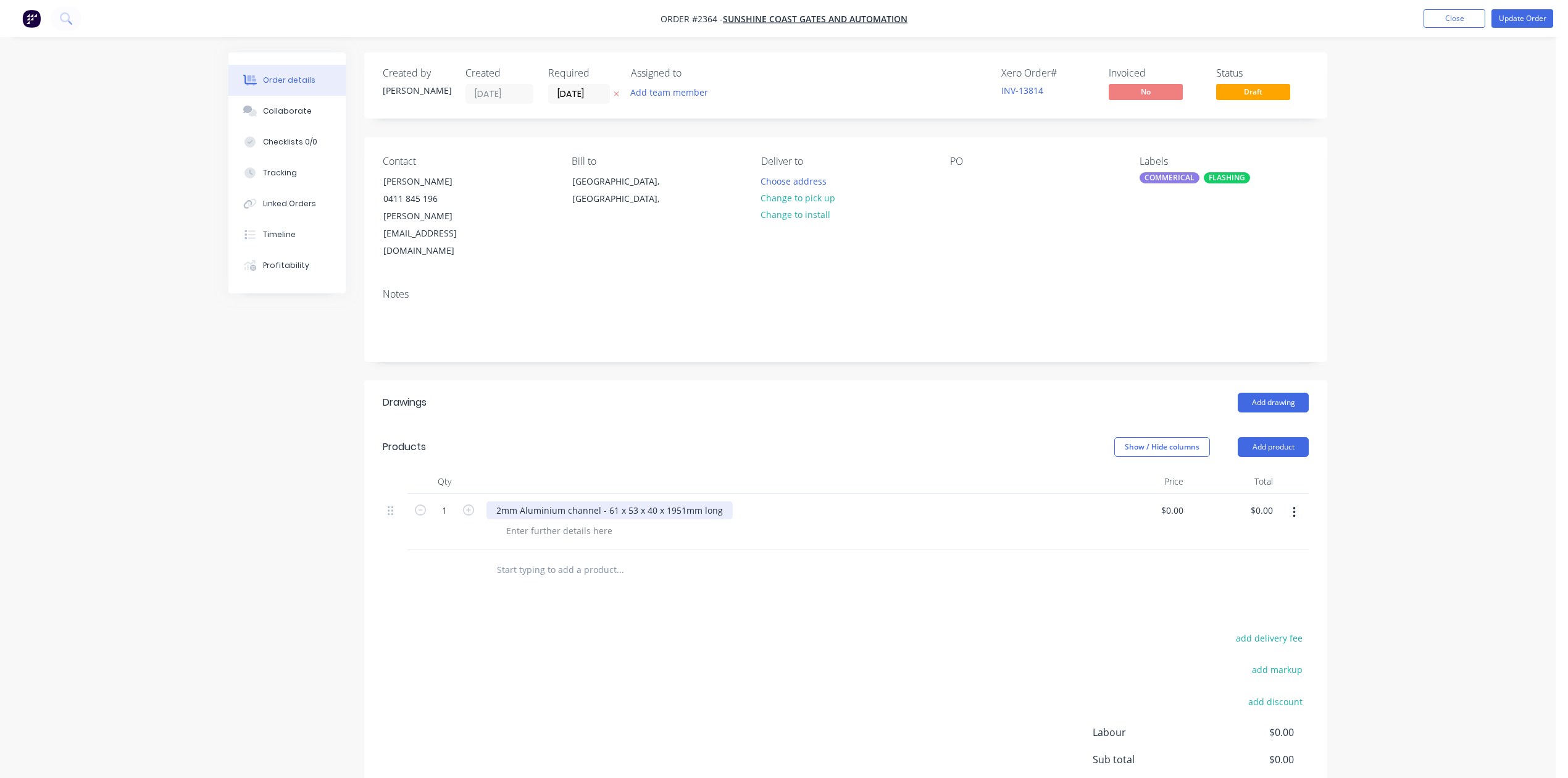
click at [652, 520] on div "2mm Aluminium channel - 61 x 53 x 40 x 1951mm long" at bounding box center [610, 510] width 246 height 18
click at [653, 520] on div "2mm Aluminium channel - 61 x 53 x 40 x 1951mm long" at bounding box center [610, 510] width 246 height 18
click at [678, 520] on div "2mm Aluminium channel - 62 x 53 x 40 x 1951mm long" at bounding box center [610, 510] width 246 height 18
click at [1510, 21] on button "Update Order" at bounding box center [1522, 19] width 62 height 19
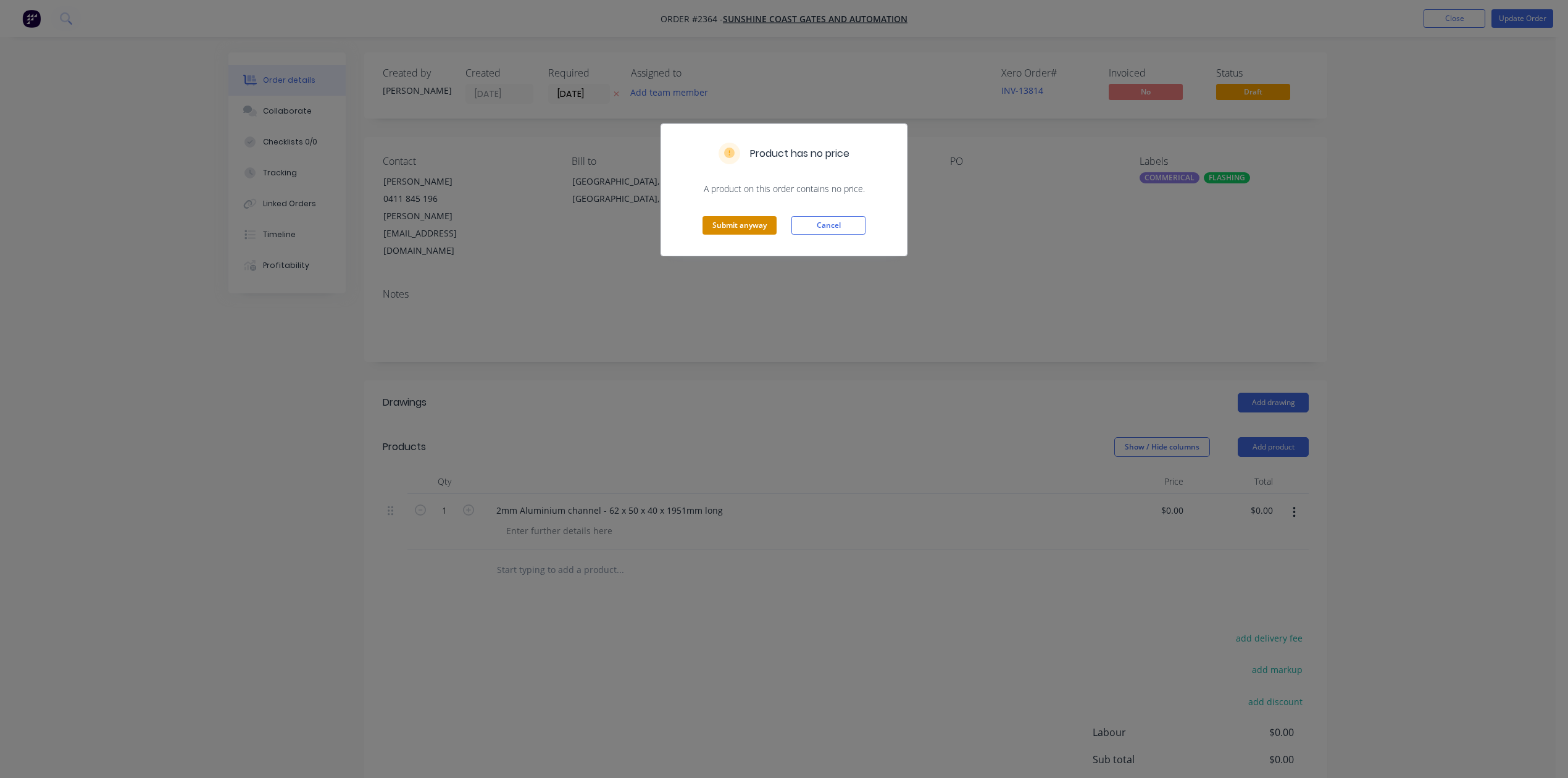
click at [720, 234] on button "Submit anyway" at bounding box center [740, 226] width 74 height 19
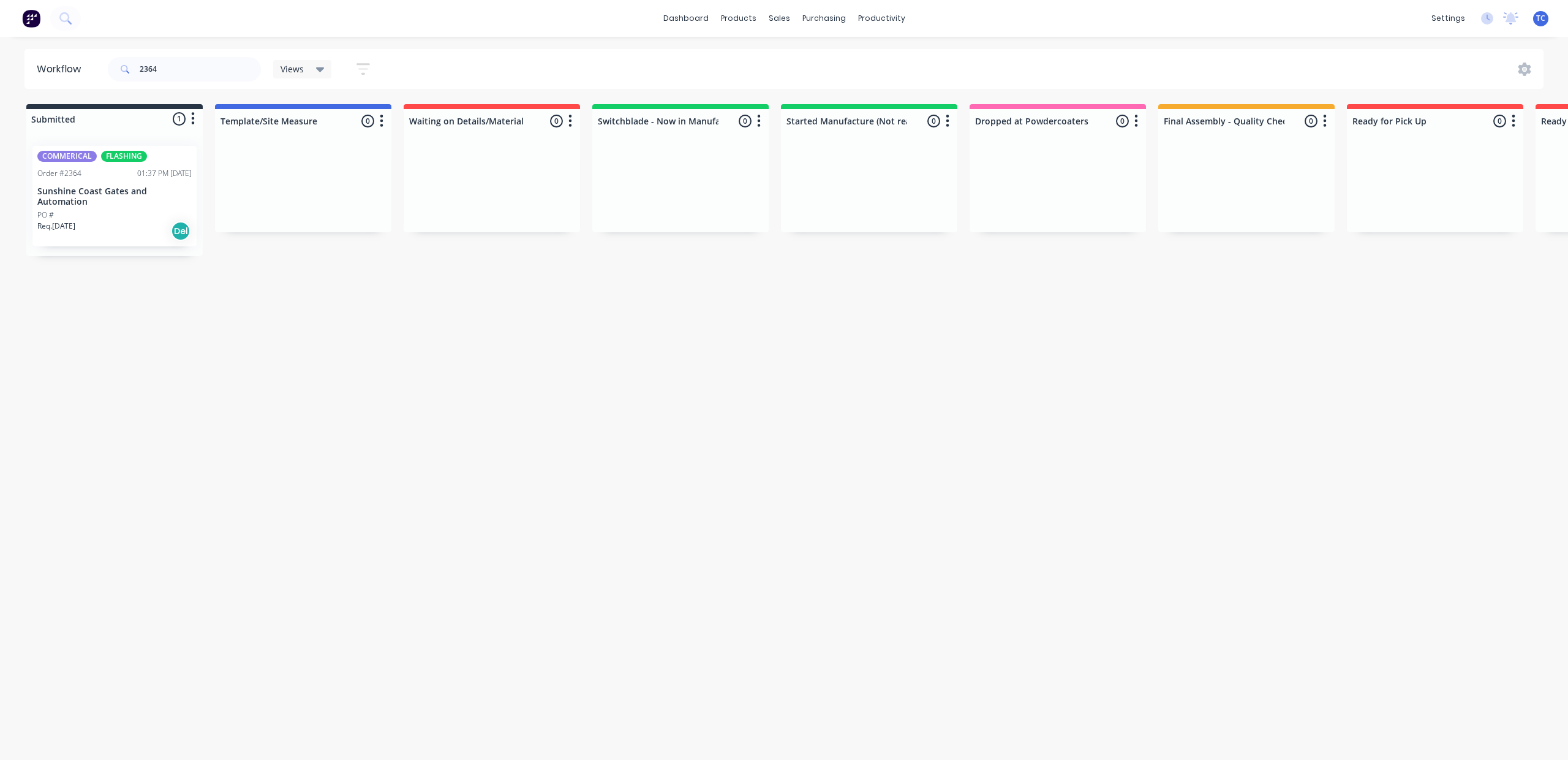
click at [114, 221] on div "PO #" at bounding box center [115, 215] width 155 height 11
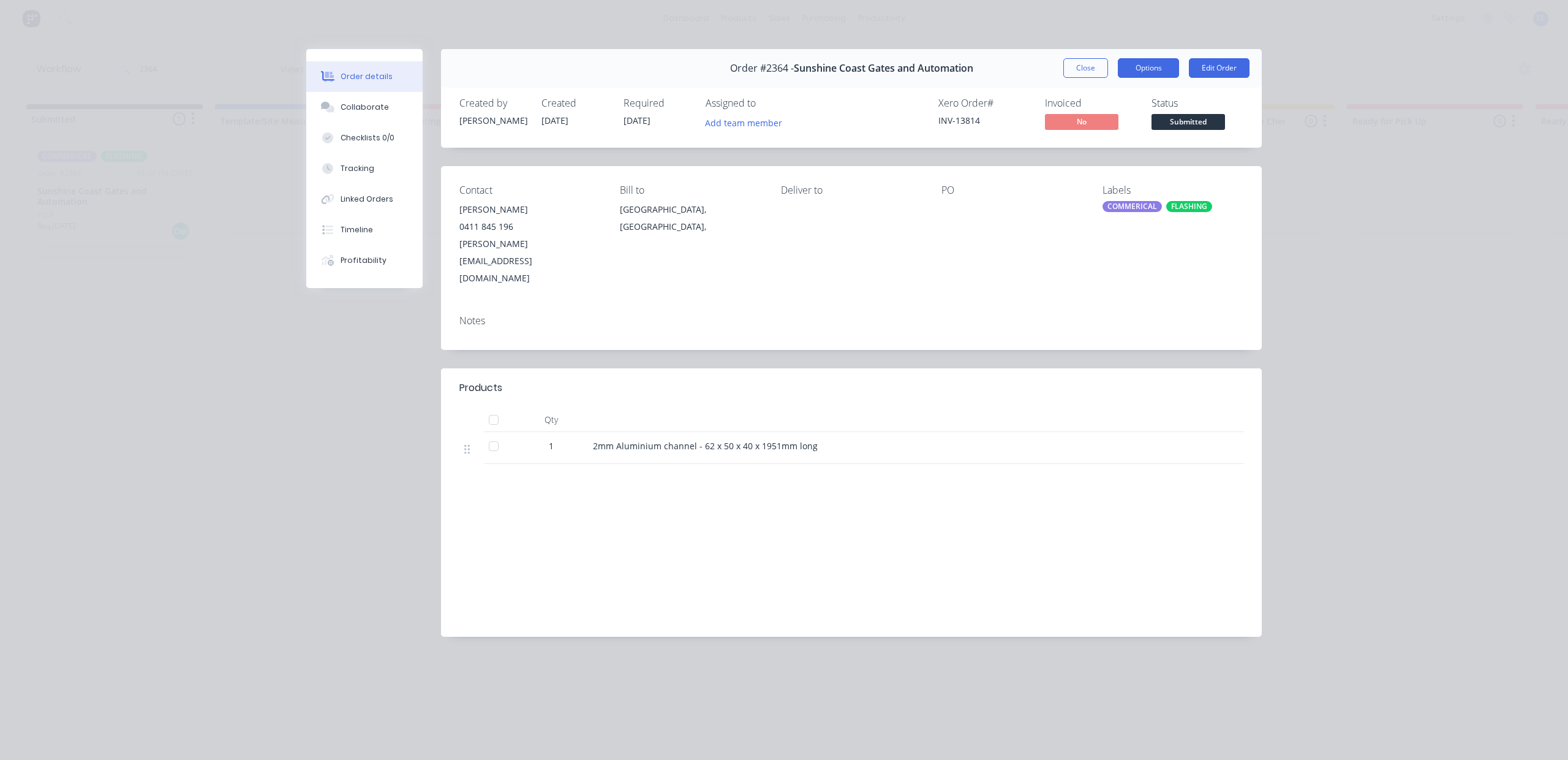
click at [1134, 78] on button "Options" at bounding box center [1148, 68] width 62 height 20
click at [1100, 133] on div "Work Order" at bounding box center [1114, 124] width 107 height 18
click at [1102, 157] on div "Standard" at bounding box center [1114, 148] width 107 height 18
